Goal: Task Accomplishment & Management: Use online tool/utility

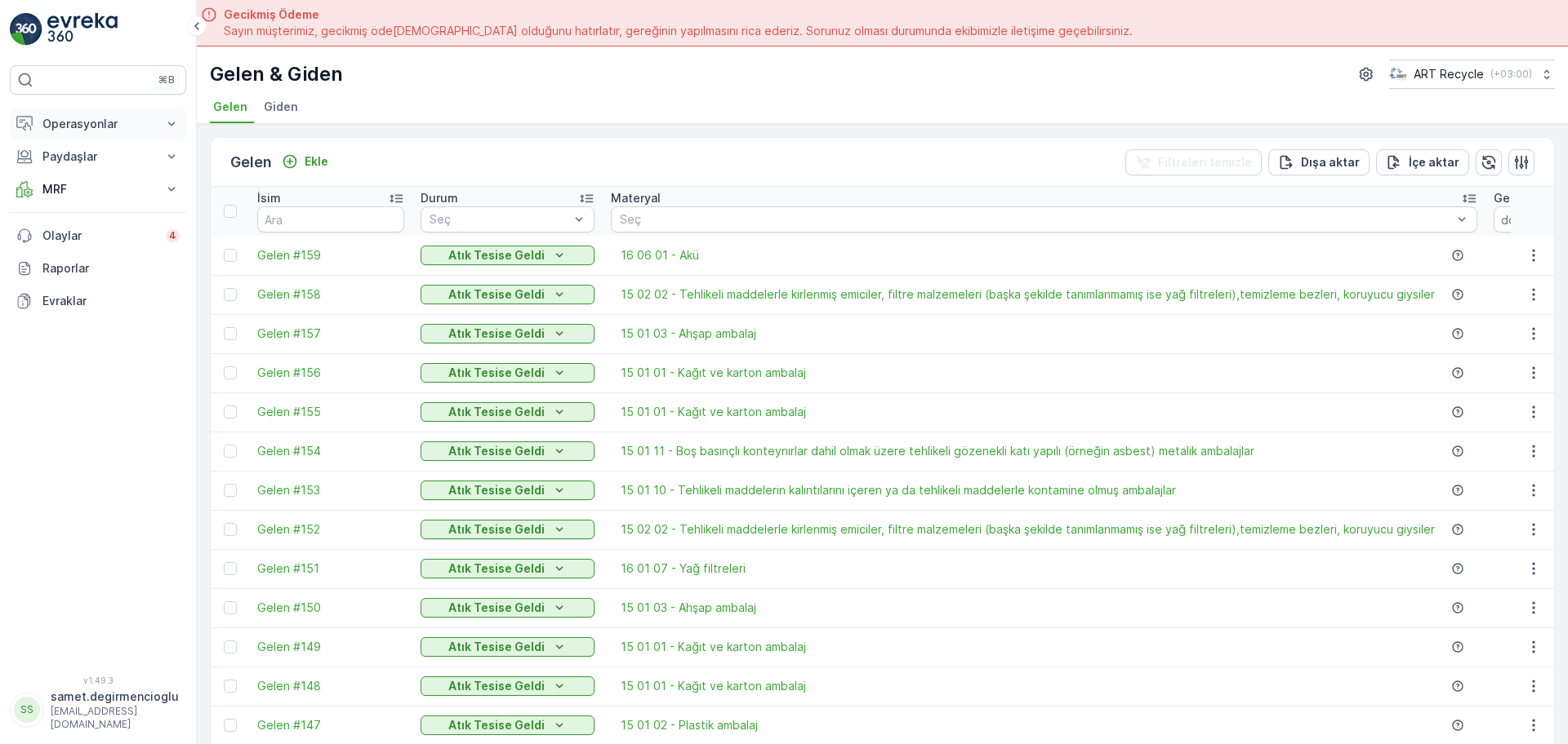
click at [86, 127] on p "Operasyonlar" at bounding box center [98, 124] width 111 height 17
click at [87, 197] on p "Rotalar & Görevler" at bounding box center [92, 198] width 101 height 17
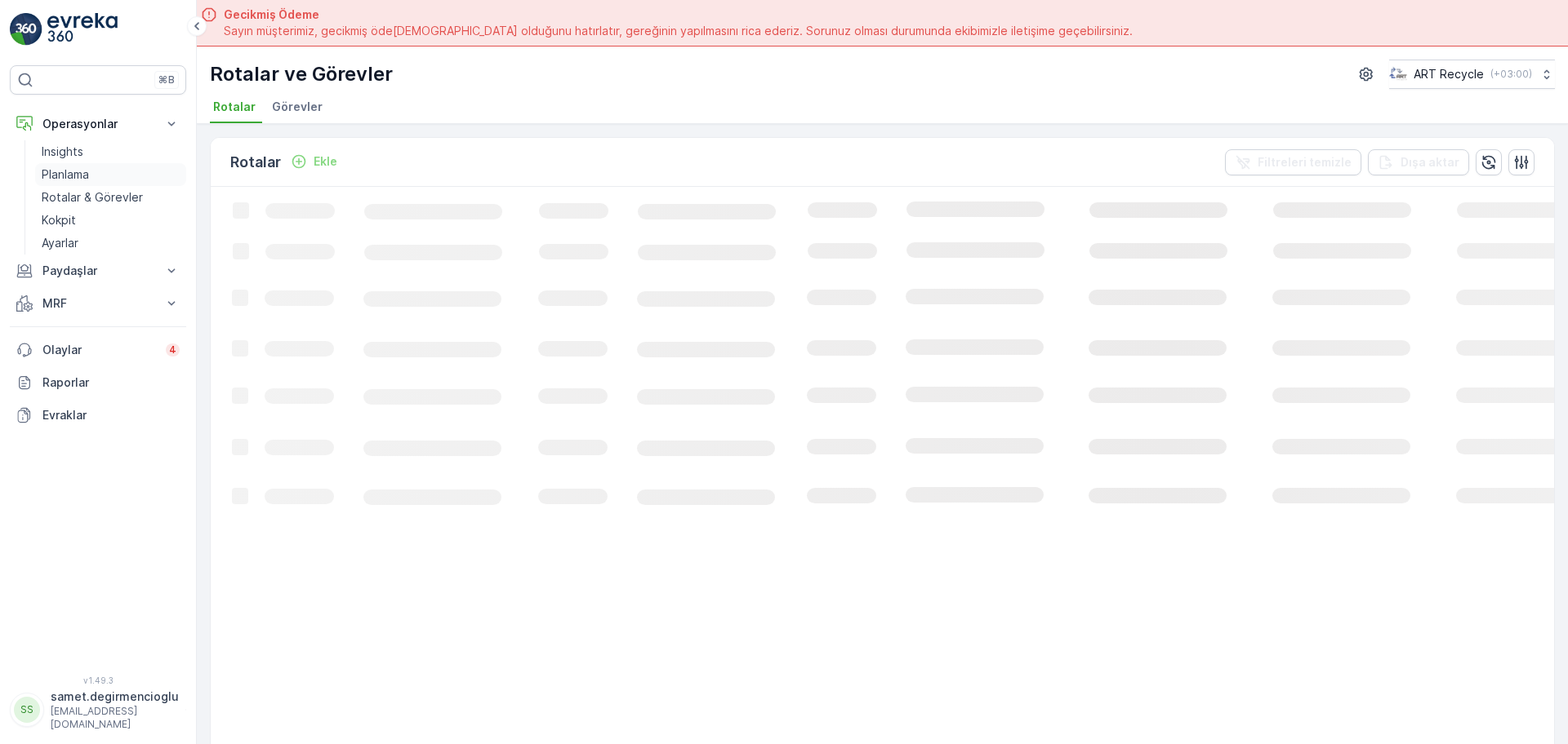
click at [59, 166] on p "Planlama" at bounding box center [65, 174] width 47 height 17
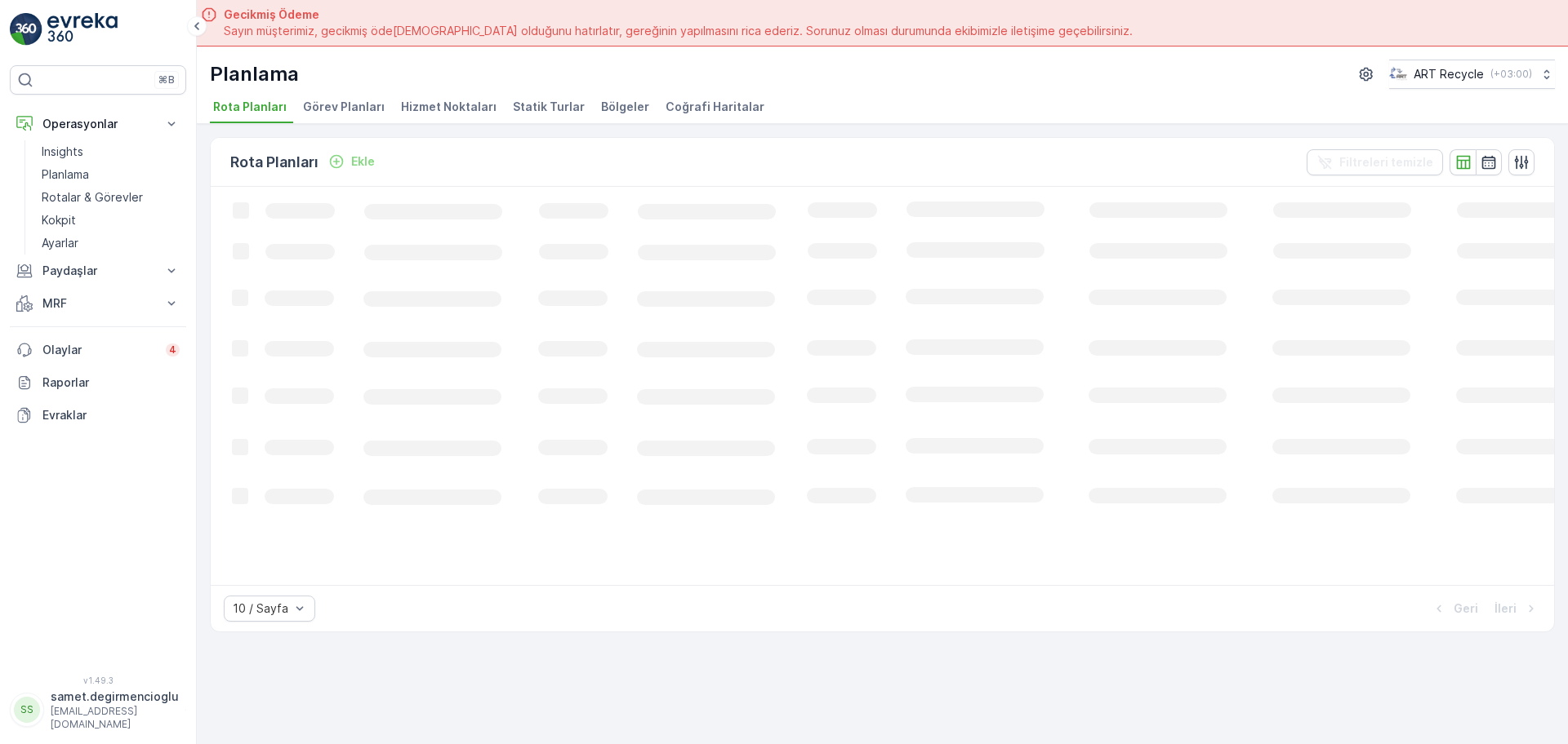
click at [468, 111] on span "Hizmet Noktaları" at bounding box center [449, 107] width 96 height 17
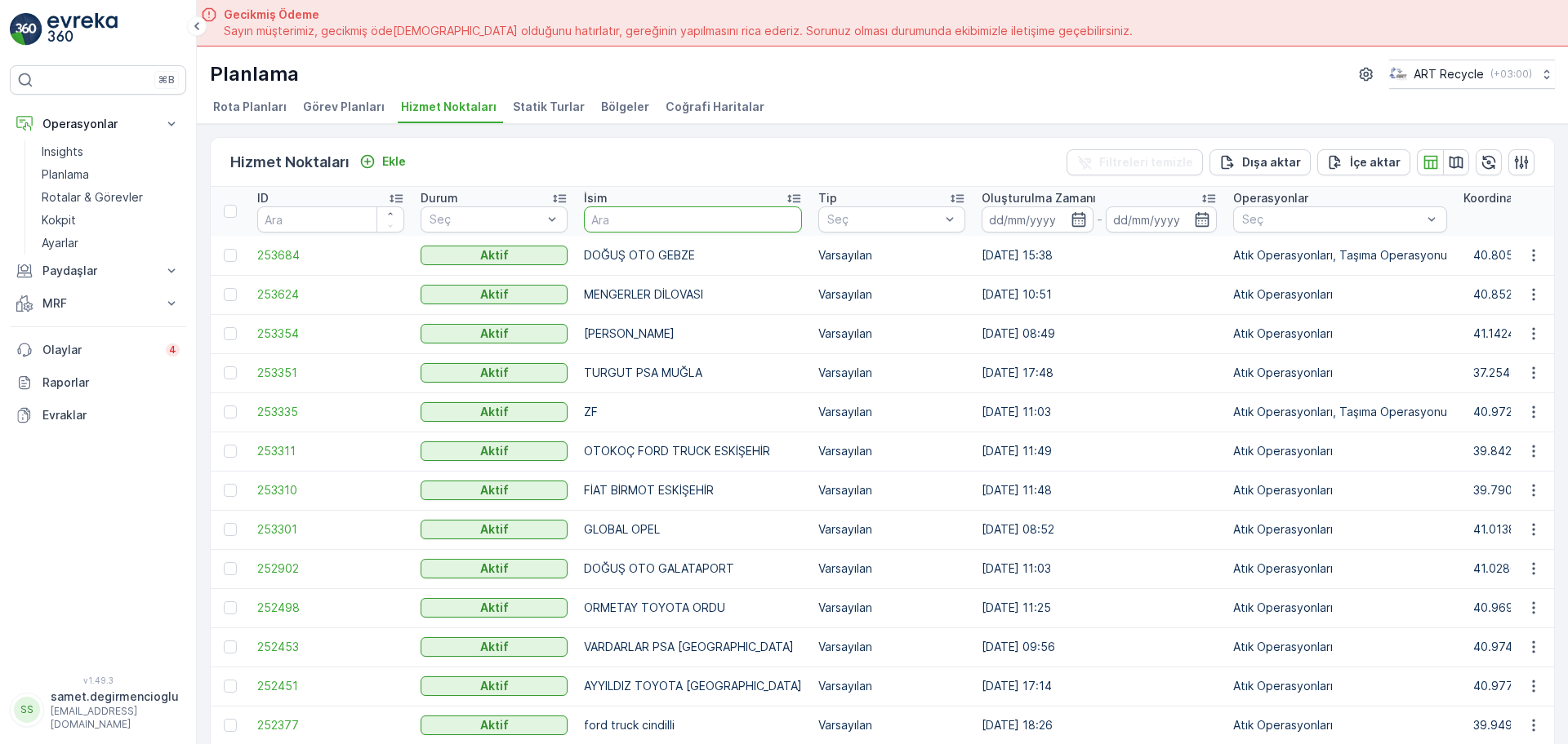
click at [697, 218] on input "text" at bounding box center [693, 219] width 218 height 26
type input "e"
type input "STAR"
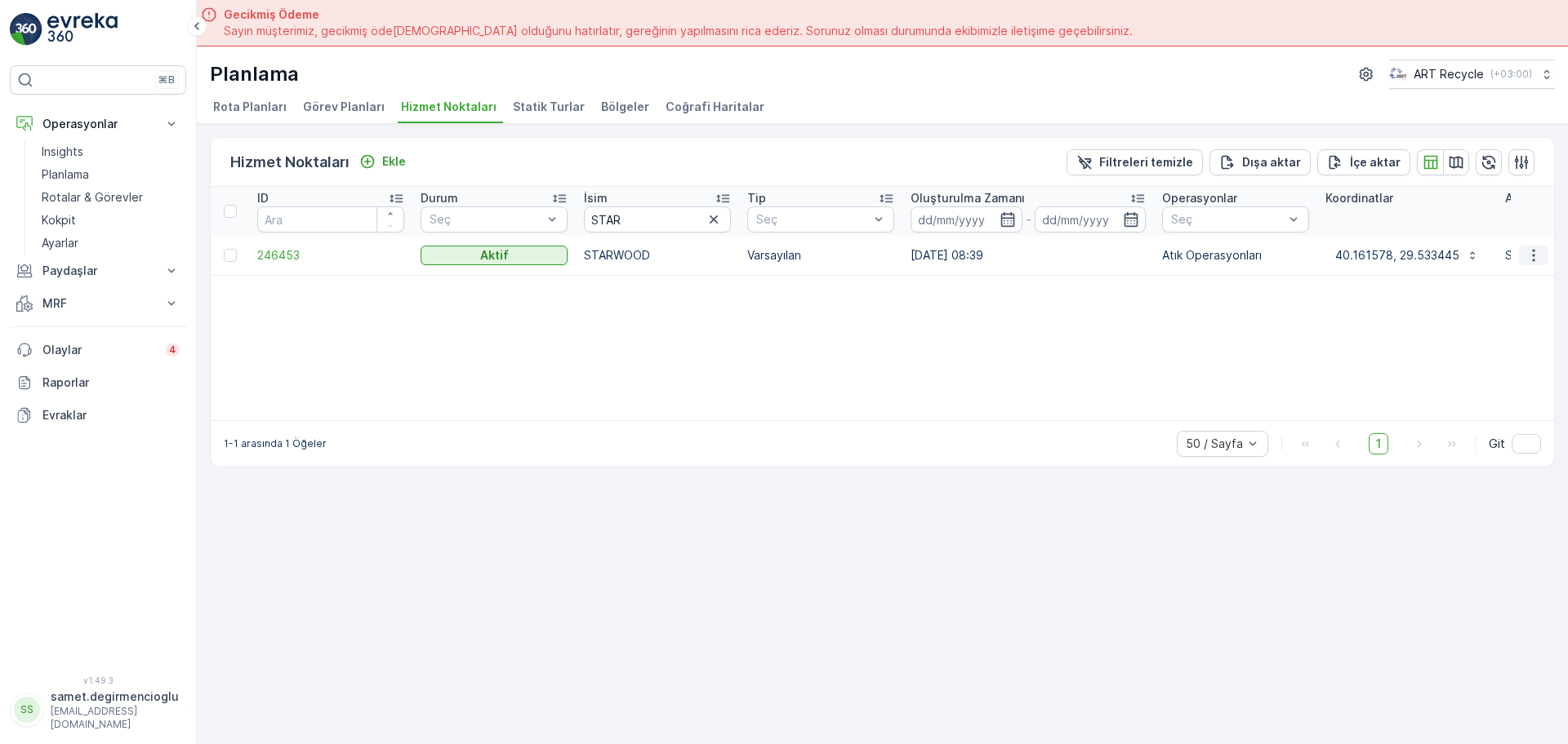
click at [1526, 252] on icon "button" at bounding box center [1533, 255] width 17 height 17
click at [1464, 351] on span "Yeni Ad Hoc Görev Ekle" at bounding box center [1488, 348] width 129 height 17
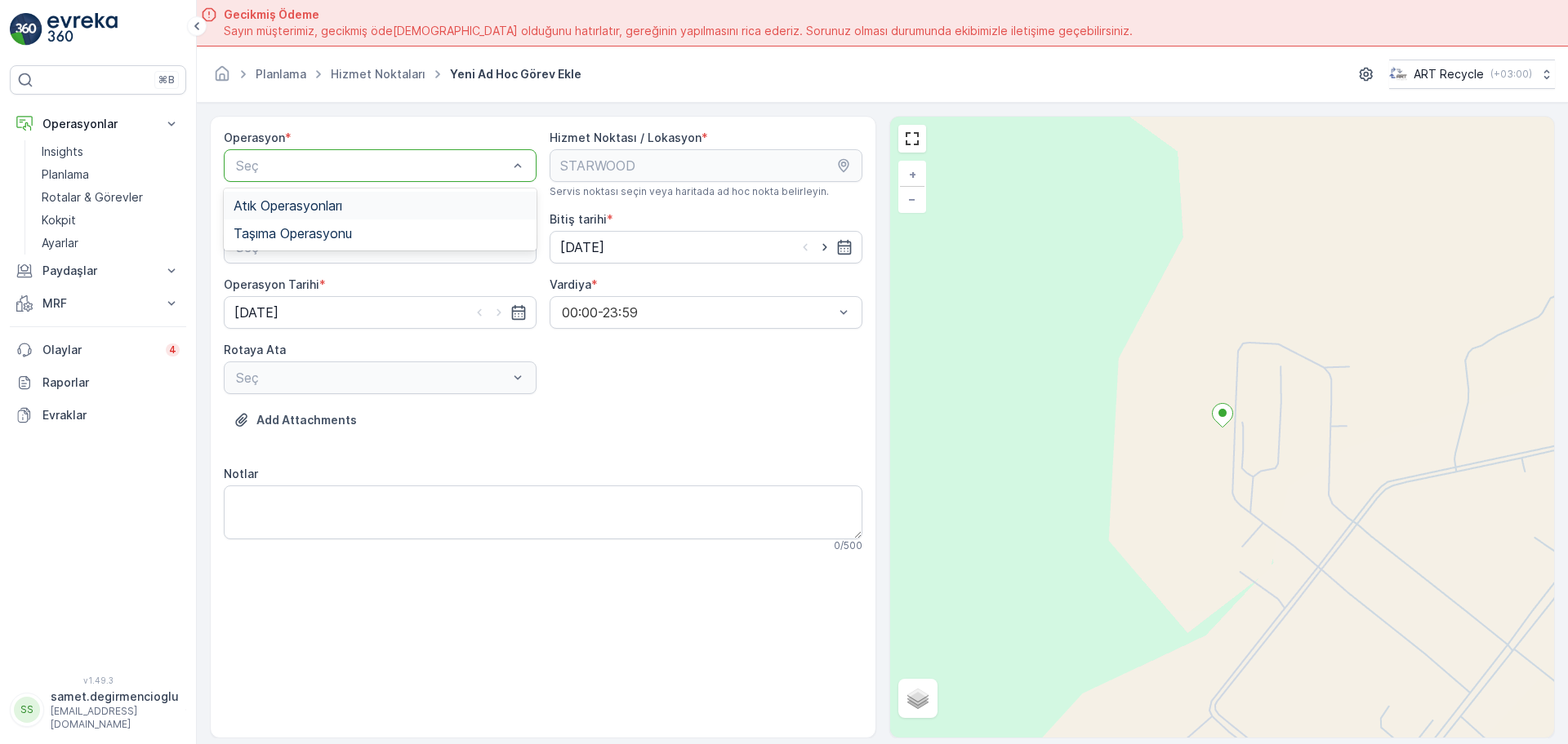
click at [373, 206] on div "Atık Operasyonları" at bounding box center [380, 206] width 294 height 15
click at [368, 257] on div "Seç" at bounding box center [380, 247] width 312 height 33
click at [350, 316] on div "Atık Bırakma" at bounding box center [380, 314] width 294 height 15
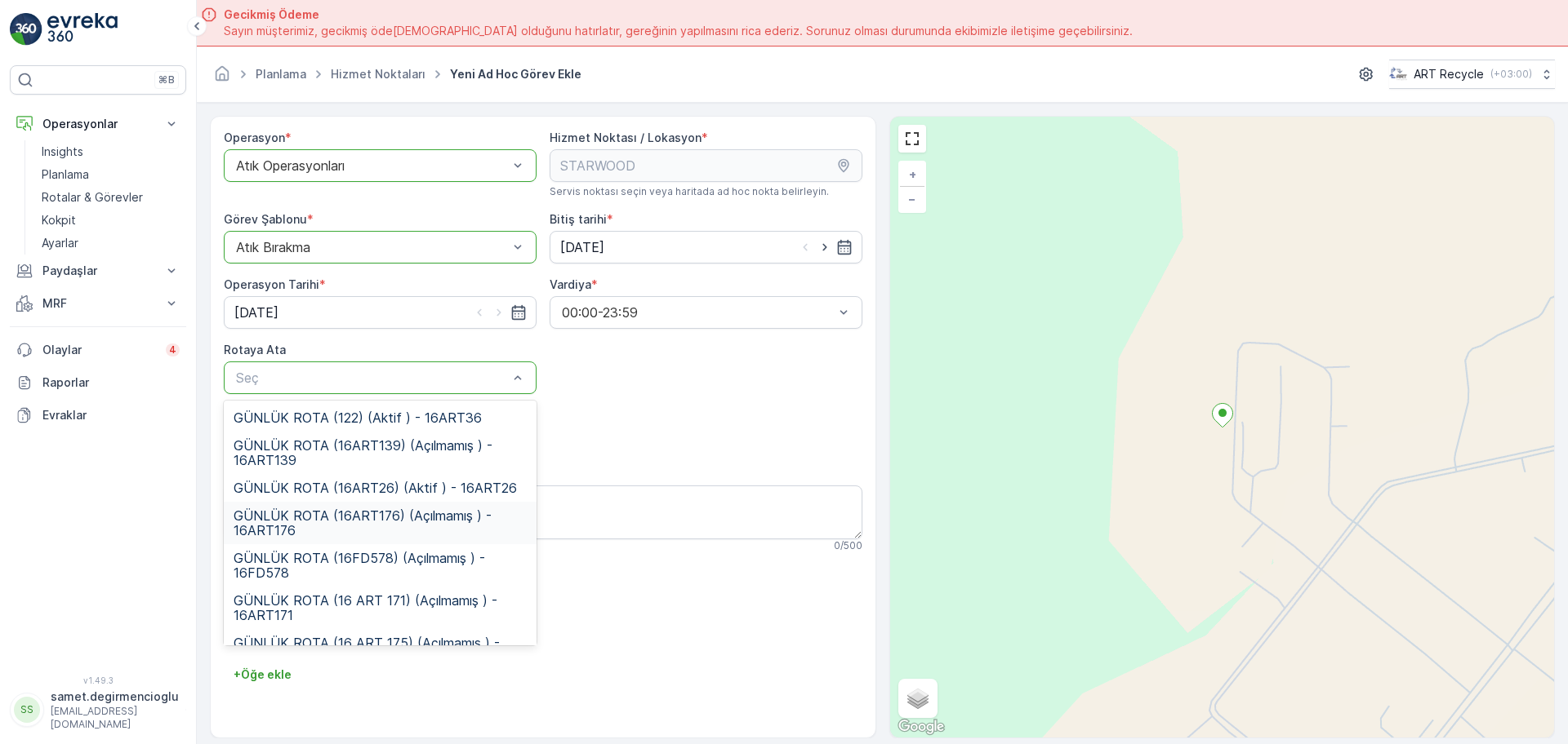
click at [413, 525] on span "GÜNLÜK ROTA (16ART176) (Açılmamış ) - 16ART176" at bounding box center [380, 524] width 294 height 30
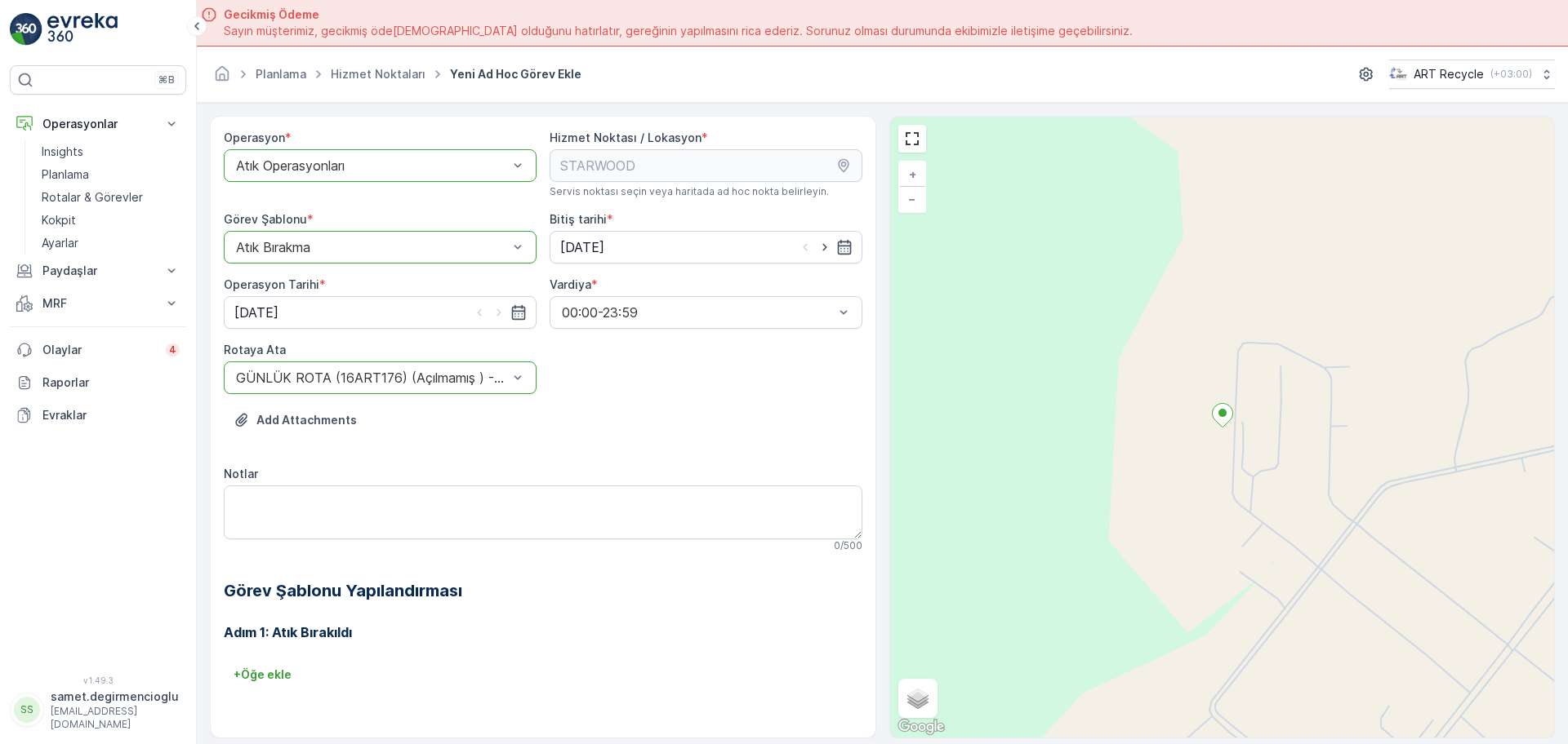
click at [877, 269] on div "Operasyon * option Atık Operasyonları, selected. Atık Operasyonları Hizmet Nokt…" at bounding box center [882, 427] width 1345 height 622
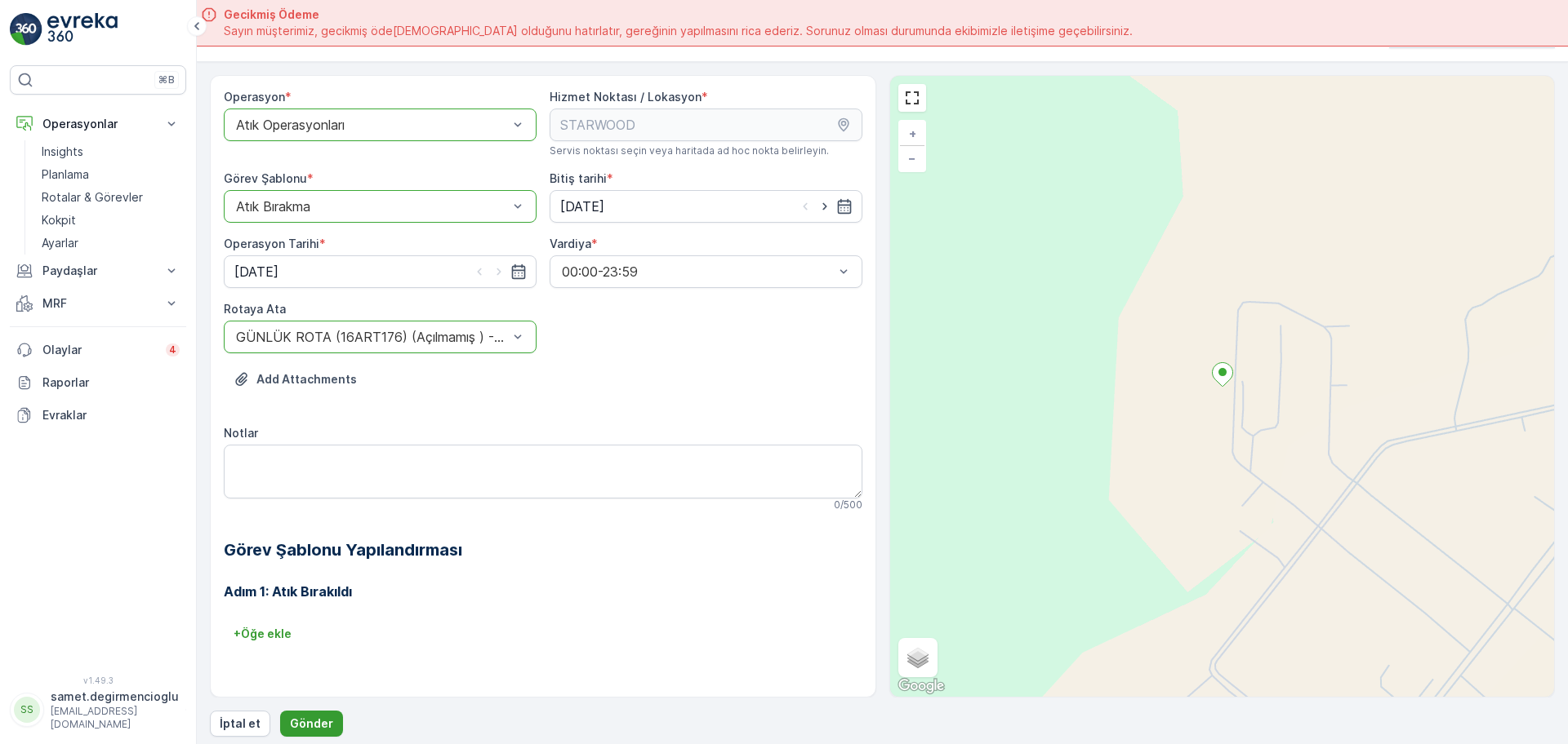
click at [320, 731] on button "Gönder" at bounding box center [311, 723] width 63 height 26
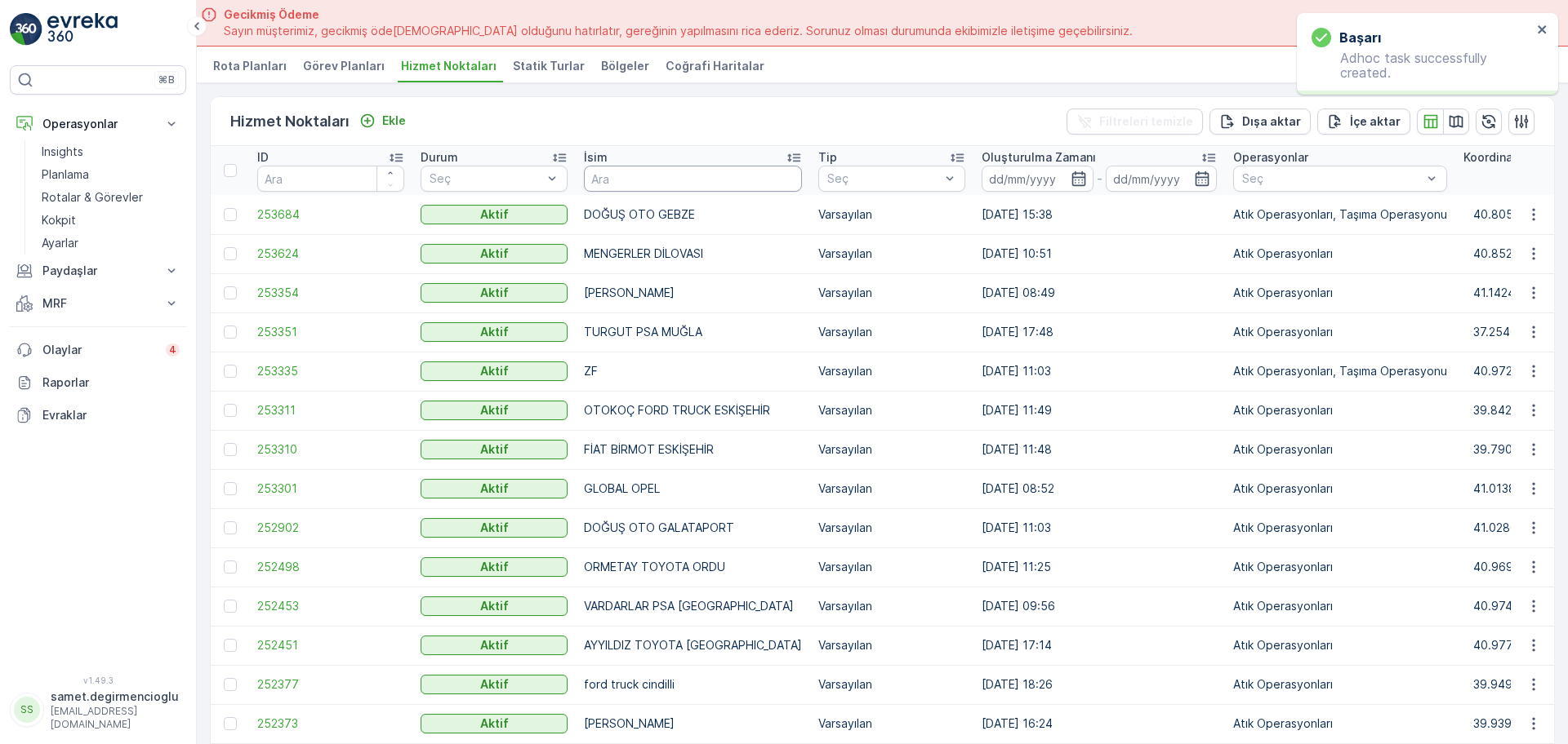
click at [653, 173] on input "text" at bounding box center [693, 179] width 218 height 26
type input "STARW"
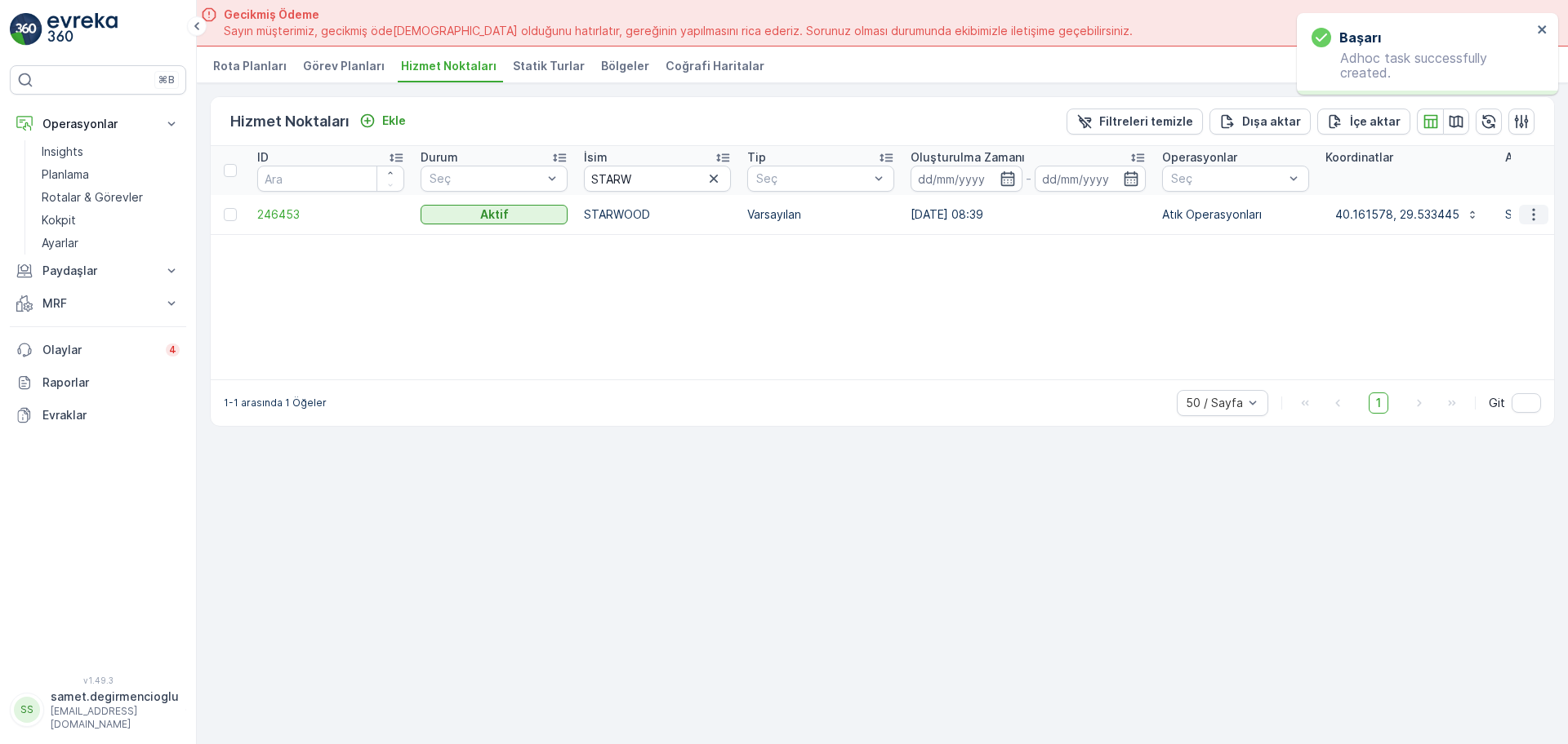
click at [1529, 213] on icon "button" at bounding box center [1533, 214] width 17 height 17
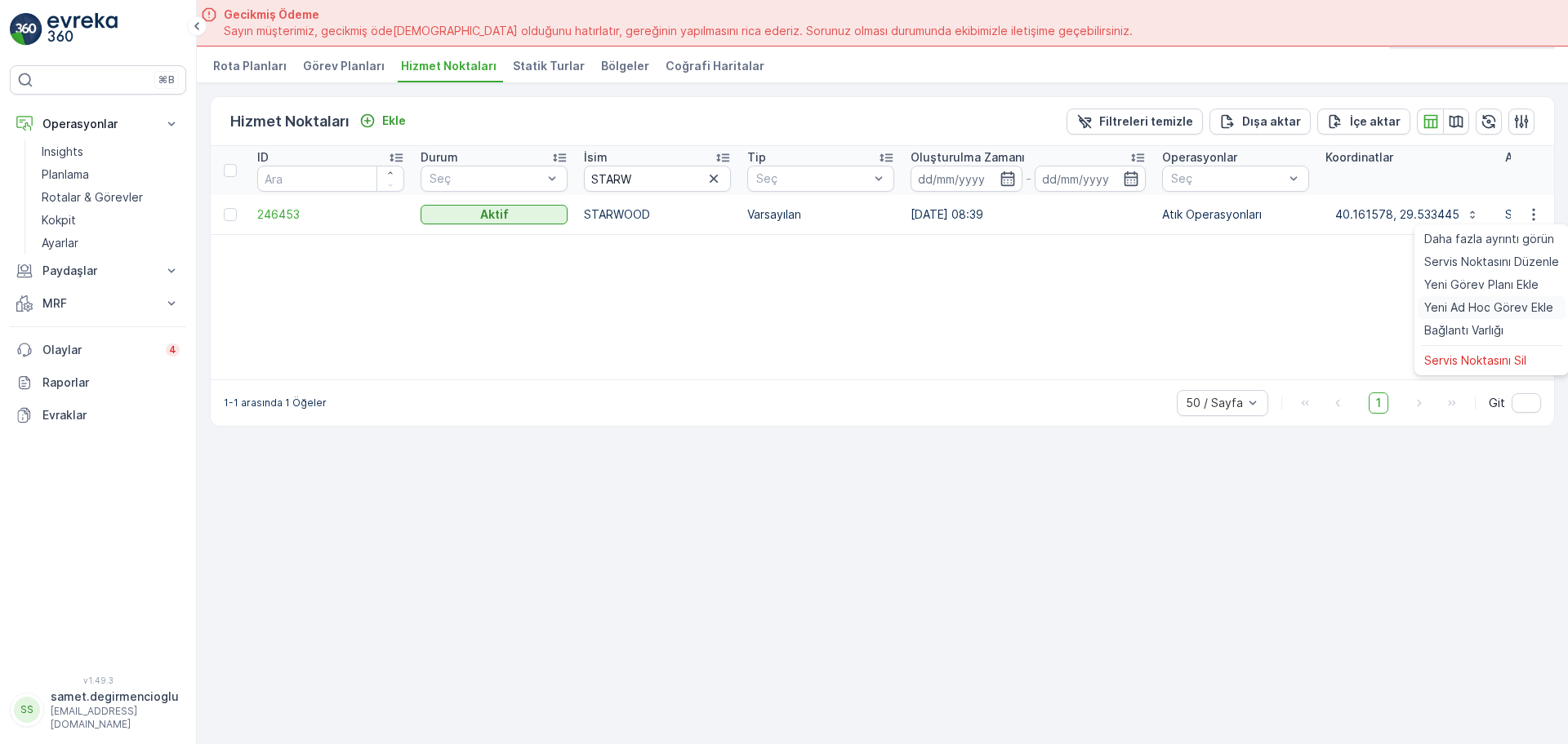
click at [1449, 302] on span "Yeni Ad Hoc Görev Ekle" at bounding box center [1488, 307] width 129 height 17
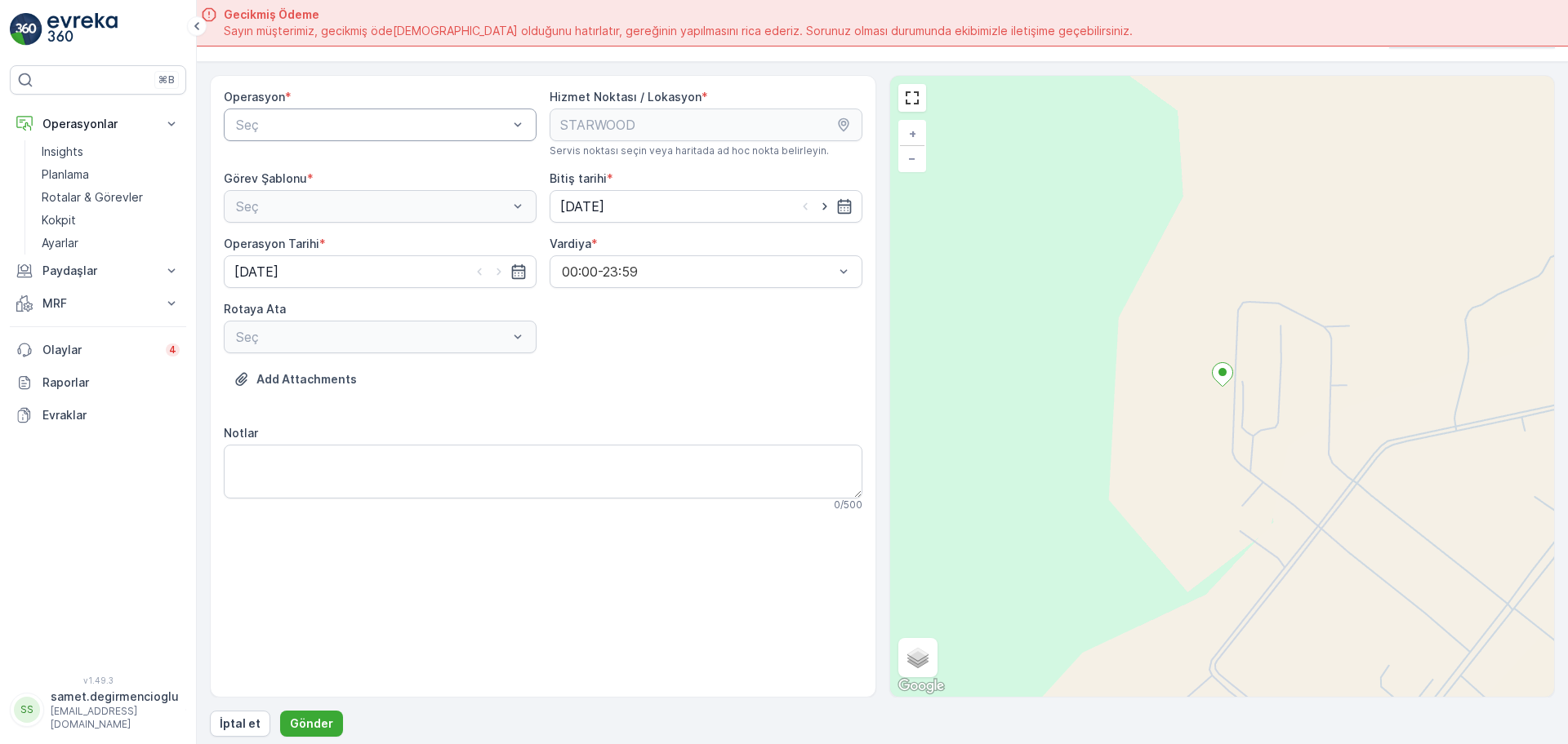
click at [412, 135] on div "Seç" at bounding box center [380, 124] width 312 height 33
click at [387, 166] on div "Atık Operasyonları" at bounding box center [380, 164] width 294 height 15
click at [335, 273] on div "Atık Bırakma" at bounding box center [380, 274] width 294 height 15
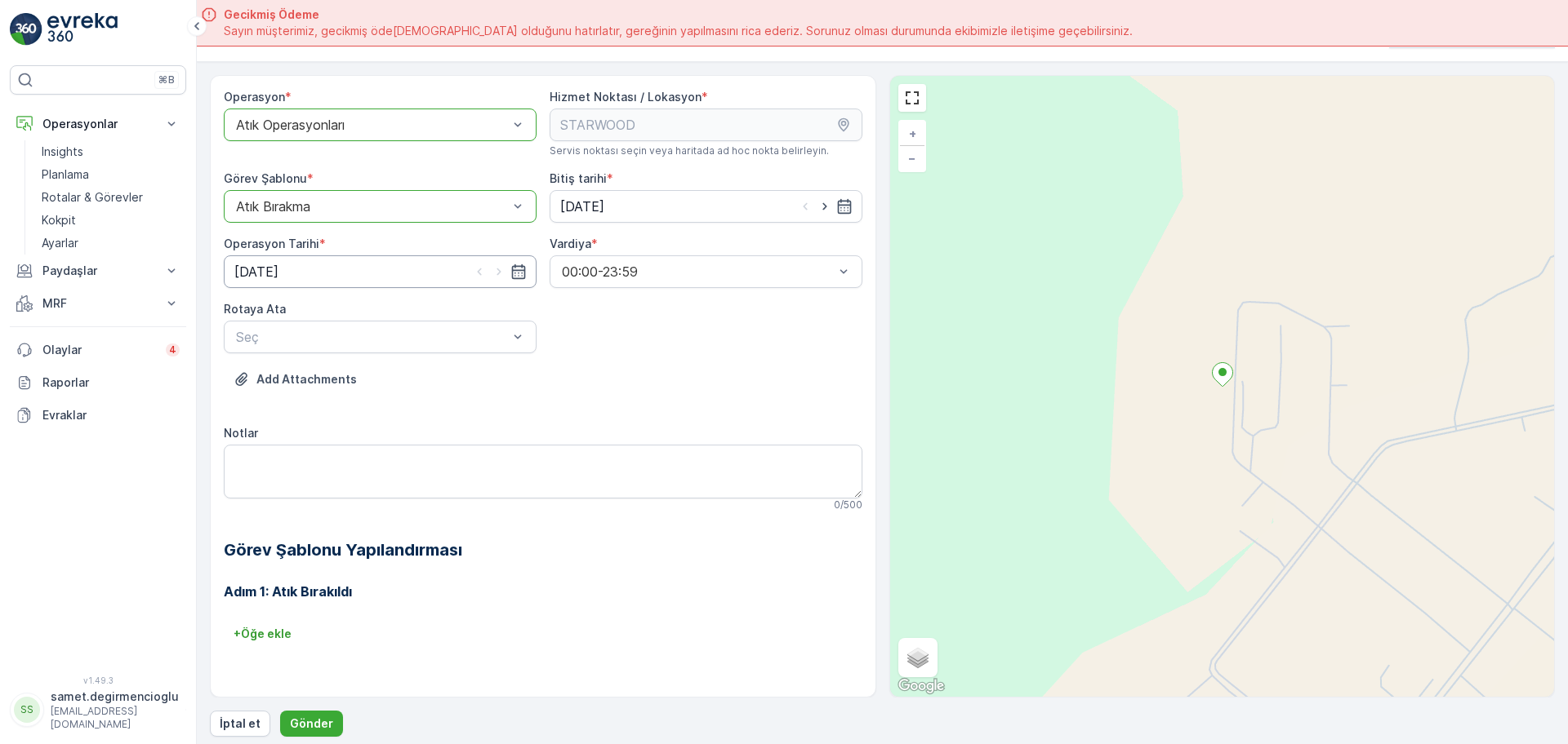
click at [335, 274] on input "[DATE]" at bounding box center [380, 272] width 312 height 33
click at [380, 263] on input "[DATE]" at bounding box center [380, 272] width 312 height 33
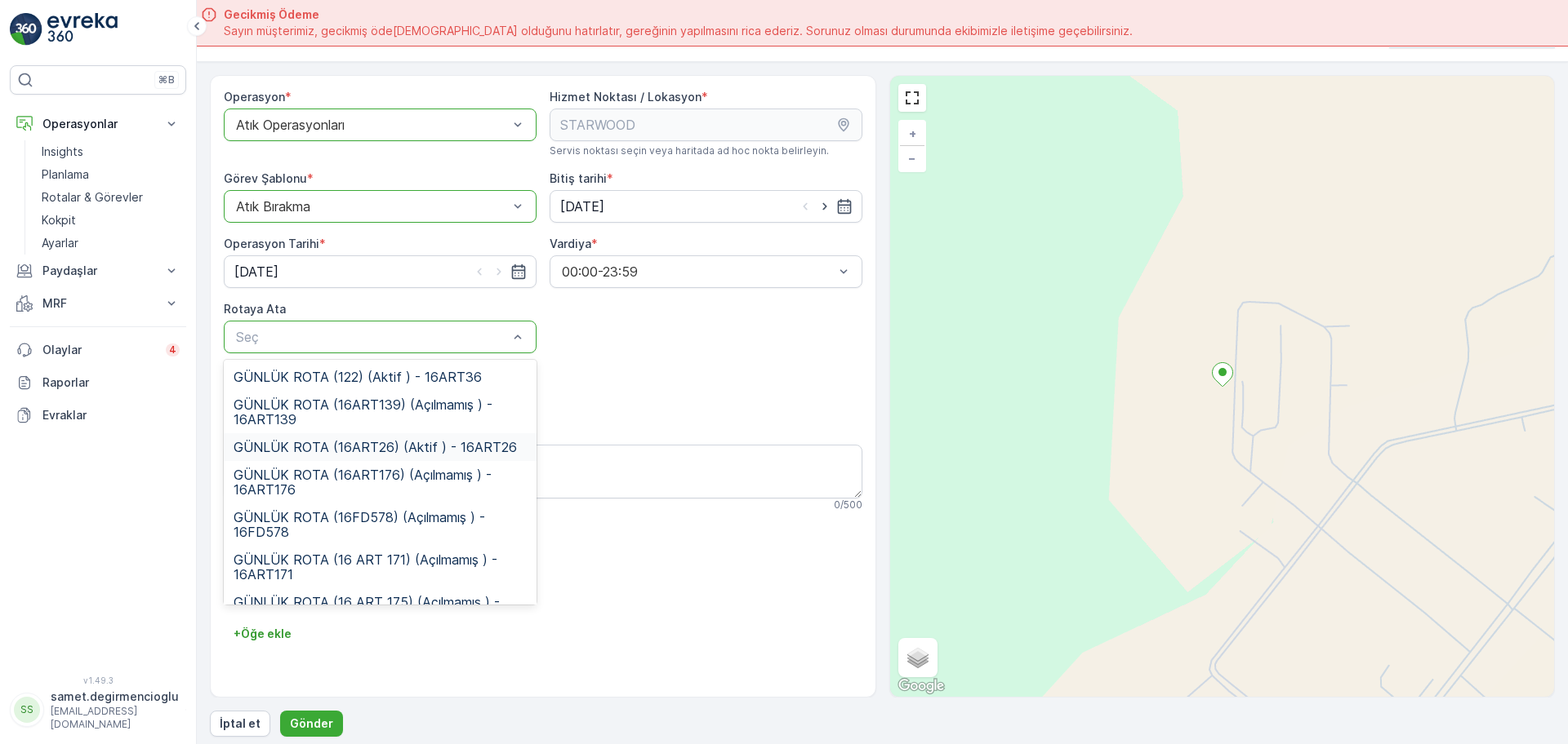
click at [392, 448] on span "GÜNLÜK ROTA (16ART26) (Aktif ) - 16ART26" at bounding box center [375, 447] width 284 height 15
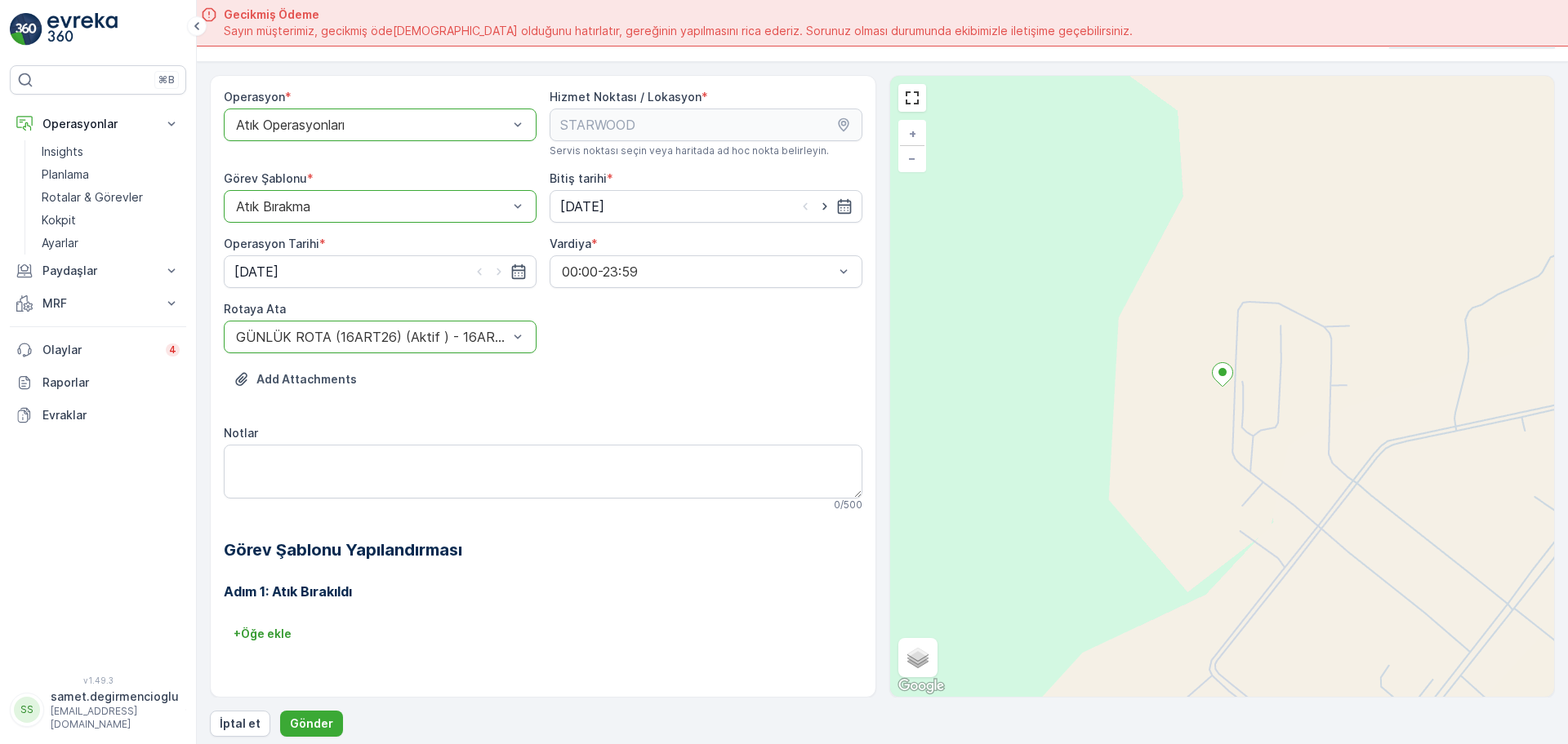
click at [648, 353] on div "Operasyon * option Atık Operasyonları, selected. Atık Operasyonları Hizmet Nokt…" at bounding box center [543, 380] width 639 height 584
click at [297, 731] on p "Gönder" at bounding box center [311, 723] width 44 height 17
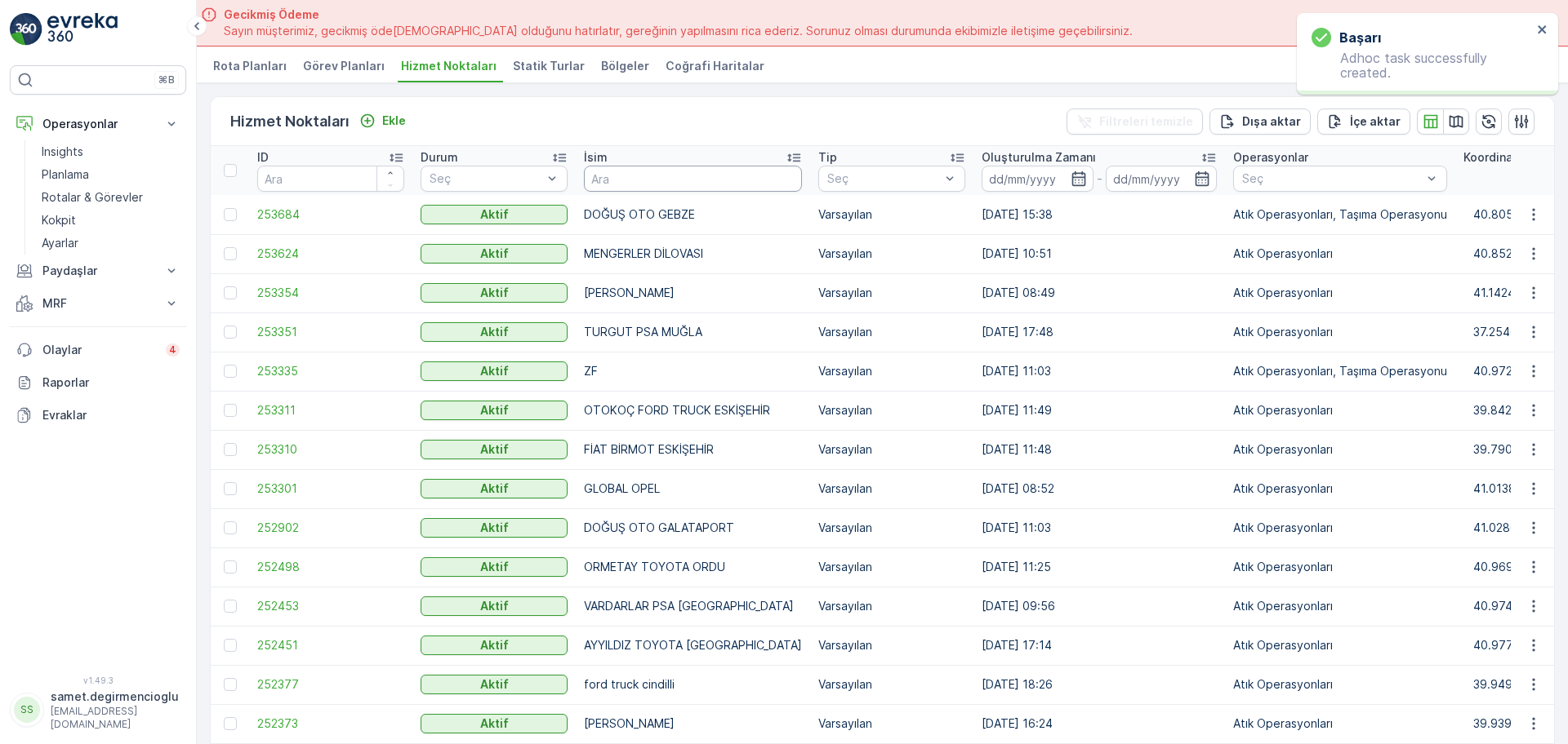
click at [730, 181] on input "text" at bounding box center [693, 179] width 218 height 26
type input "ATIKSA"
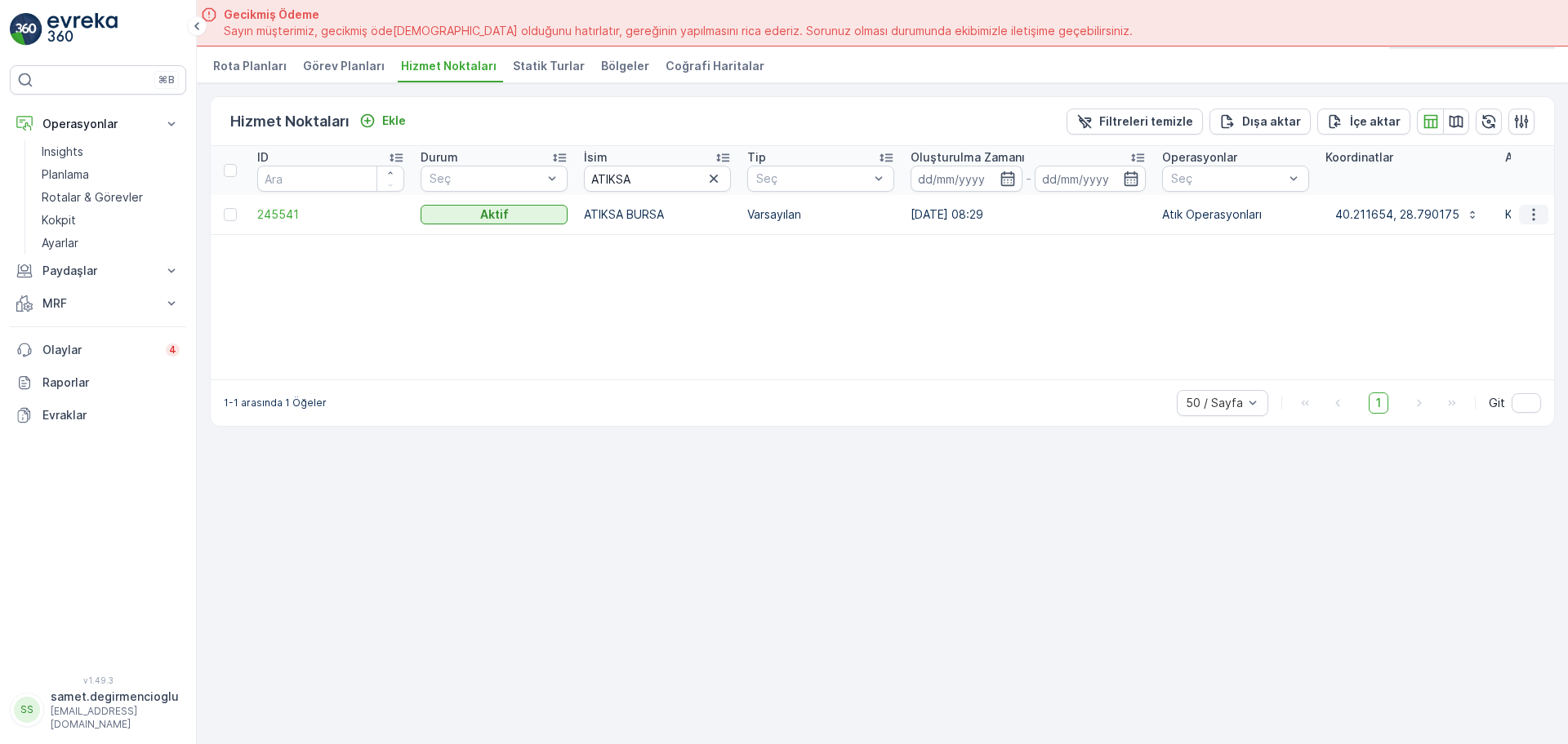
click at [1541, 214] on button "button" at bounding box center [1533, 214] width 30 height 20
click at [1485, 311] on span "Yeni Ad Hoc Görev Ekle" at bounding box center [1488, 307] width 129 height 17
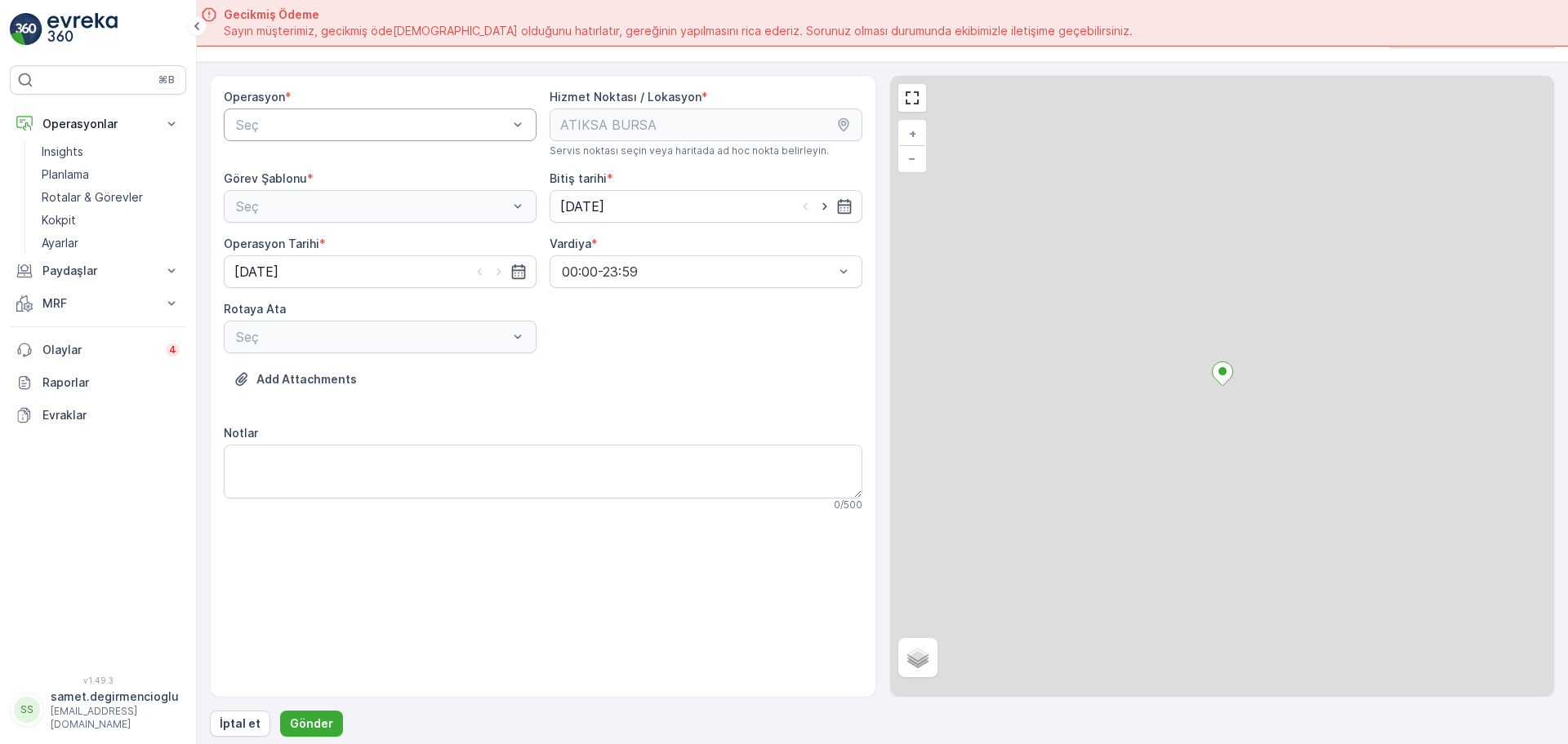
click at [345, 114] on div "Seç" at bounding box center [380, 124] width 312 height 33
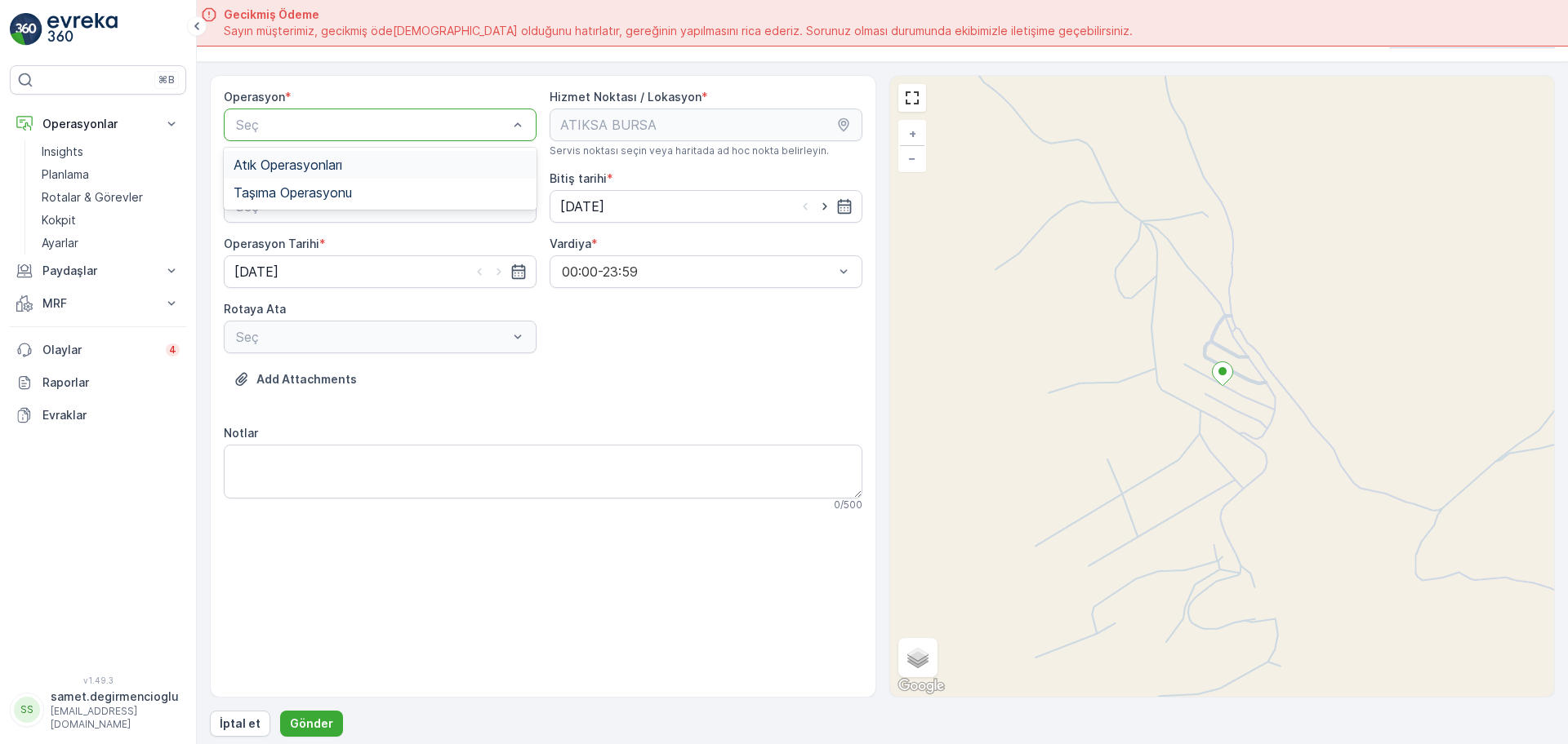
click at [340, 158] on span "Atık Operasyonları" at bounding box center [288, 164] width 109 height 15
click at [311, 275] on div "Atık Bırakma" at bounding box center [380, 274] width 294 height 15
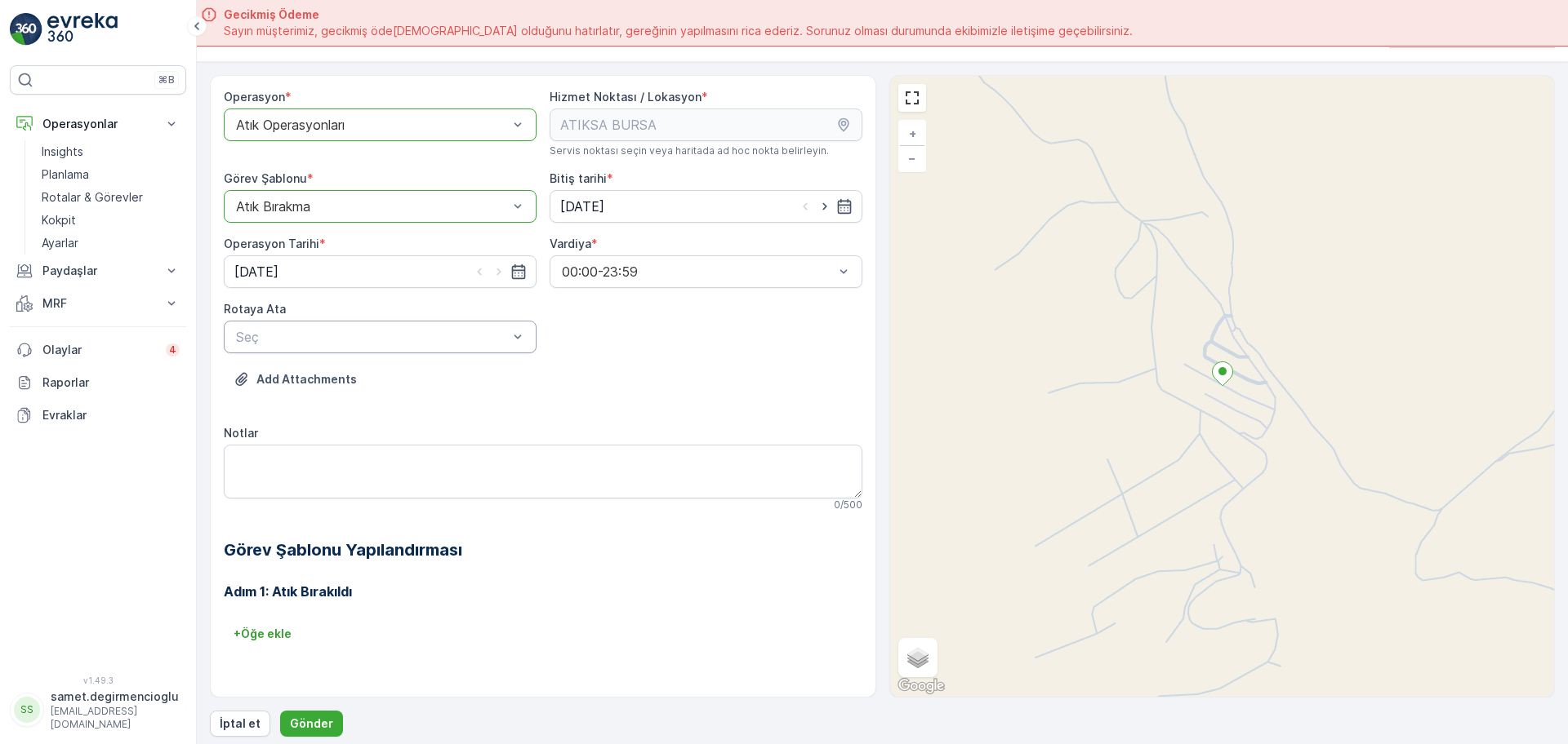
click at [295, 347] on div "Seç" at bounding box center [380, 337] width 312 height 33
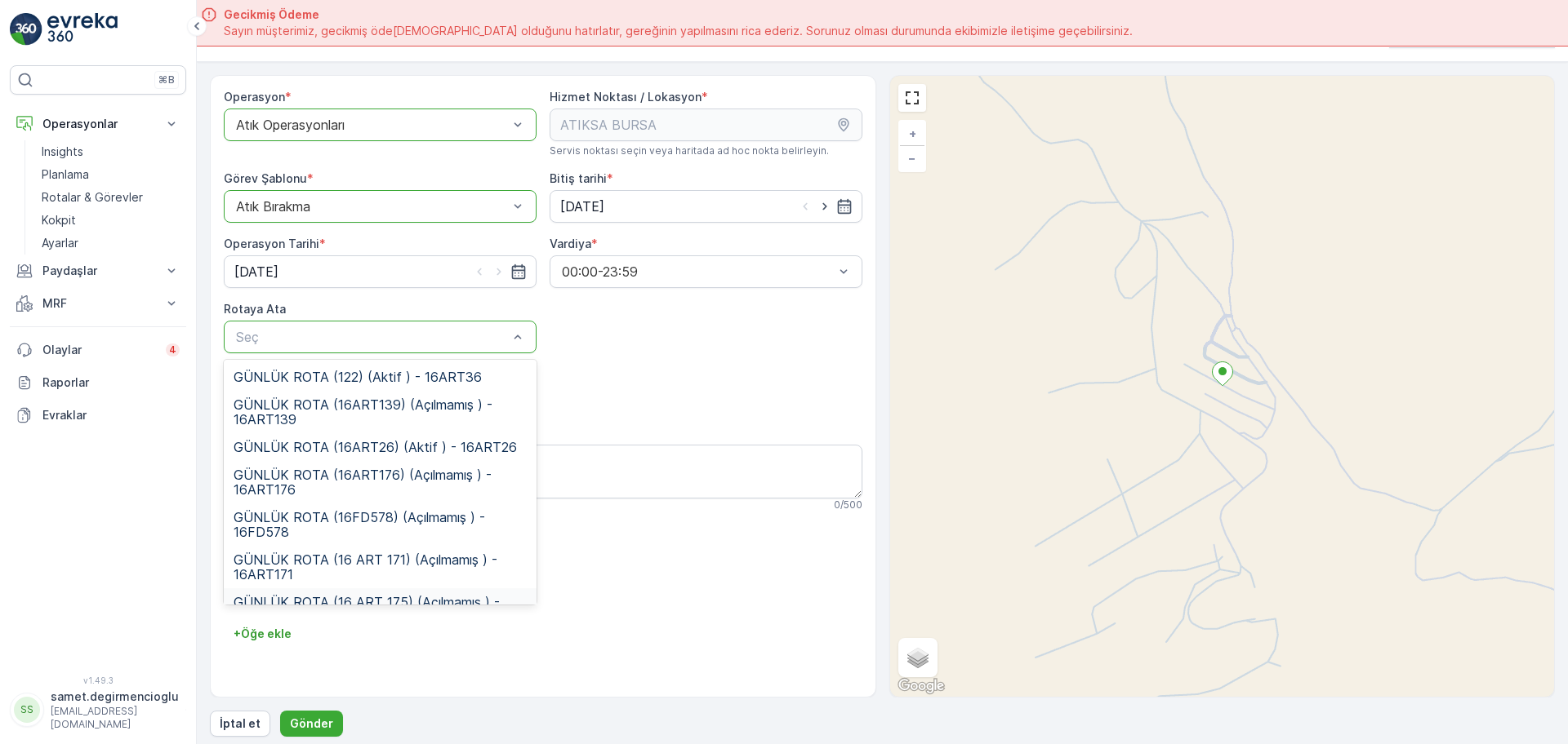
click at [365, 593] on div "GÜNLÜK ROTA (16 ART 175) (Açılmamış ) - 16ART175" at bounding box center [380, 609] width 312 height 42
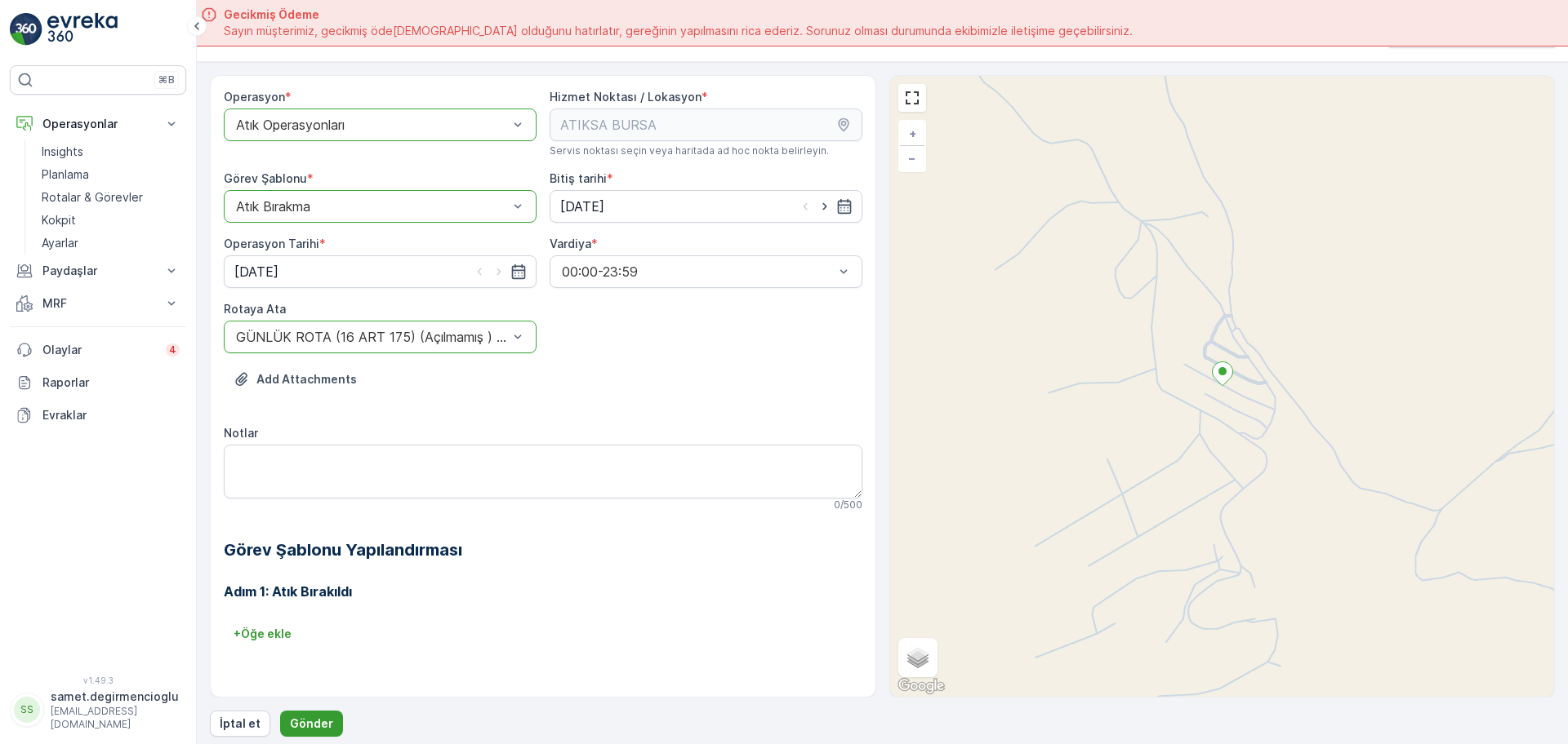
click at [328, 725] on button "Gönder" at bounding box center [311, 723] width 63 height 26
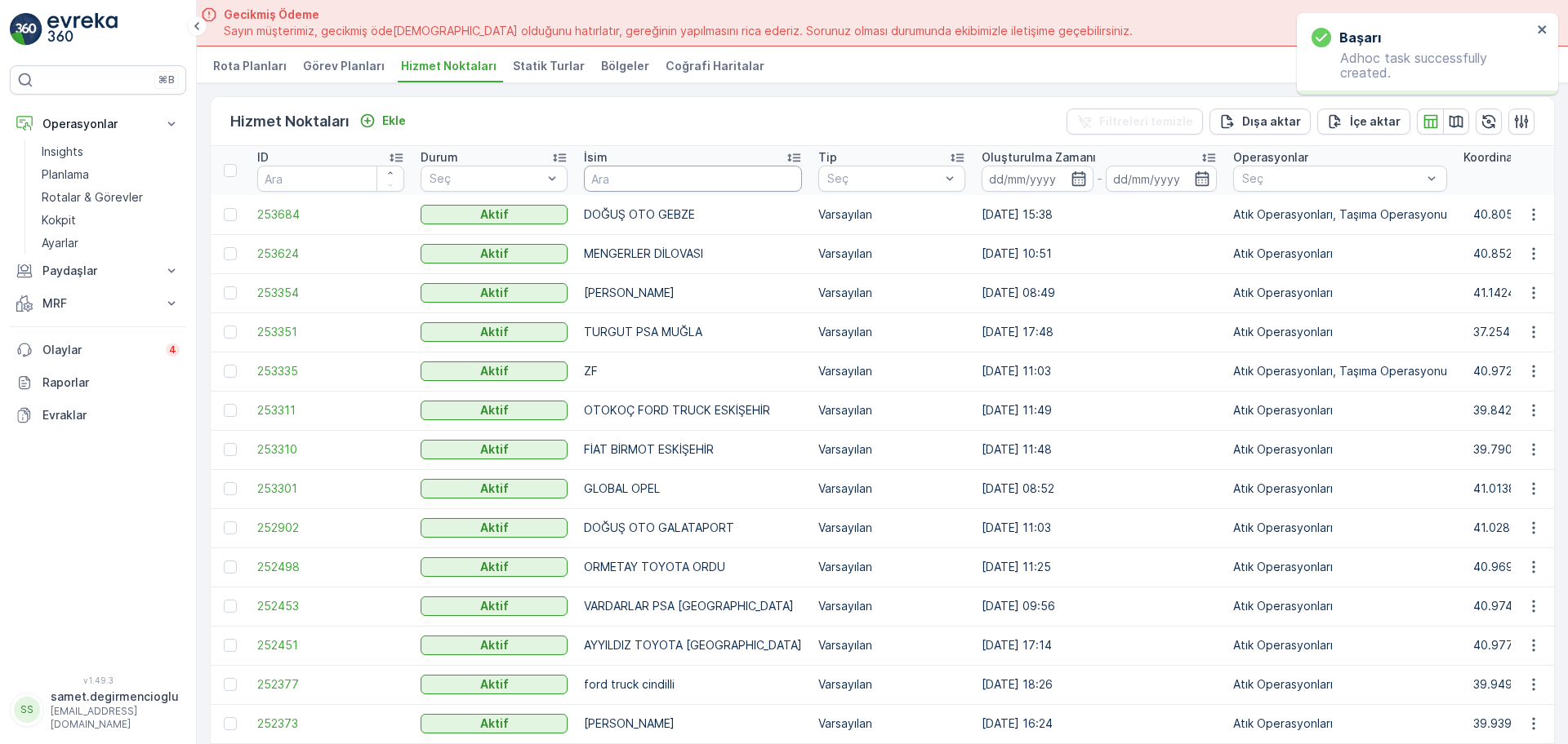
click at [708, 183] on input "text" at bounding box center [693, 179] width 218 height 26
type input "BPO"
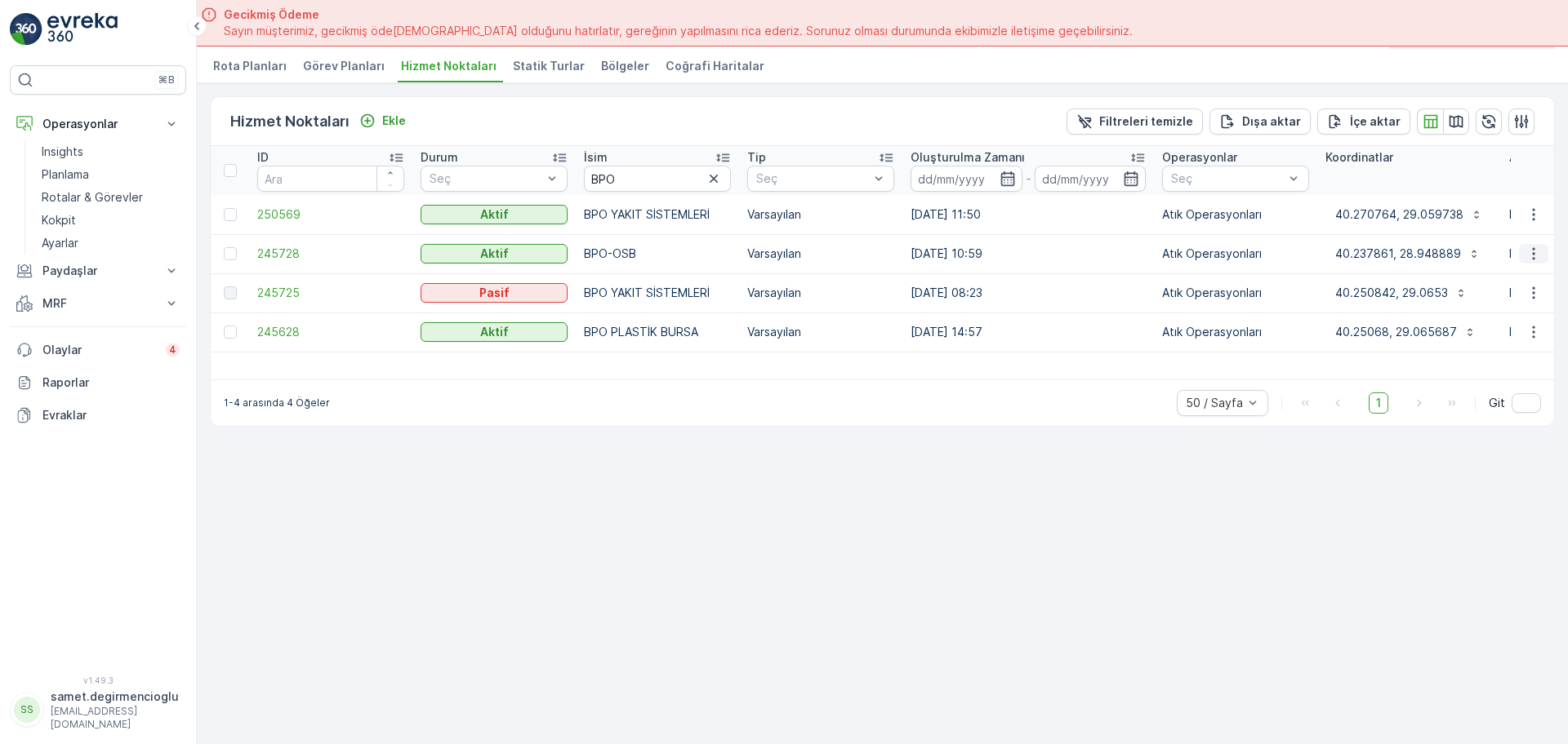
click at [1537, 248] on icon "button" at bounding box center [1533, 254] width 17 height 17
click at [1484, 347] on span "Yeni Ad Hoc Görev Ekle" at bounding box center [1488, 347] width 129 height 17
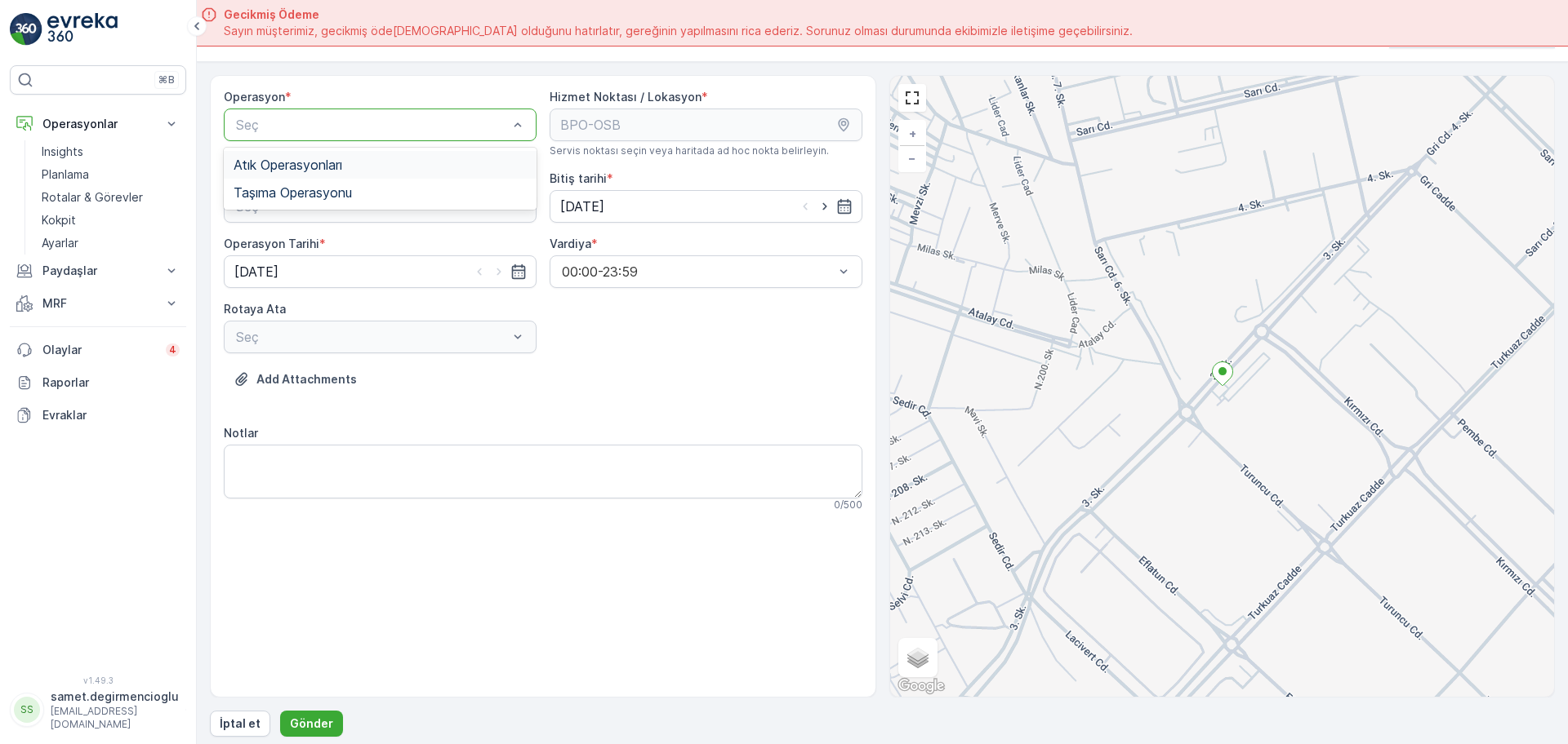
drag, startPoint x: 315, startPoint y: 182, endPoint x: 330, endPoint y: 157, distance: 29.2
click at [330, 157] on div "Atık Operasyonları Taşıma Operasyonu" at bounding box center [380, 178] width 312 height 62
click at [330, 157] on span "Atık Operasyonları" at bounding box center [288, 164] width 109 height 15
click at [333, 235] on div "Atık Toplama" at bounding box center [380, 246] width 312 height 28
click at [329, 324] on div "Seç" at bounding box center [380, 337] width 312 height 33
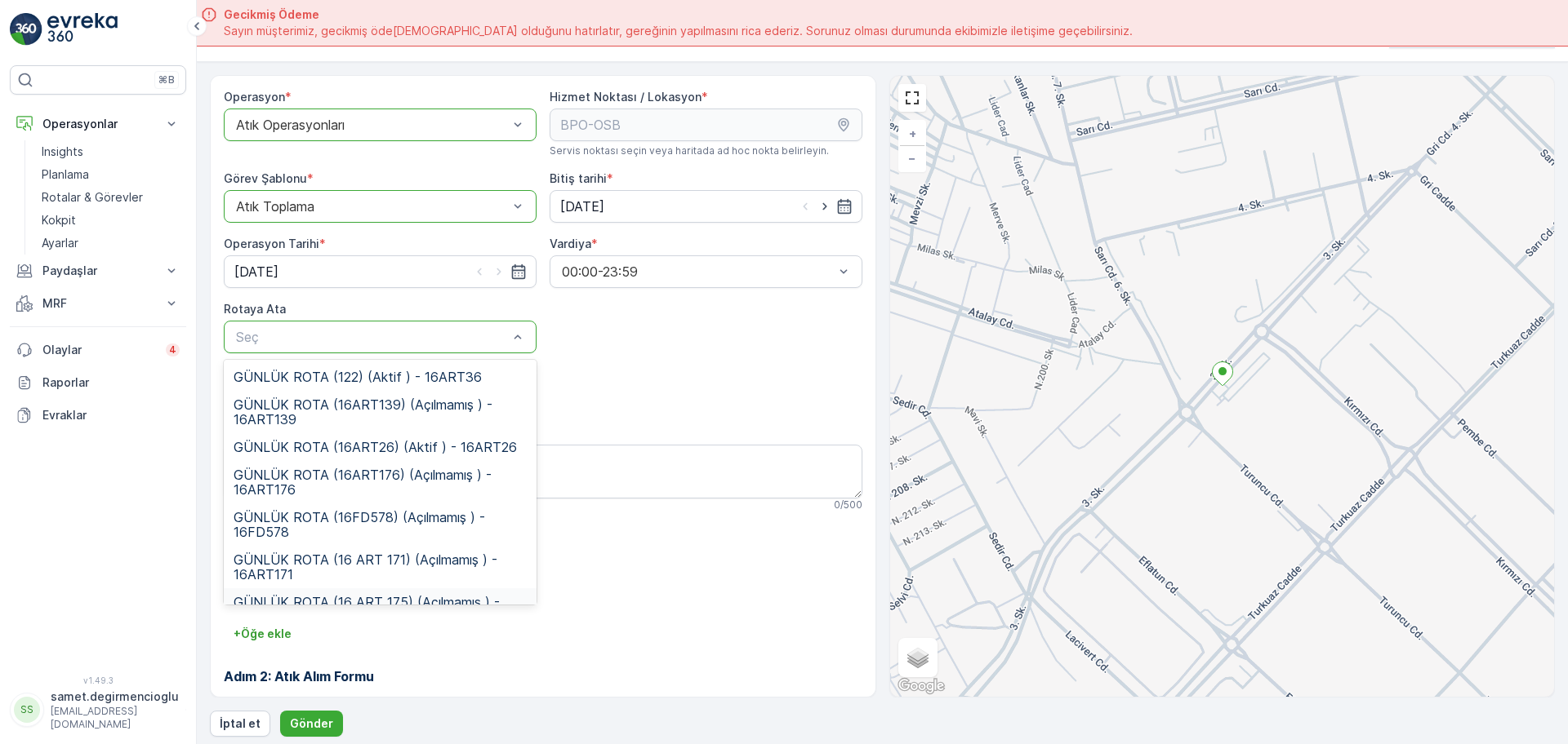
click at [408, 598] on span "GÜNLÜK ROTA (16 ART 175) (Açılmamış ) - 16ART175" at bounding box center [380, 610] width 294 height 30
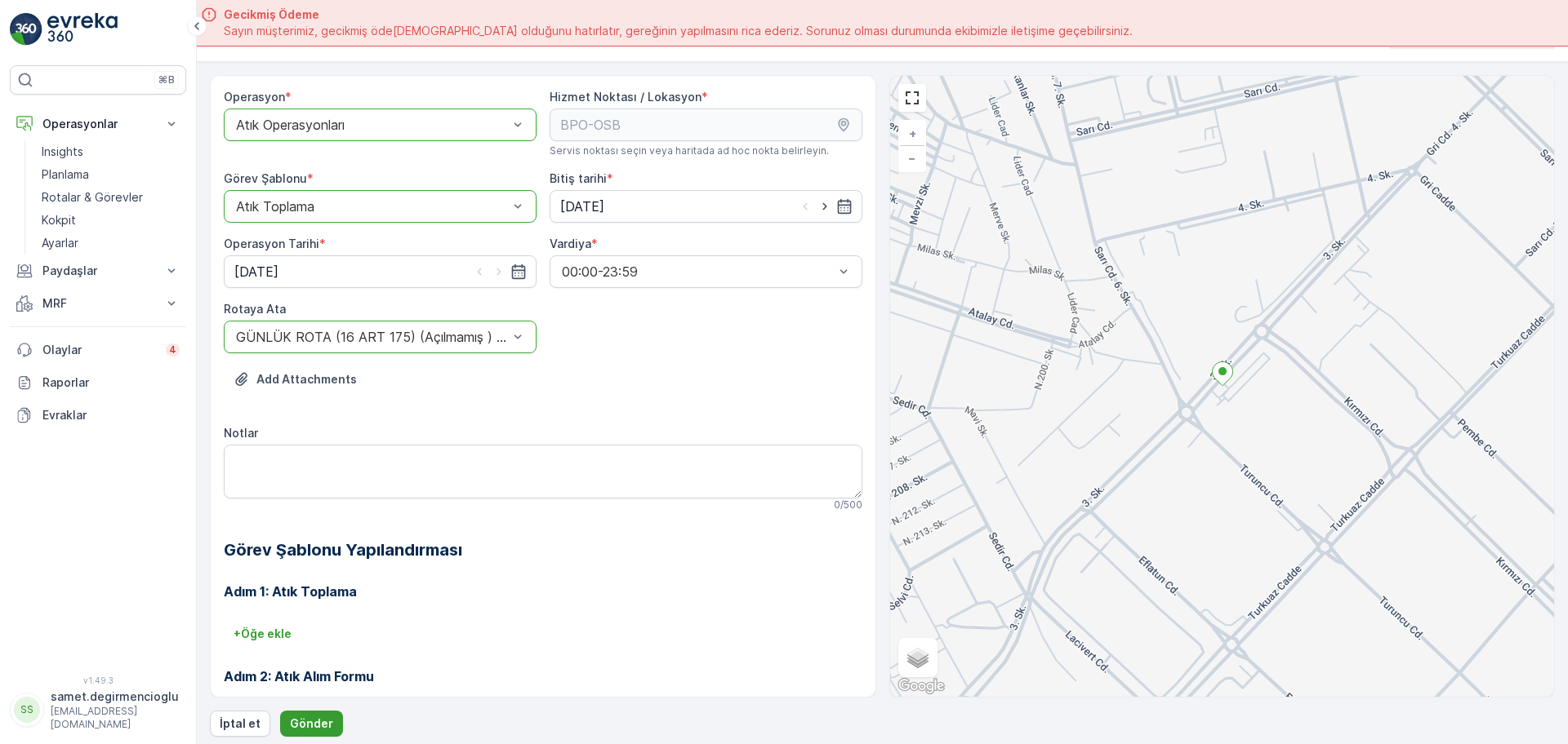
click at [327, 717] on p "Gönder" at bounding box center [311, 723] width 44 height 17
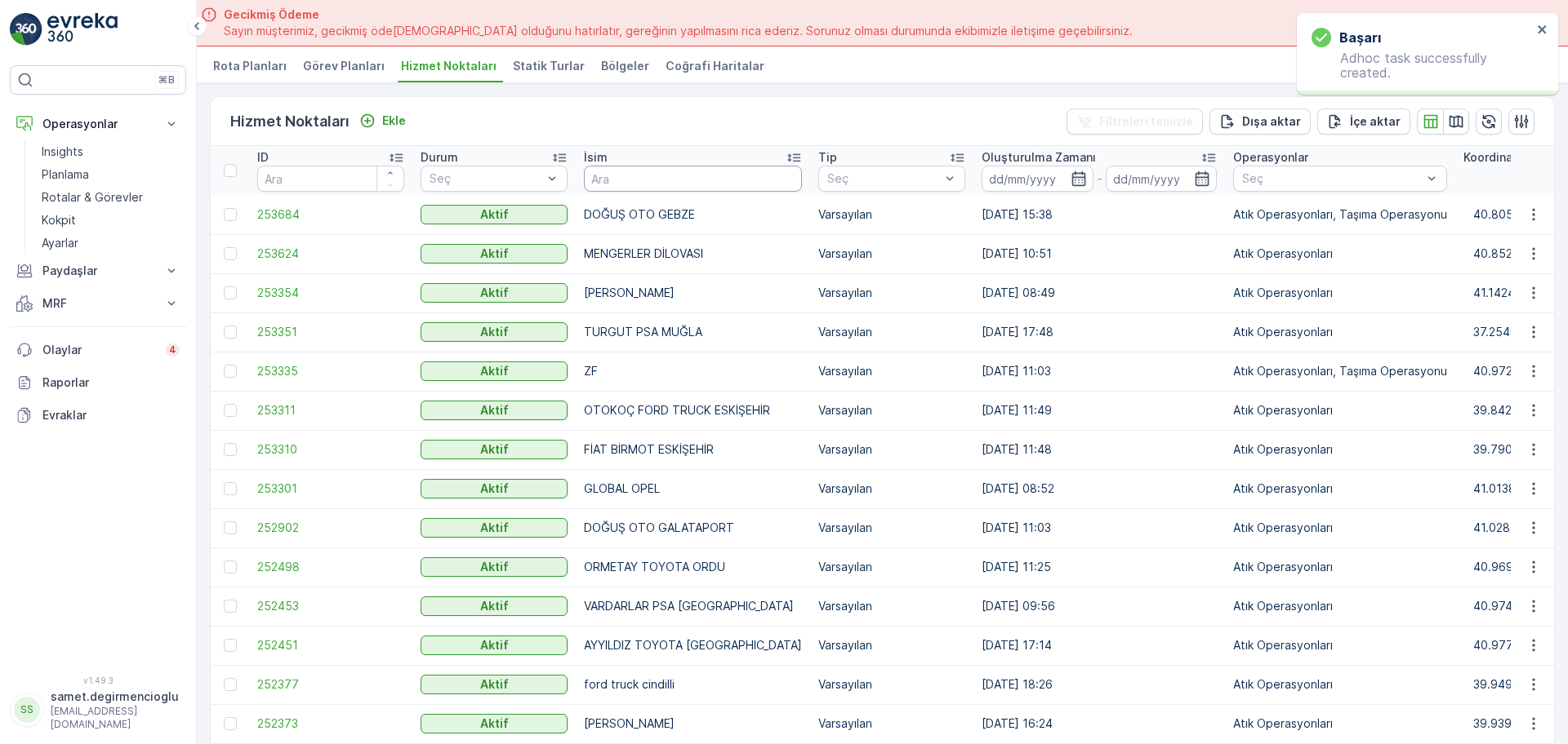
click at [718, 176] on input "text" at bounding box center [693, 179] width 218 height 26
type input "BPO"
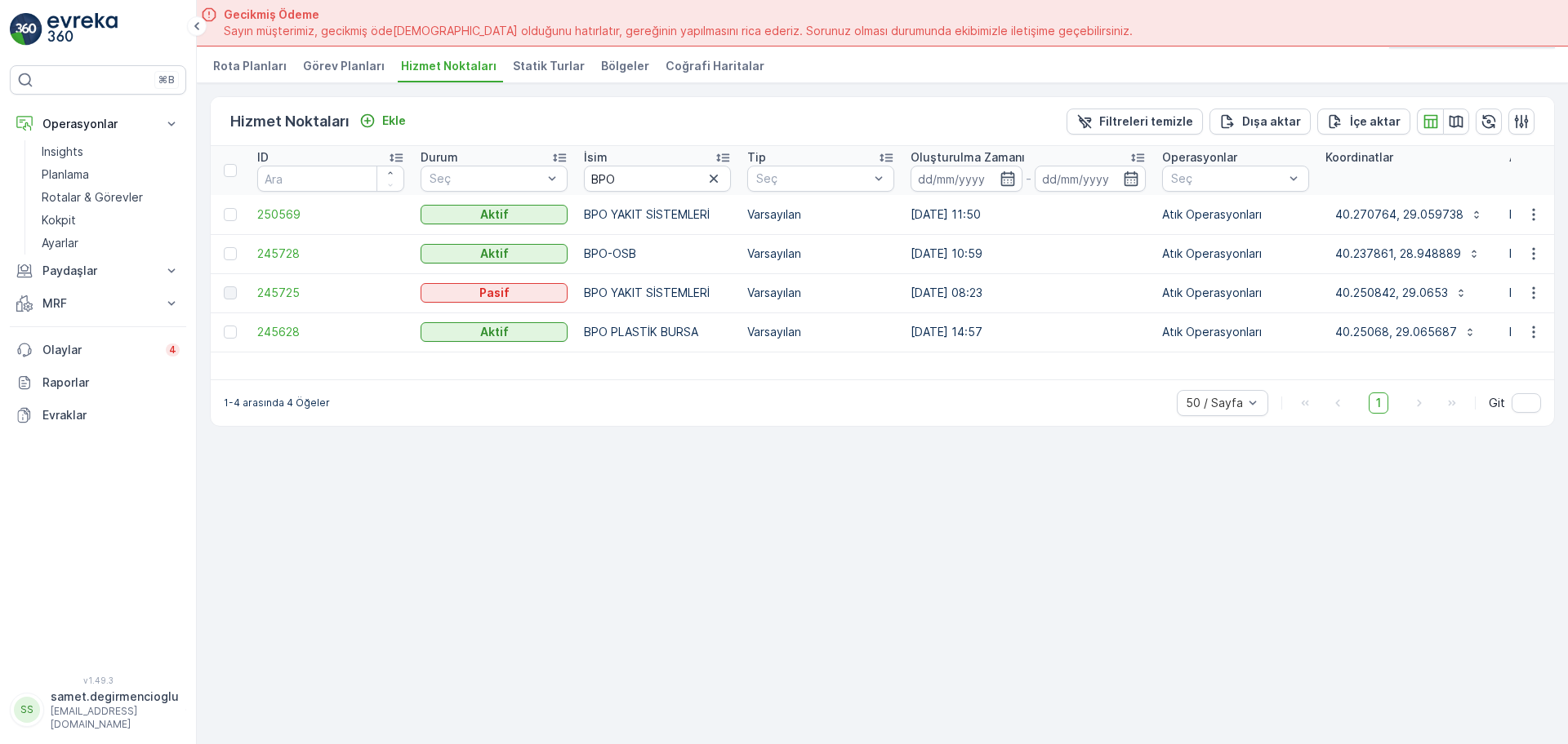
click at [1533, 314] on td at bounding box center [1532, 332] width 44 height 40
click at [1531, 327] on icon "button" at bounding box center [1533, 332] width 17 height 17
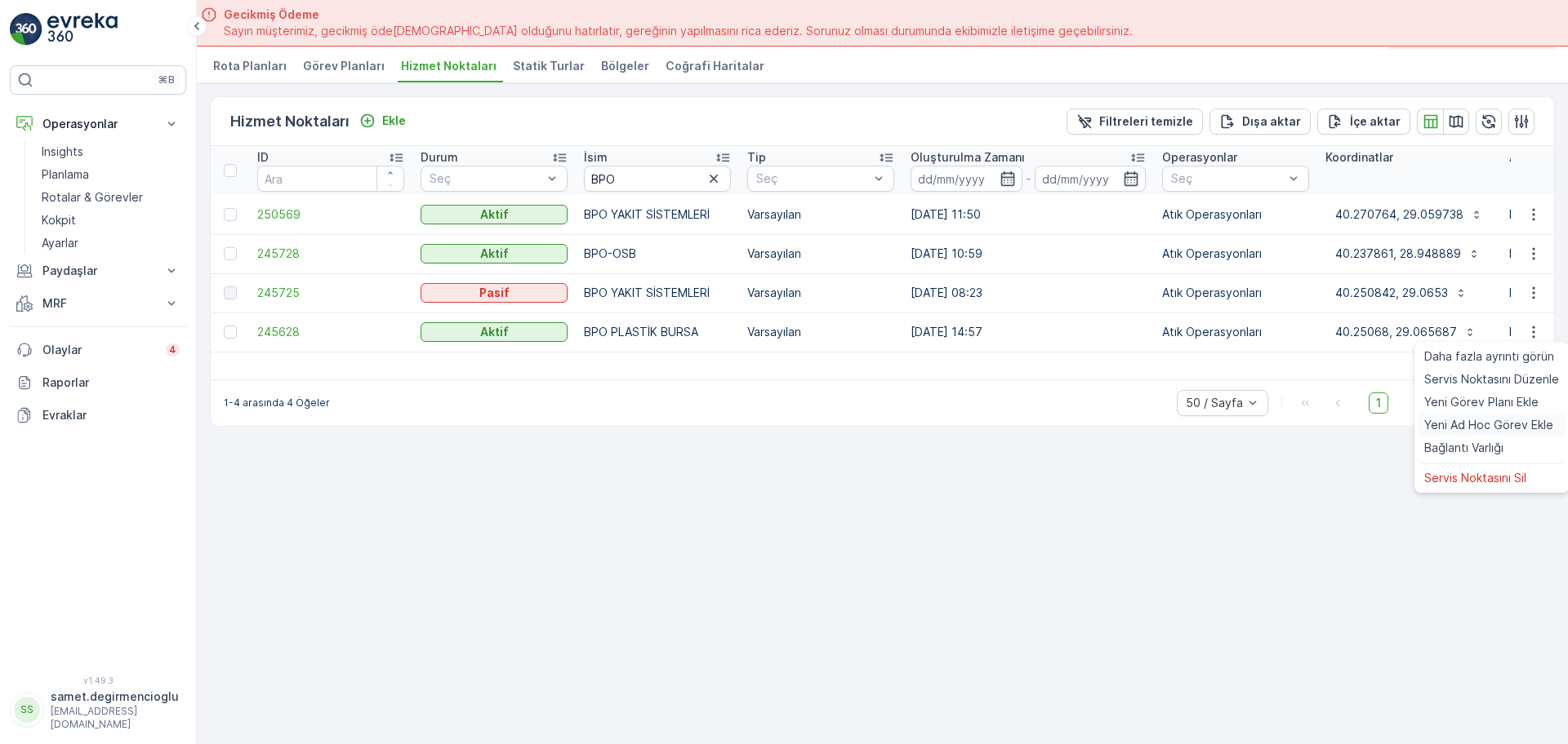
click at [1477, 417] on span "Yeni Ad Hoc Görev Ekle" at bounding box center [1488, 425] width 129 height 17
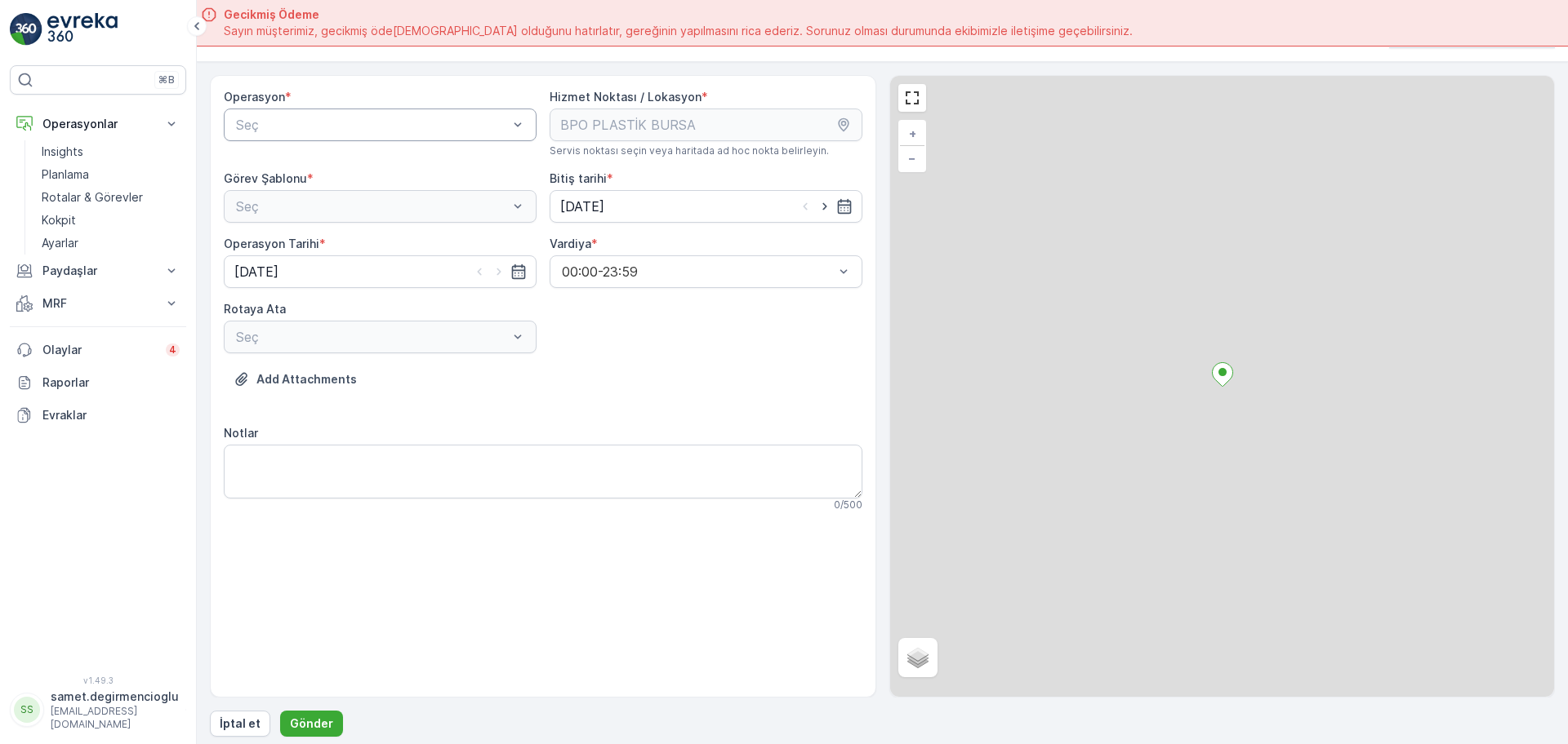
drag, startPoint x: 284, startPoint y: 106, endPoint x: 300, endPoint y: 134, distance: 32.2
click at [284, 107] on div "Operasyon * Seç" at bounding box center [380, 123] width 312 height 68
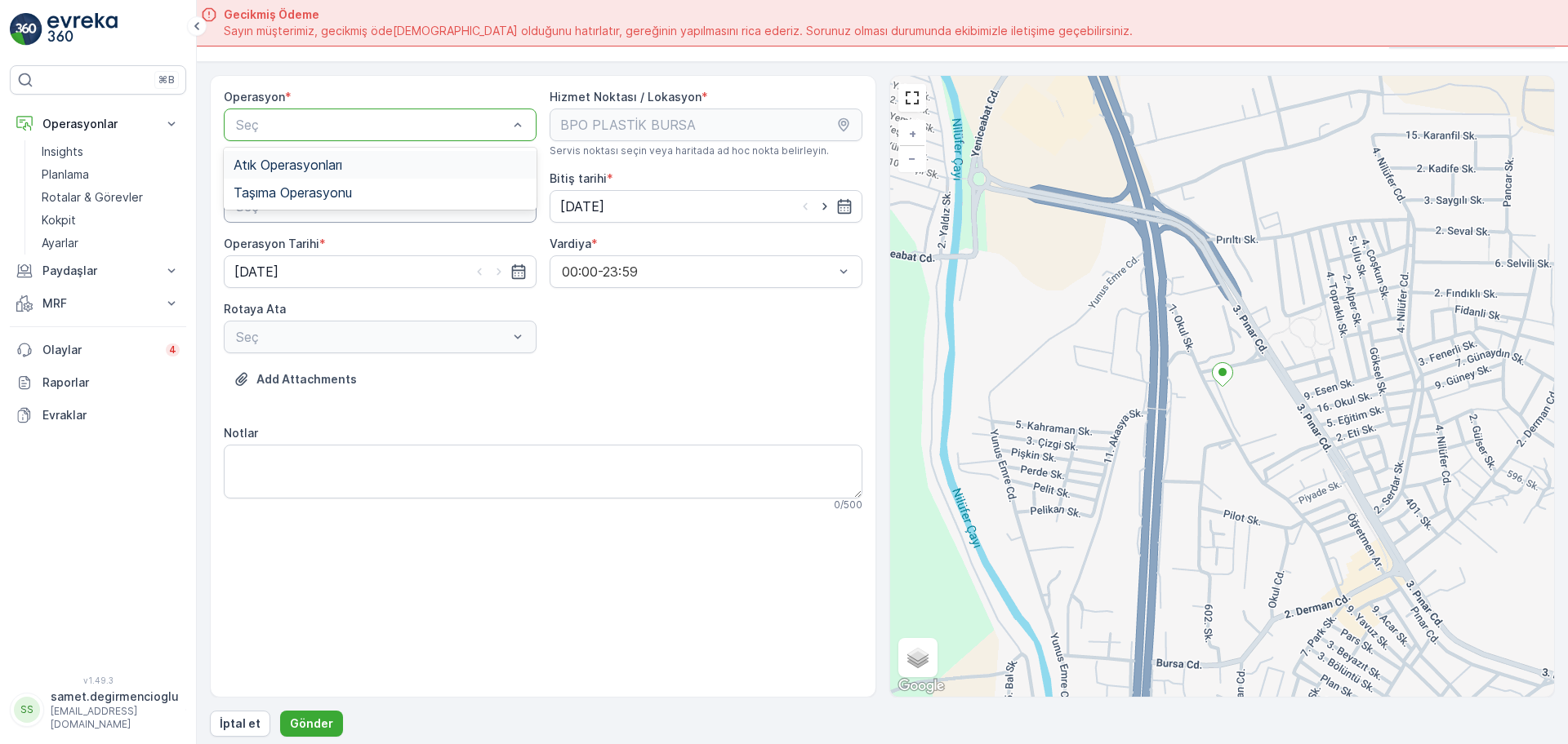
drag, startPoint x: 323, startPoint y: 166, endPoint x: 335, endPoint y: 190, distance: 26.8
click at [324, 167] on span "Atık Operasyonları" at bounding box center [288, 164] width 109 height 15
click at [330, 216] on div "Seç" at bounding box center [380, 206] width 312 height 33
click at [342, 241] on div "Atık Toplama" at bounding box center [380, 246] width 294 height 15
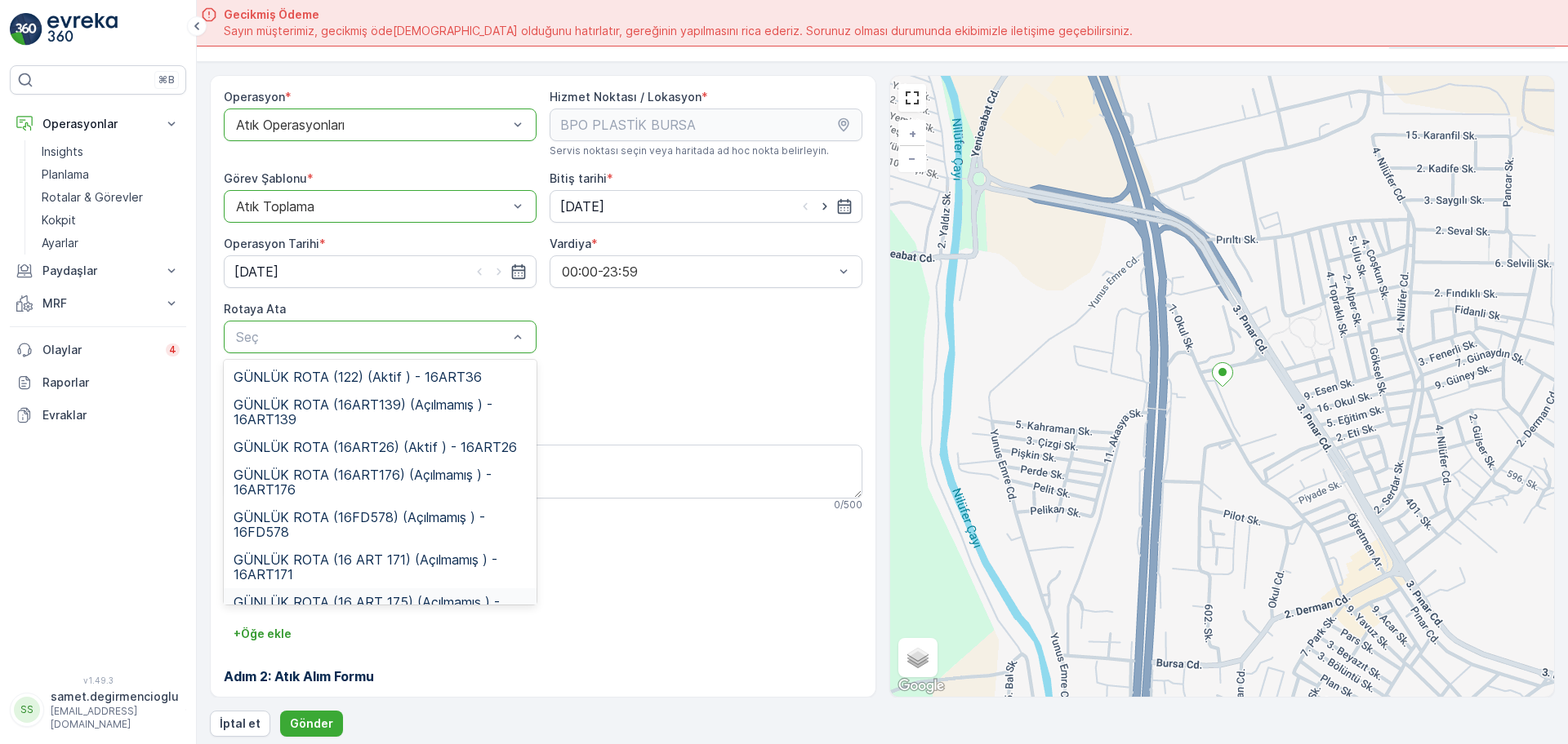
click at [383, 598] on span "GÜNLÜK ROTA (16 ART 175) (Açılmamış ) - 16ART175" at bounding box center [380, 610] width 294 height 30
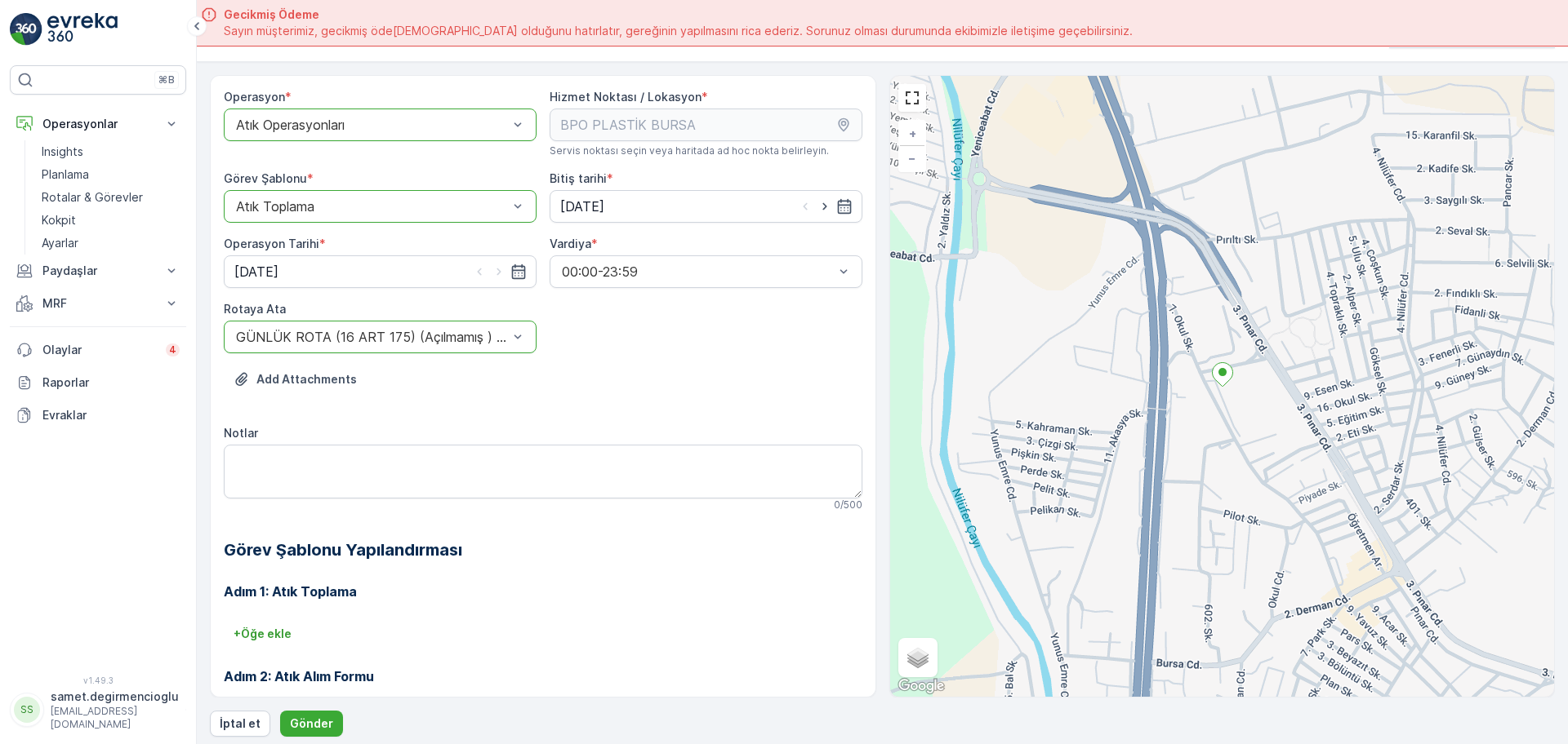
click at [514, 630] on div "+ Öğe ekle" at bounding box center [543, 634] width 639 height 26
click at [299, 718] on p "Gönder" at bounding box center [311, 723] width 44 height 17
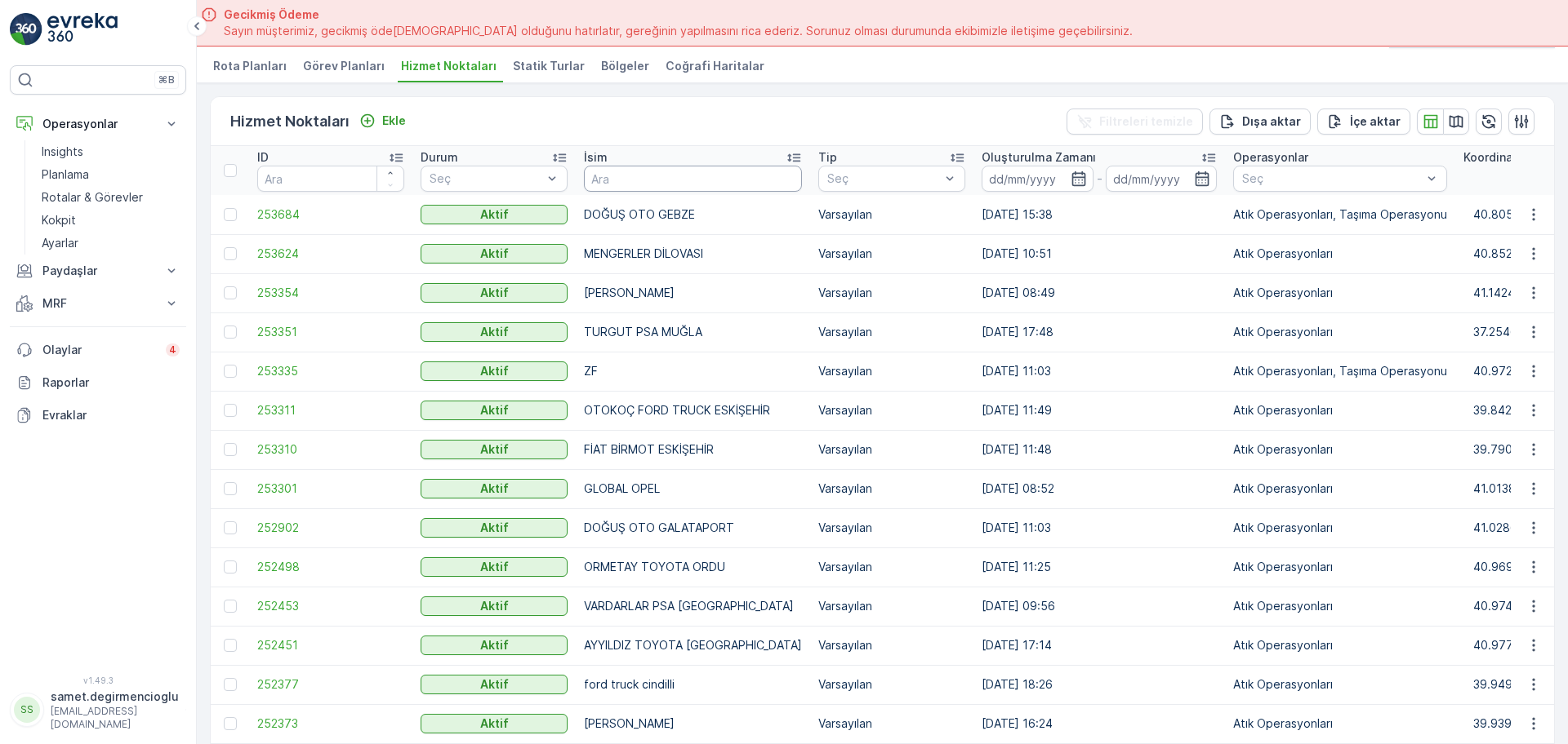
click at [698, 181] on input "text" at bounding box center [693, 179] width 218 height 26
type input "BPO"
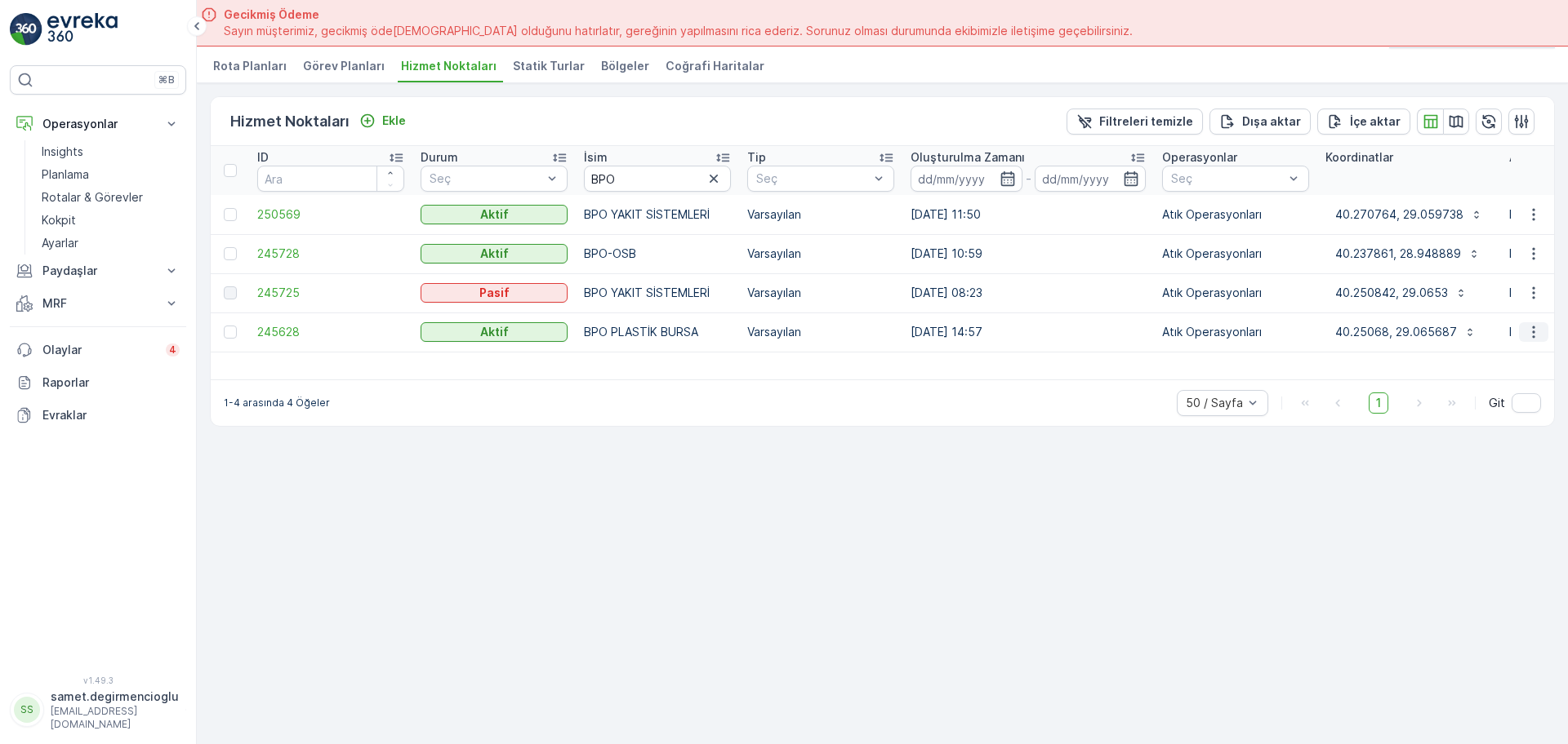
click at [1542, 335] on button "button" at bounding box center [1533, 332] width 30 height 20
click at [1464, 430] on span "Yeni Ad Hoc Görev Ekle" at bounding box center [1488, 425] width 129 height 17
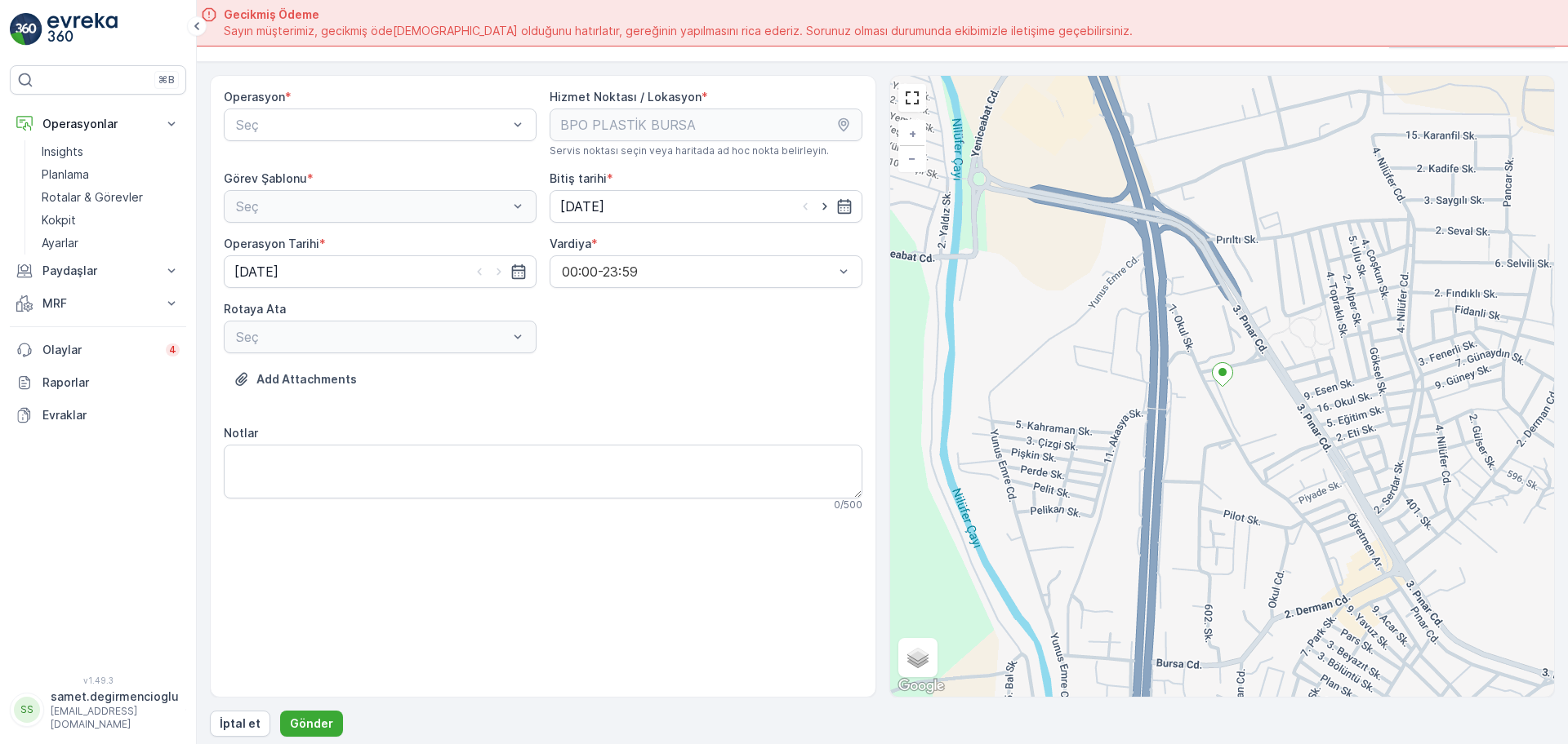
click at [408, 141] on div "Operasyon * Seç" at bounding box center [380, 123] width 312 height 68
click at [387, 173] on div "Atık Operasyonları" at bounding box center [380, 165] width 312 height 28
drag, startPoint x: 375, startPoint y: 211, endPoint x: 358, endPoint y: 307, distance: 97.5
click at [368, 254] on div "Atık Toplama" at bounding box center [380, 246] width 312 height 28
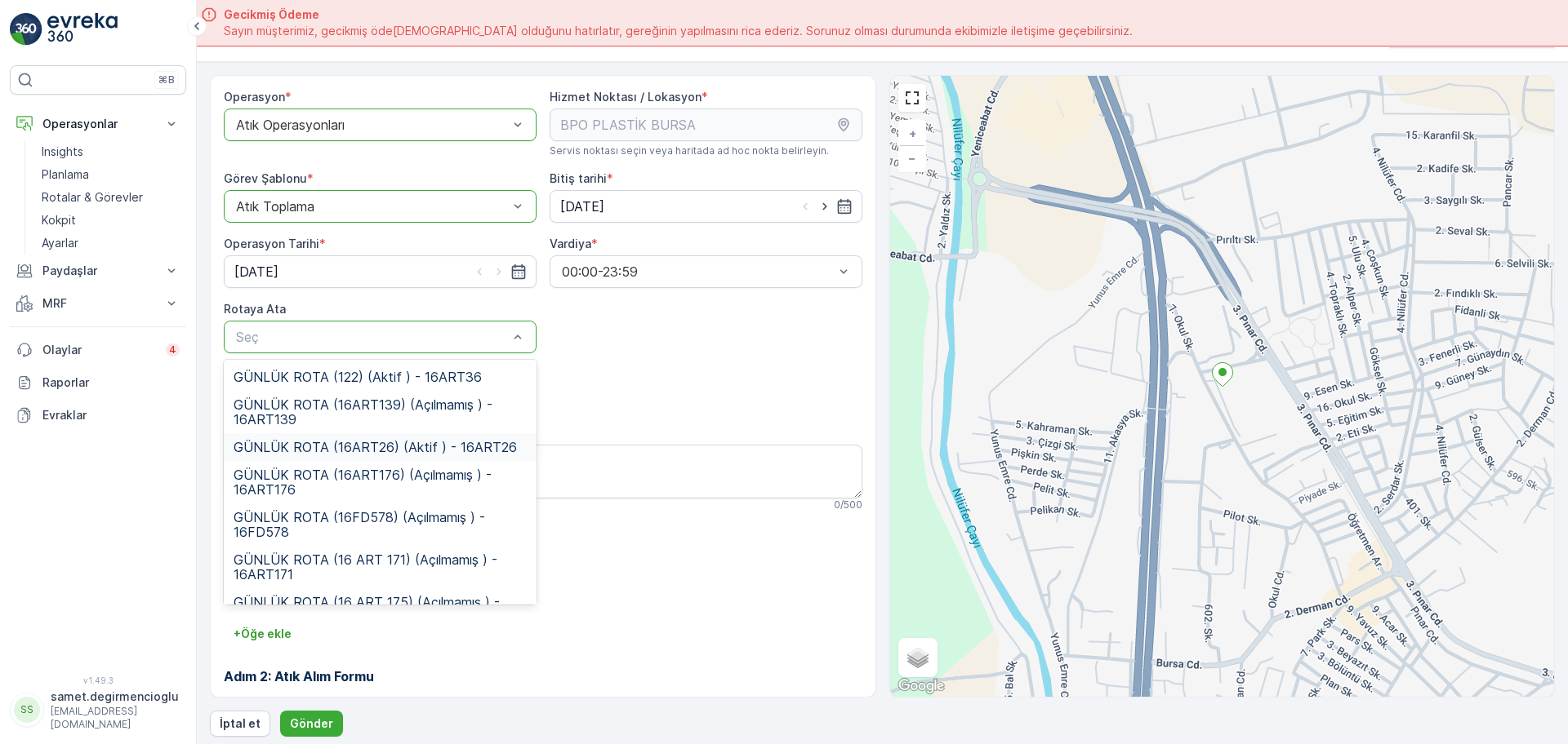
click at [455, 438] on div "GÜNLÜK ROTA (16ART26) (Aktif ) - 16ART26" at bounding box center [380, 448] width 312 height 28
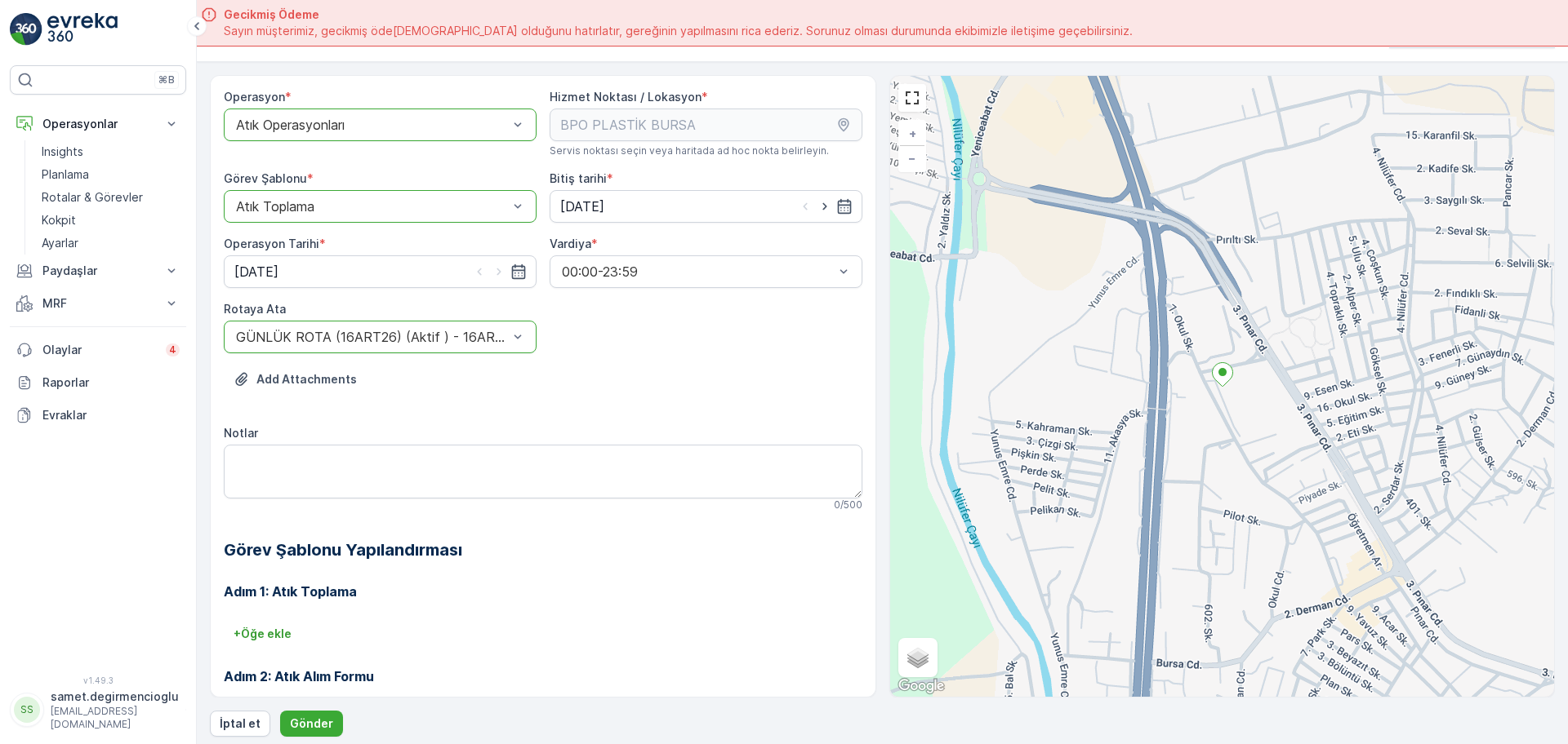
click at [434, 342] on div at bounding box center [372, 337] width 275 height 15
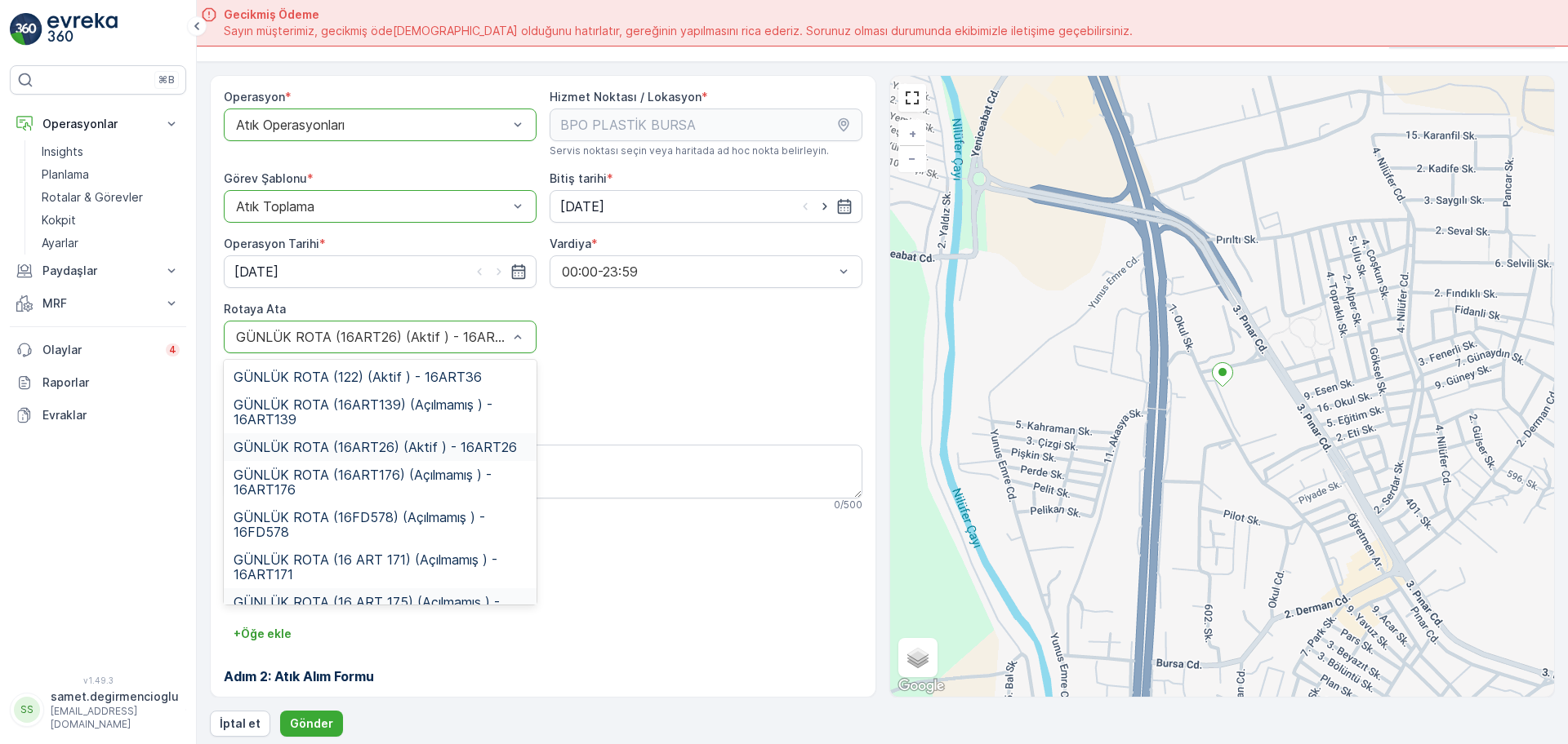
click at [387, 595] on span "GÜNLÜK ROTA (16 ART 175) (Açılmamış ) - 16ART175" at bounding box center [380, 610] width 294 height 30
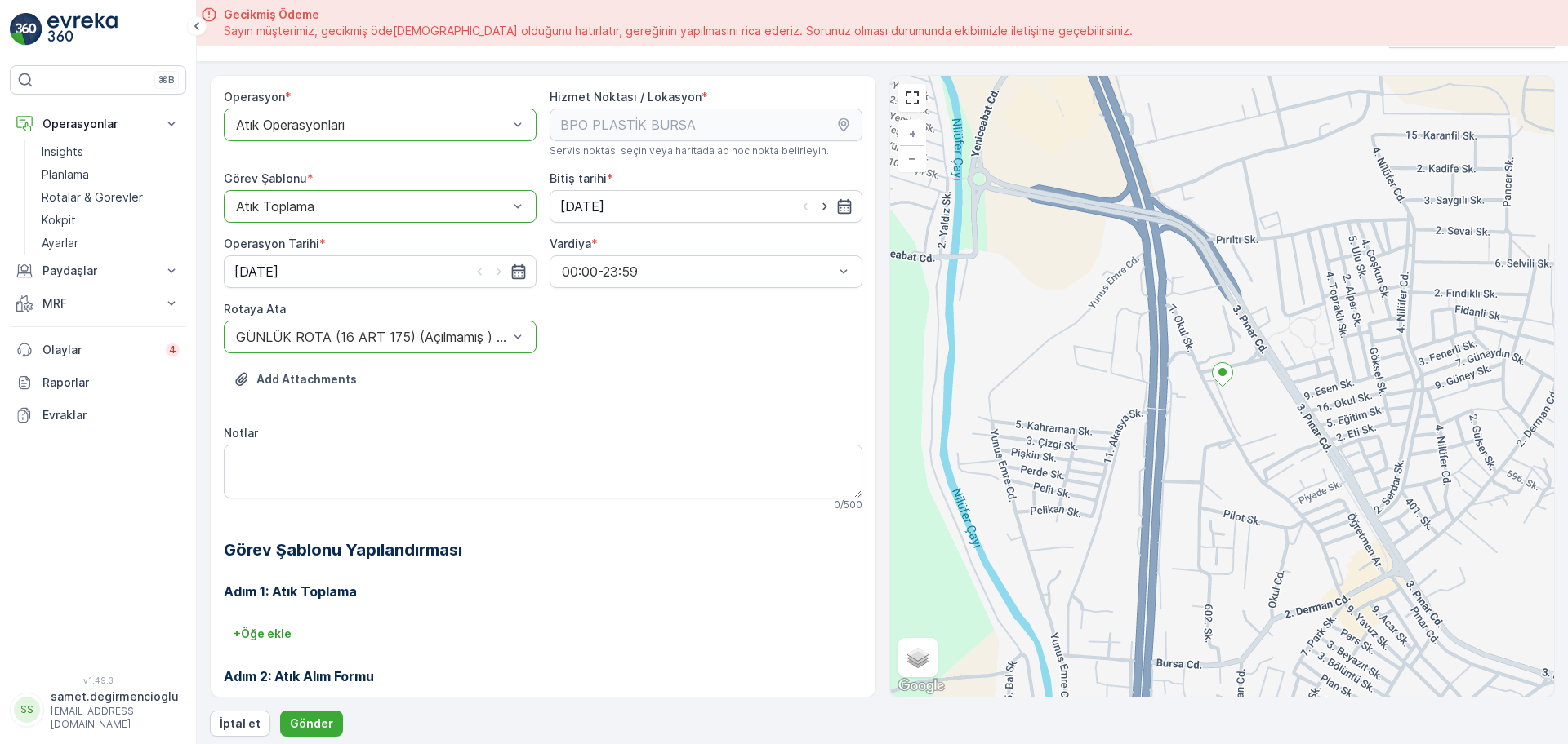
click at [587, 605] on div "Adım 1: Atık Toplama + Öğe ekle Adım 2: Atık Alım Formu Yapılandırma gerekmez. …" at bounding box center [543, 693] width 639 height 261
click at [321, 722] on p "Gönder" at bounding box center [311, 723] width 44 height 17
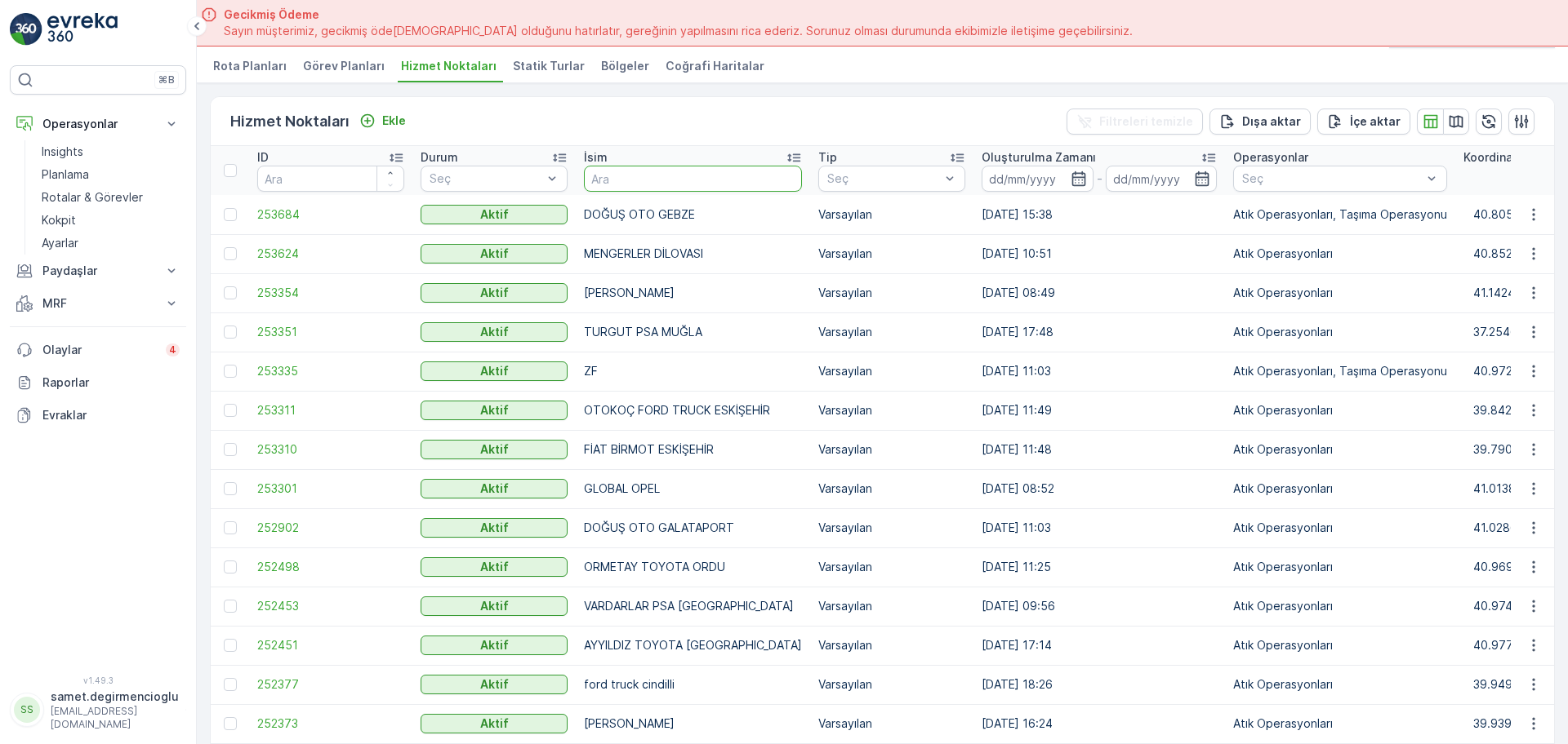
click at [666, 175] on input "text" at bounding box center [693, 179] width 218 height 26
type input "TEK"
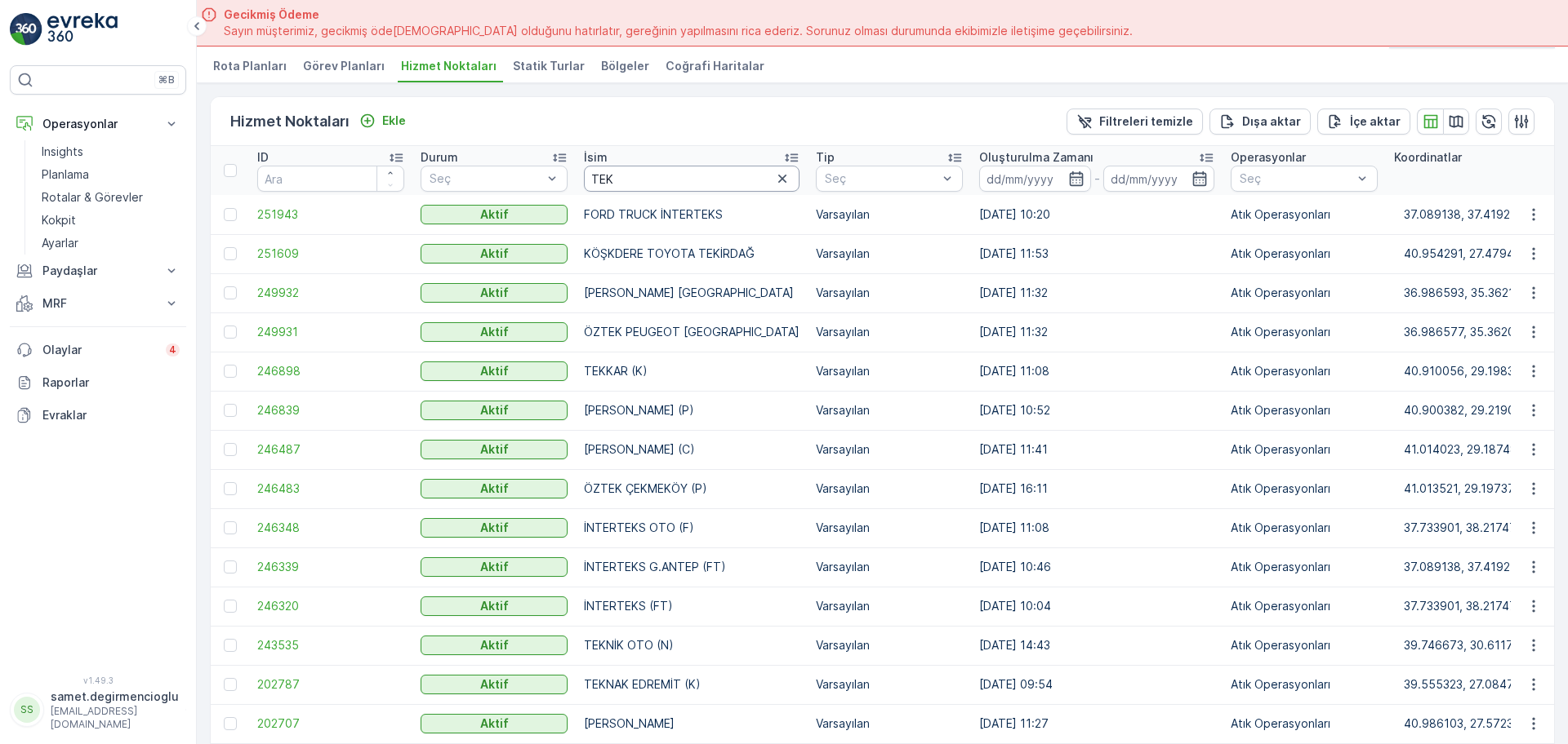
click at [660, 173] on input "TEK" at bounding box center [692, 179] width 216 height 26
type input "TEKKAR"
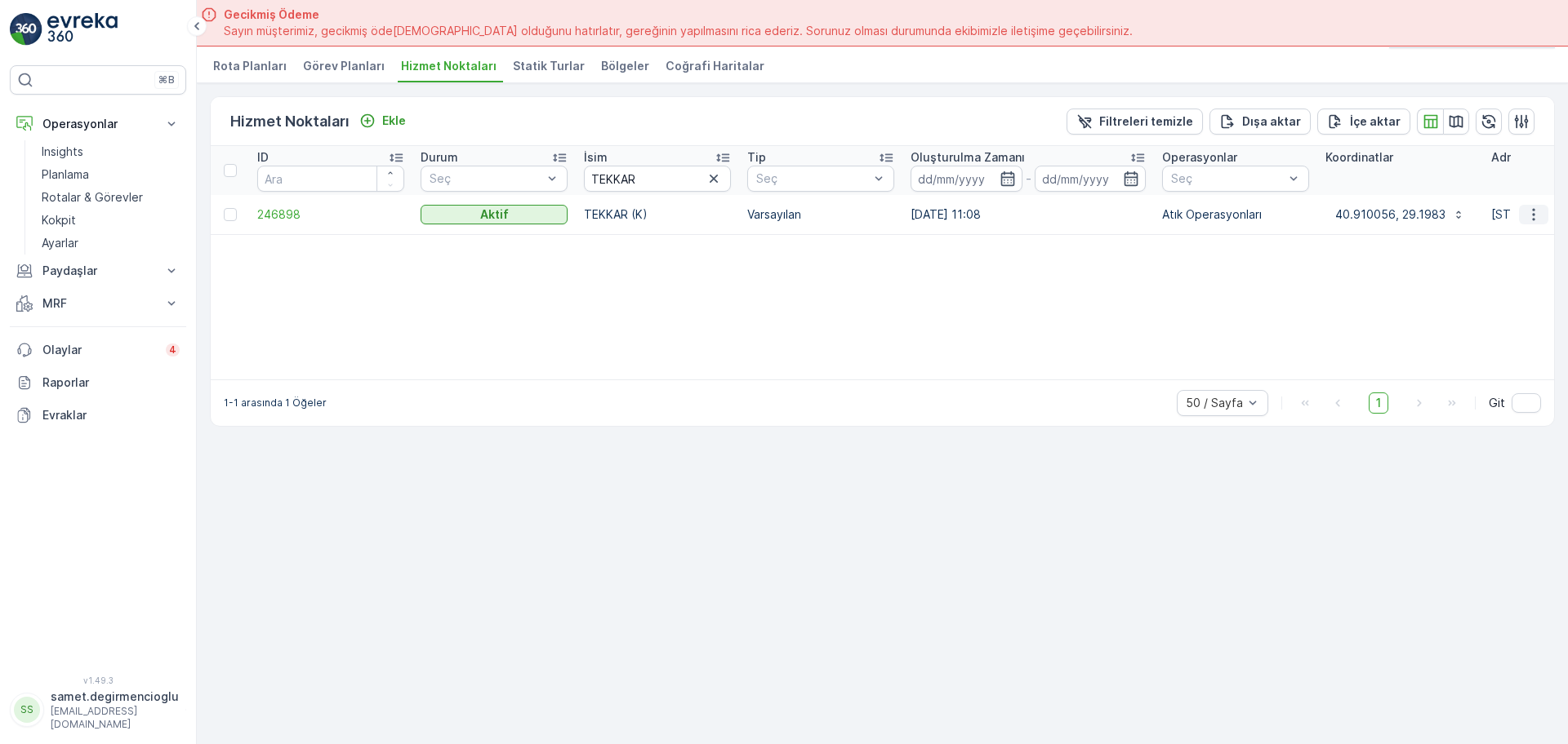
click at [1524, 210] on button "button" at bounding box center [1533, 214] width 30 height 20
click at [1478, 303] on span "Yeni Ad Hoc Görev Ekle" at bounding box center [1488, 307] width 129 height 17
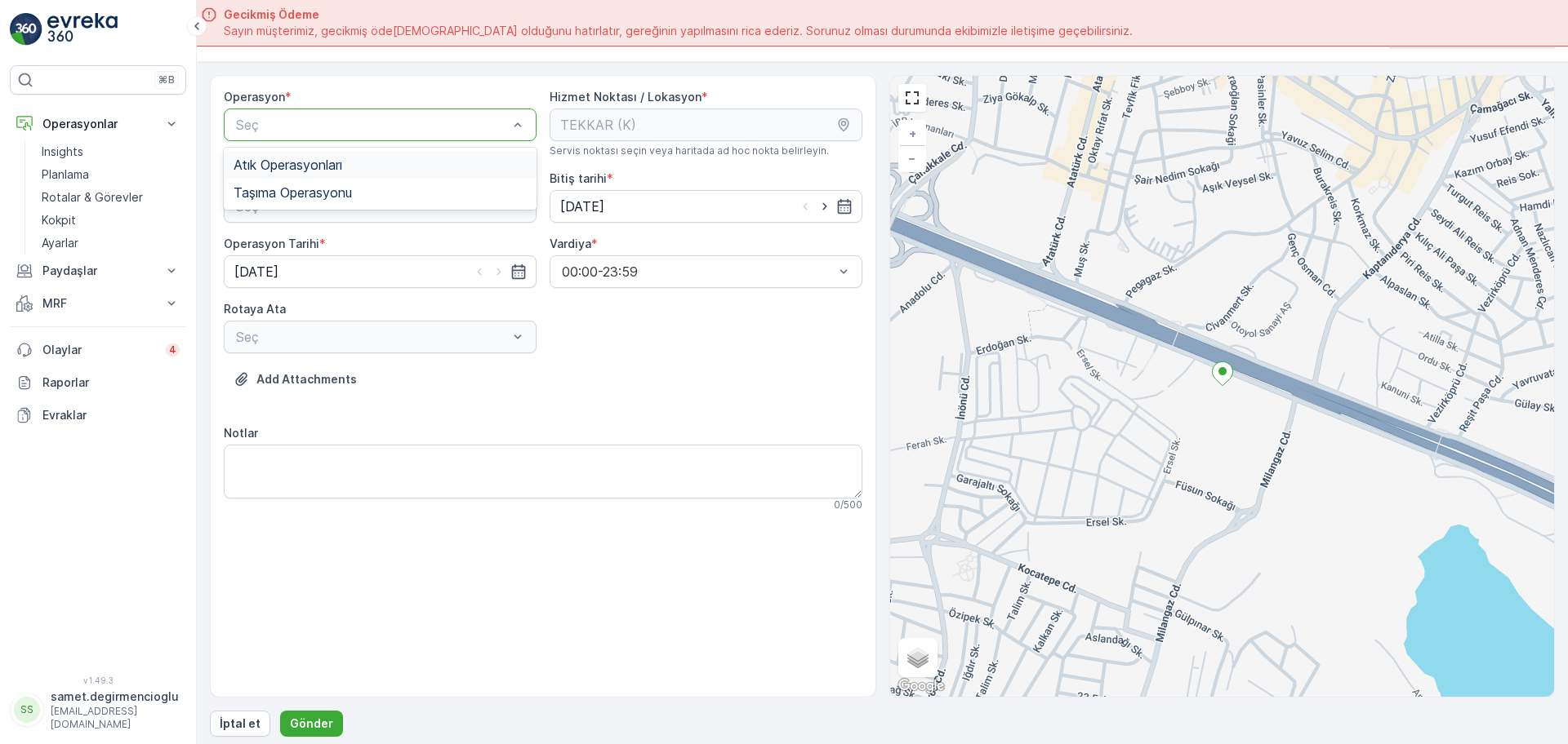
click at [294, 158] on span "Atık Operasyonları" at bounding box center [288, 164] width 109 height 15
click at [306, 251] on span "Atık Toplama" at bounding box center [272, 246] width 78 height 15
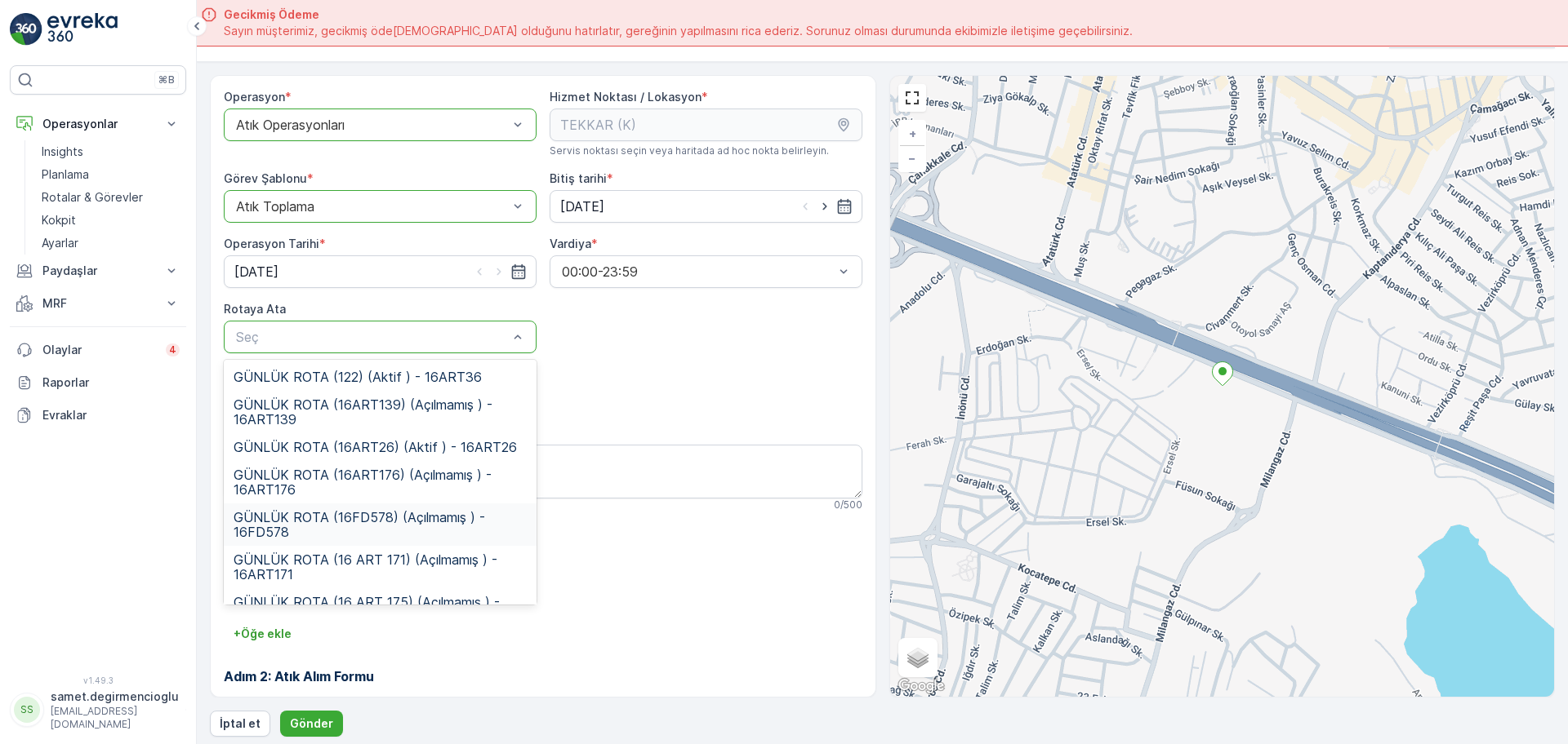
click at [397, 517] on span "GÜNLÜK ROTA (16FD578) (Açılmamış ) - 16FD578" at bounding box center [380, 525] width 294 height 30
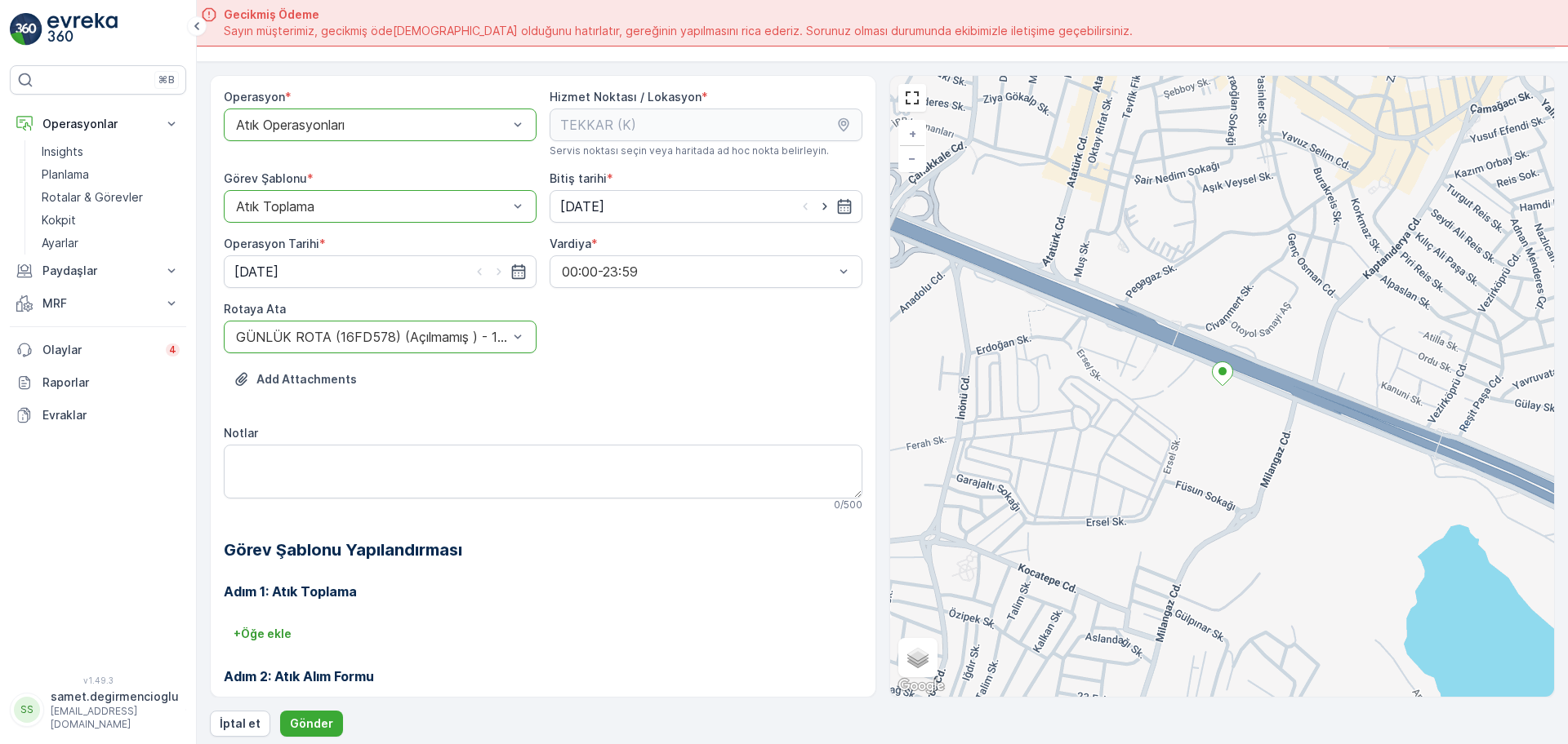
click at [527, 592] on h3 "Adım 1: Atık Toplama" at bounding box center [543, 592] width 639 height 20
click at [308, 727] on p "Gönder" at bounding box center [311, 723] width 44 height 17
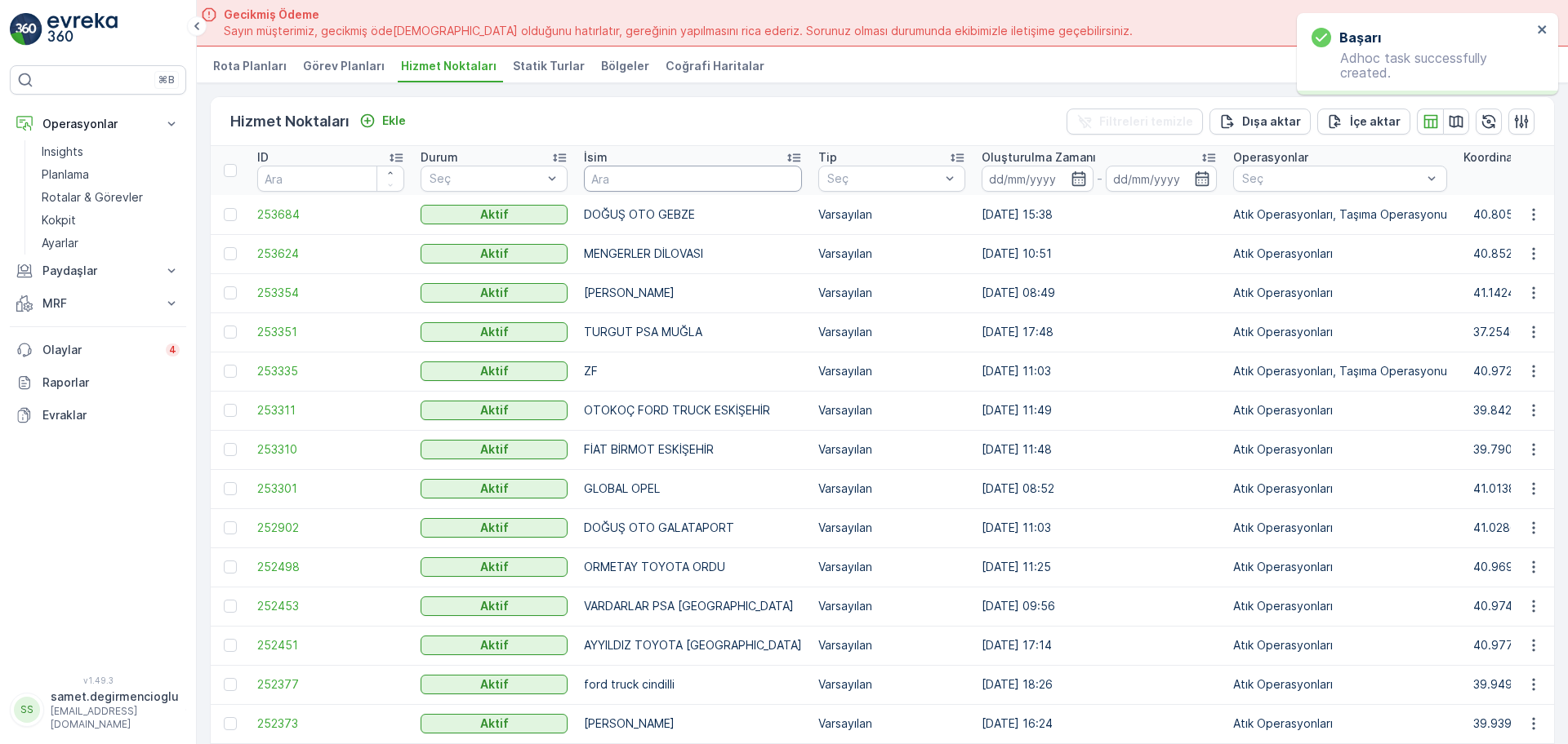
drag, startPoint x: 711, startPoint y: 185, endPoint x: 716, endPoint y: 195, distance: 11.2
click at [711, 185] on input "text" at bounding box center [693, 179] width 218 height 26
type input "GÜLAL"
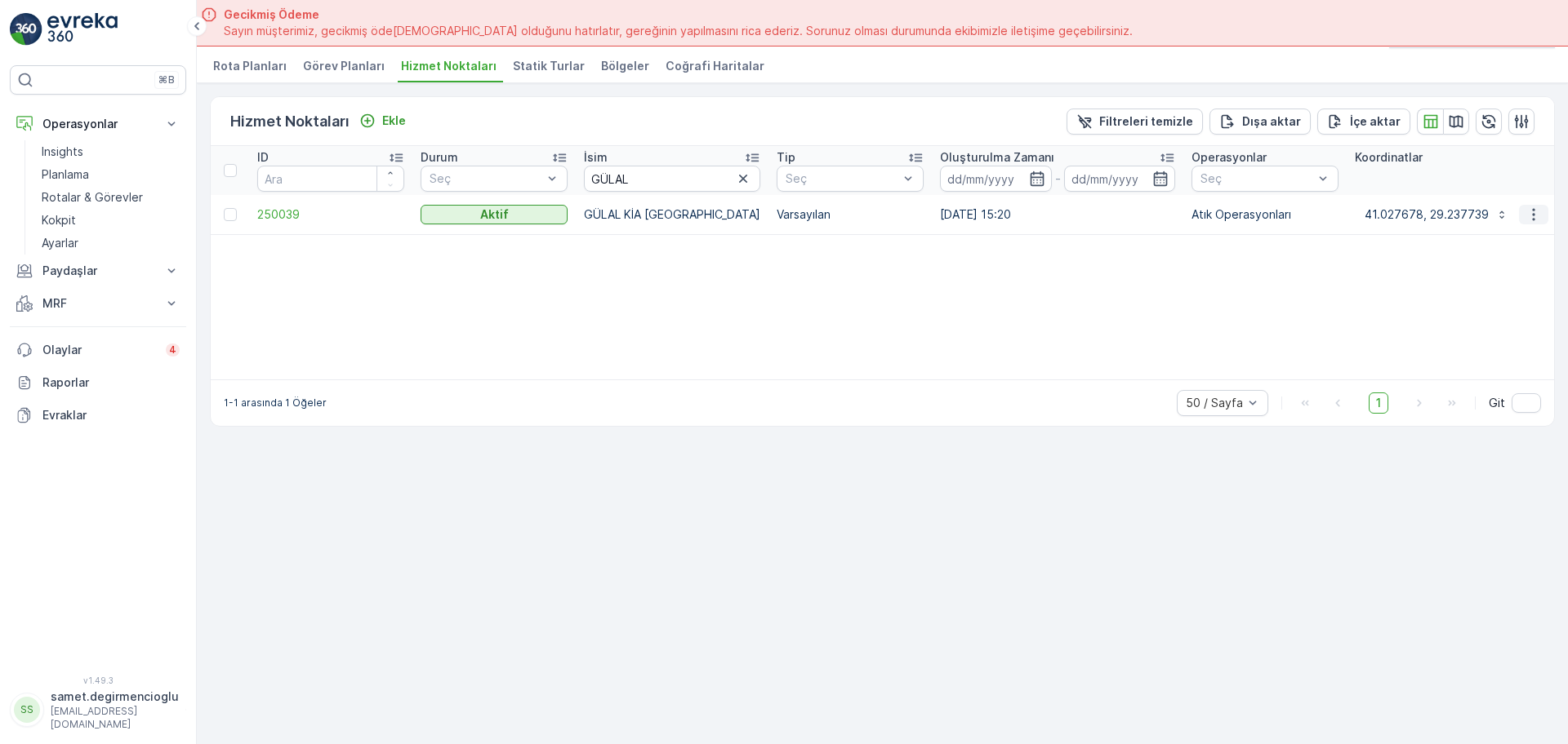
click at [1541, 211] on button "button" at bounding box center [1533, 214] width 30 height 20
click at [1503, 300] on span "Yeni Ad Hoc Görev Ekle" at bounding box center [1488, 307] width 129 height 17
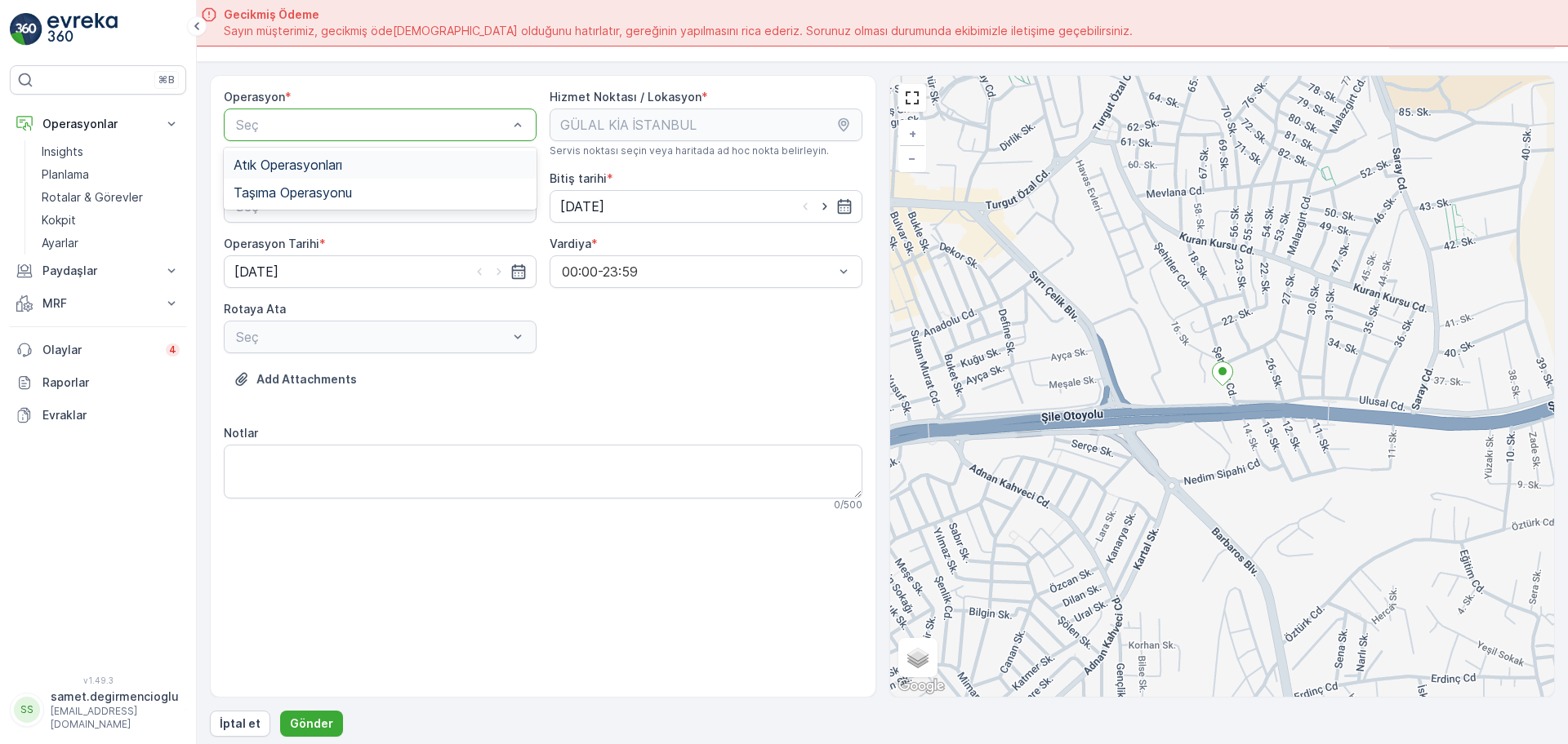
click at [361, 171] on div "Atık Operasyonları" at bounding box center [380, 164] width 294 height 15
click at [341, 250] on div "Atık Toplama" at bounding box center [380, 246] width 294 height 15
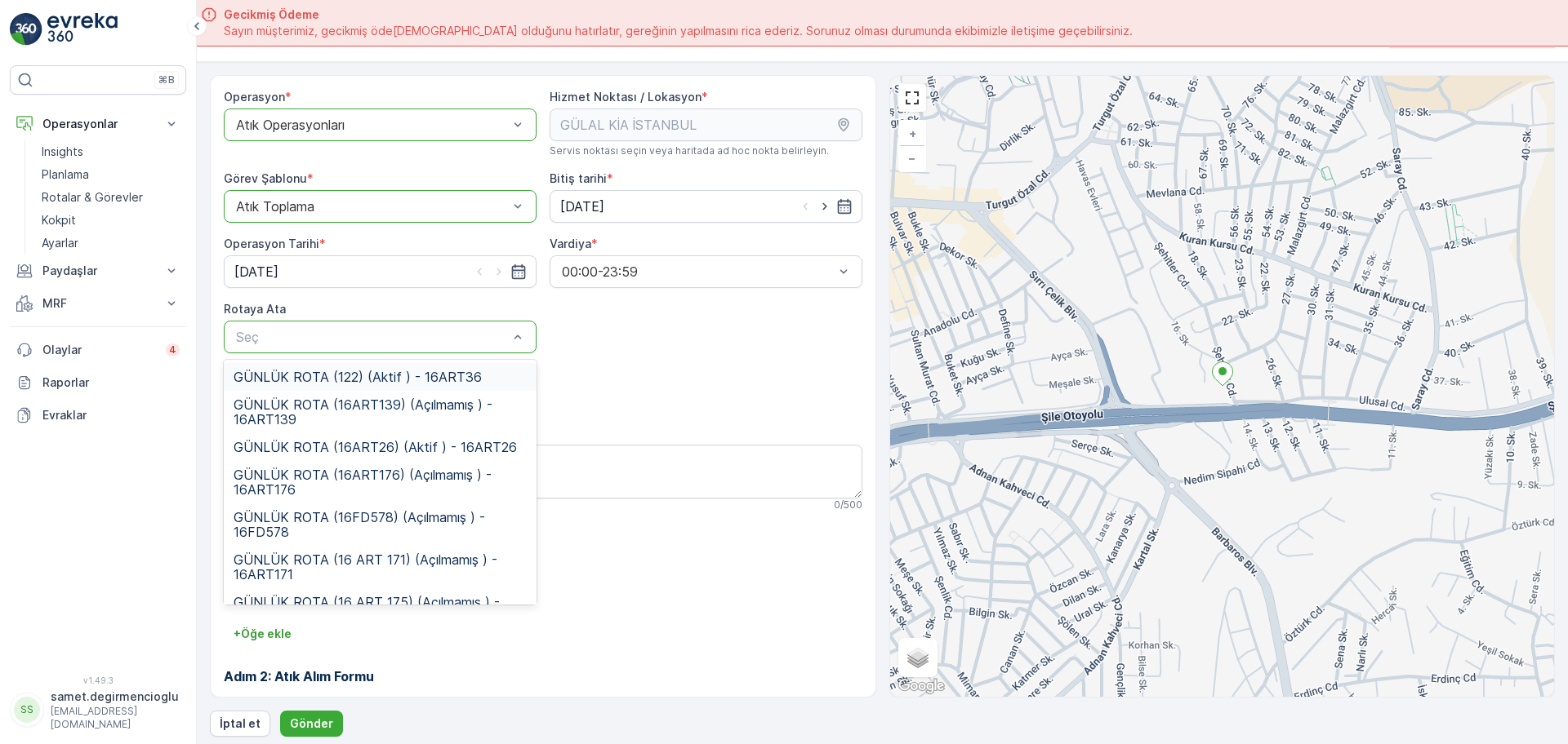
click at [331, 321] on div "Seç" at bounding box center [380, 337] width 312 height 33
click at [368, 515] on span "GÜNLÜK ROTA (16FD578) (Açılmamış ) - 16FD578" at bounding box center [380, 525] width 294 height 30
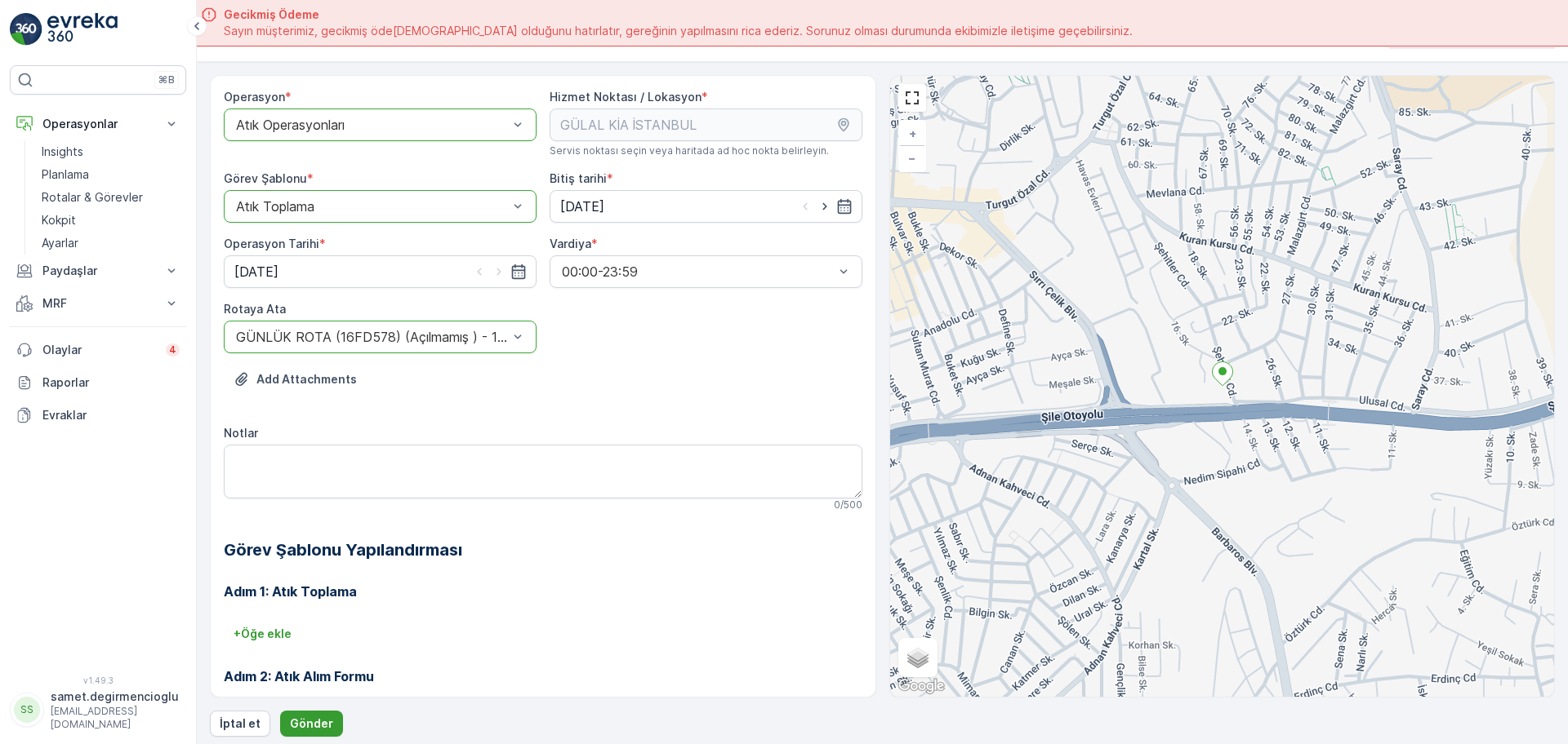
click at [324, 719] on p "Gönder" at bounding box center [311, 723] width 44 height 17
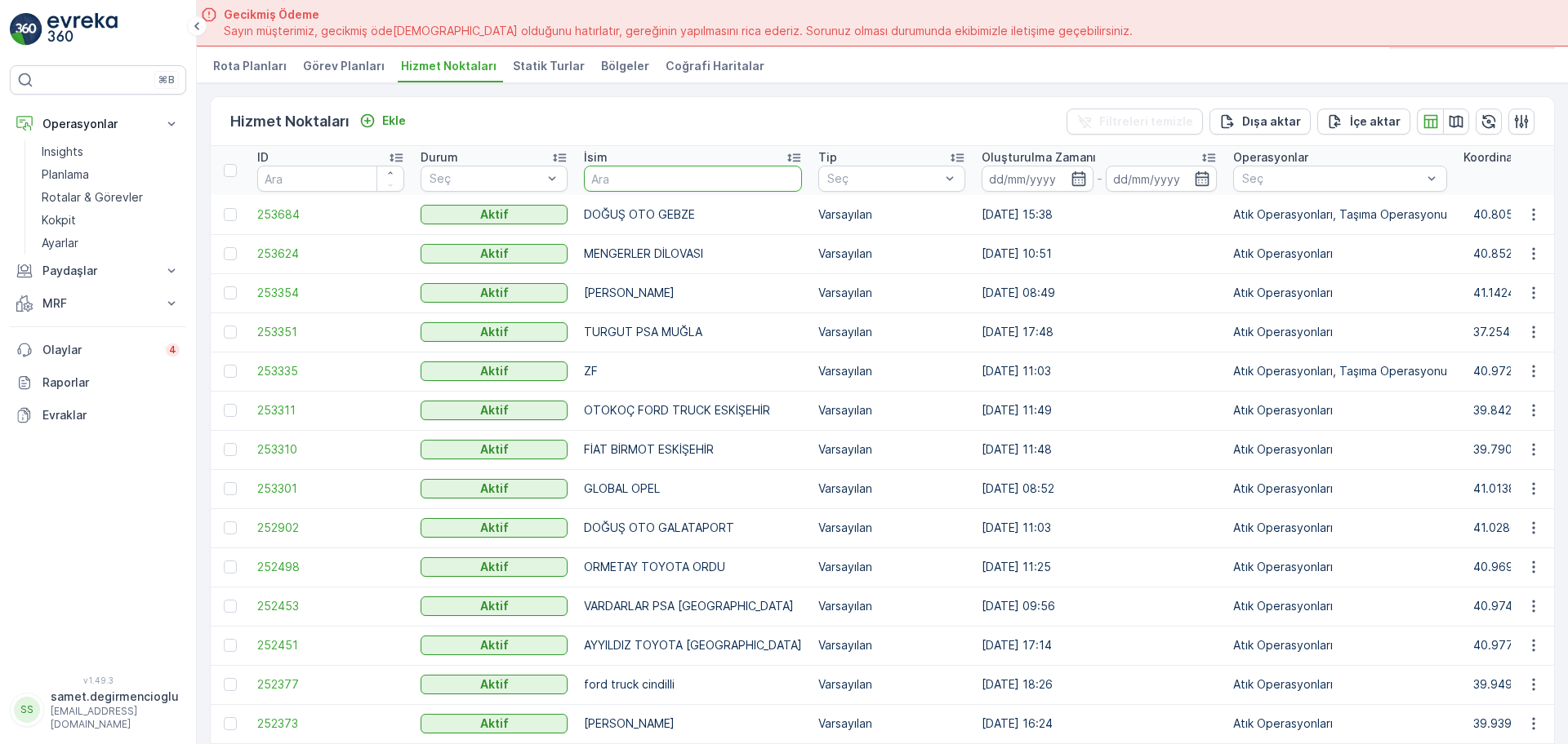
click at [646, 189] on input "text" at bounding box center [693, 179] width 218 height 26
type input "BARAK"
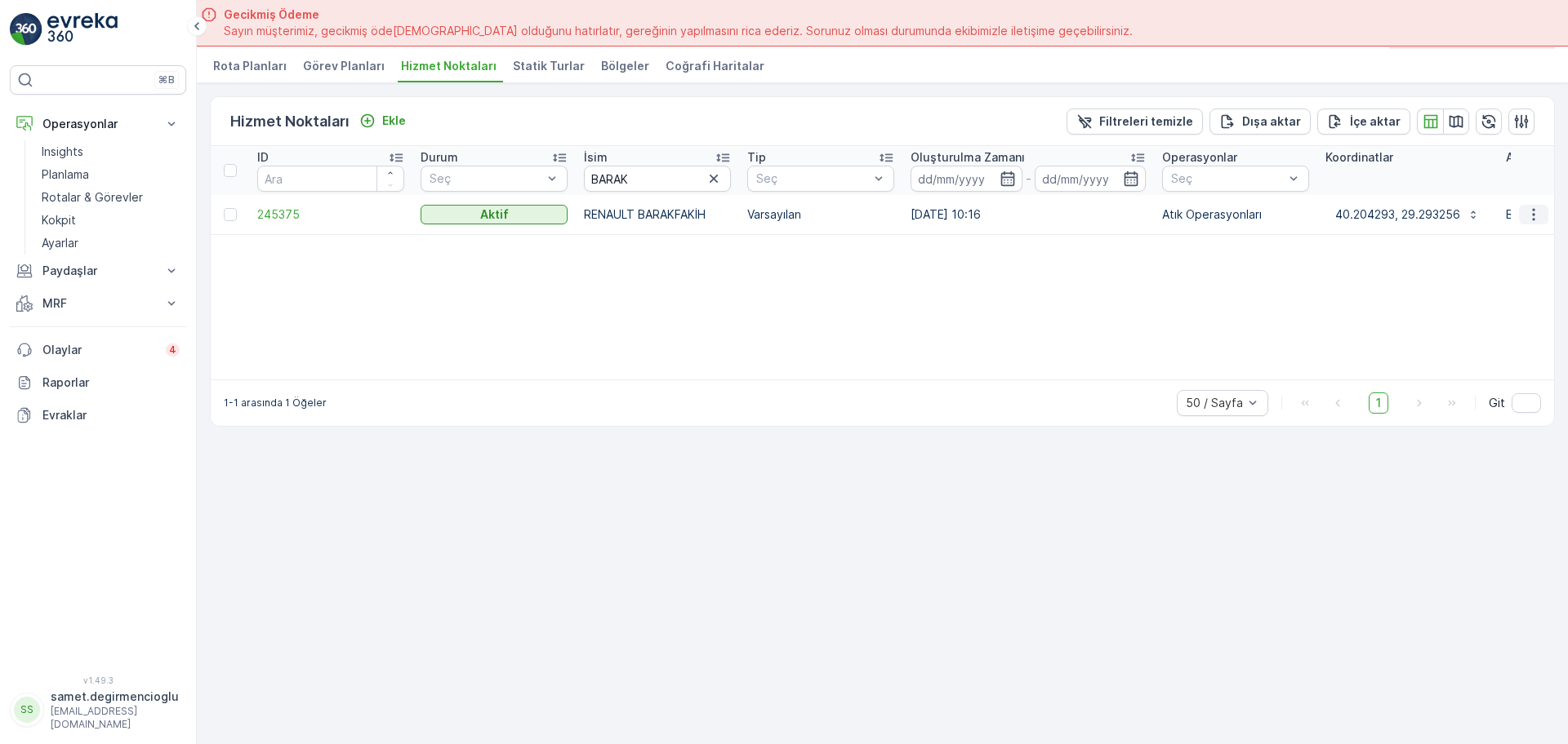
click at [1532, 213] on icon "button" at bounding box center [1533, 214] width 17 height 17
click at [1445, 302] on span "Yeni Ad Hoc Görev Ekle" at bounding box center [1488, 307] width 129 height 17
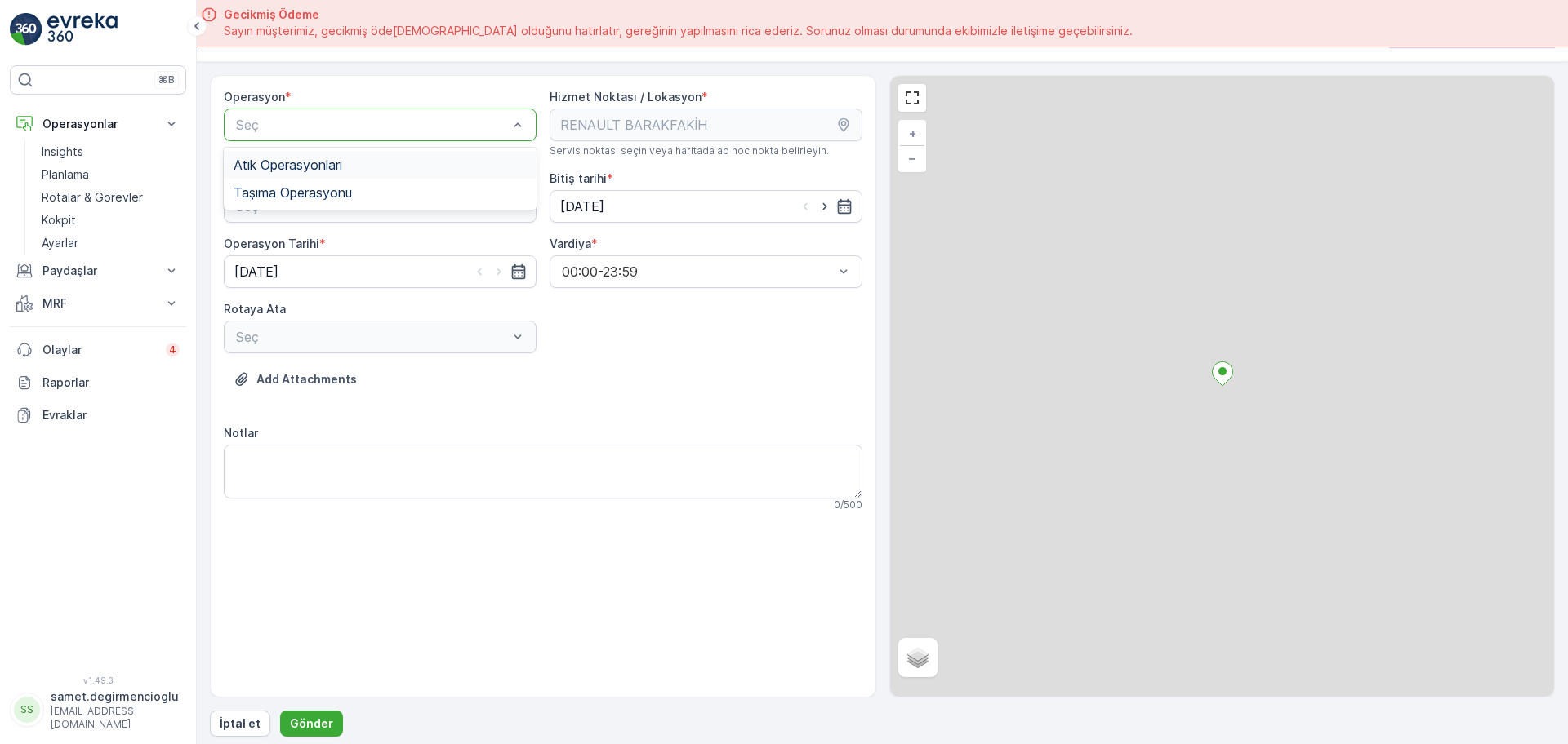
click at [423, 109] on div "Seç" at bounding box center [380, 124] width 312 height 33
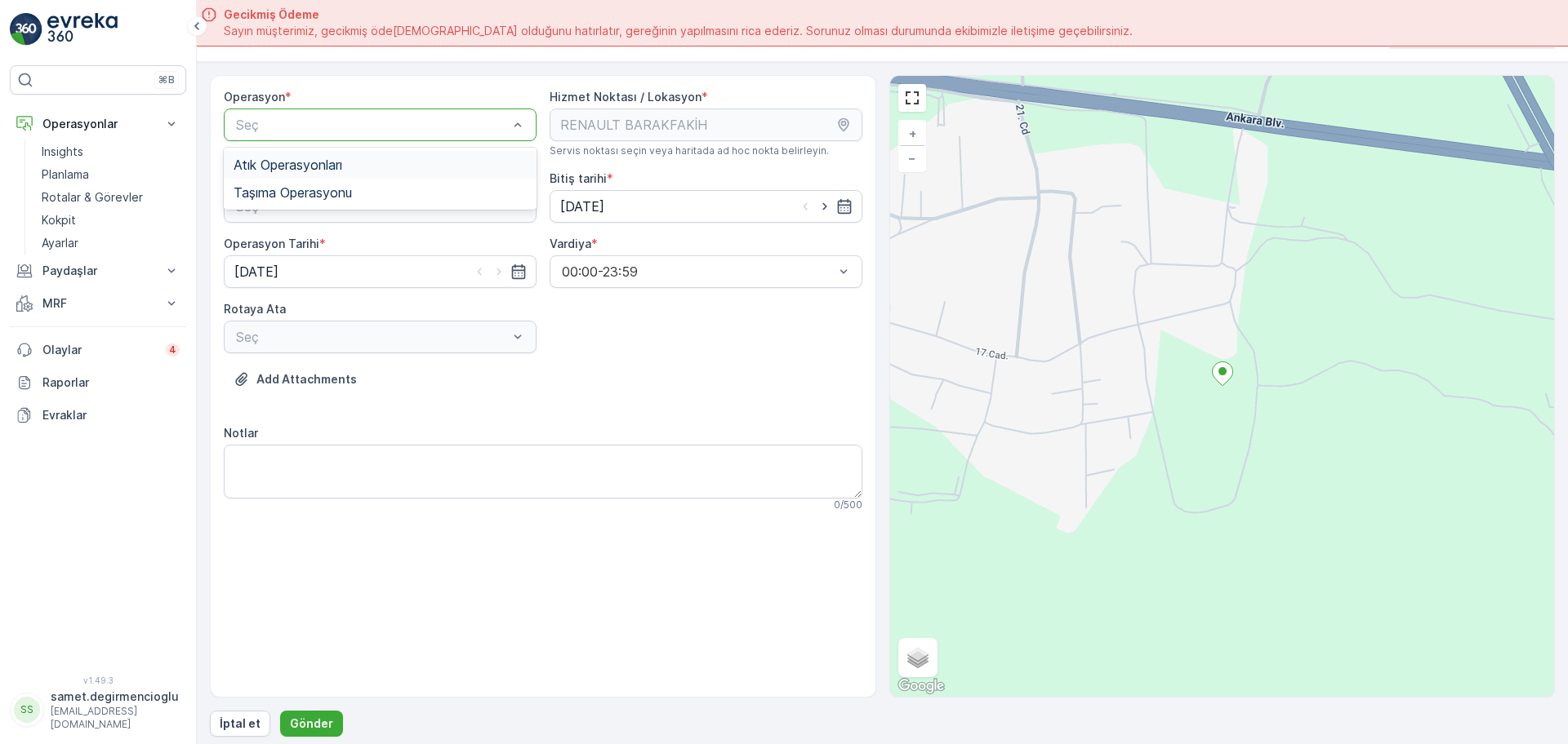
click at [389, 162] on div "Atık Operasyonları" at bounding box center [380, 164] width 294 height 15
click at [364, 240] on div "Atık Toplama" at bounding box center [380, 246] width 294 height 15
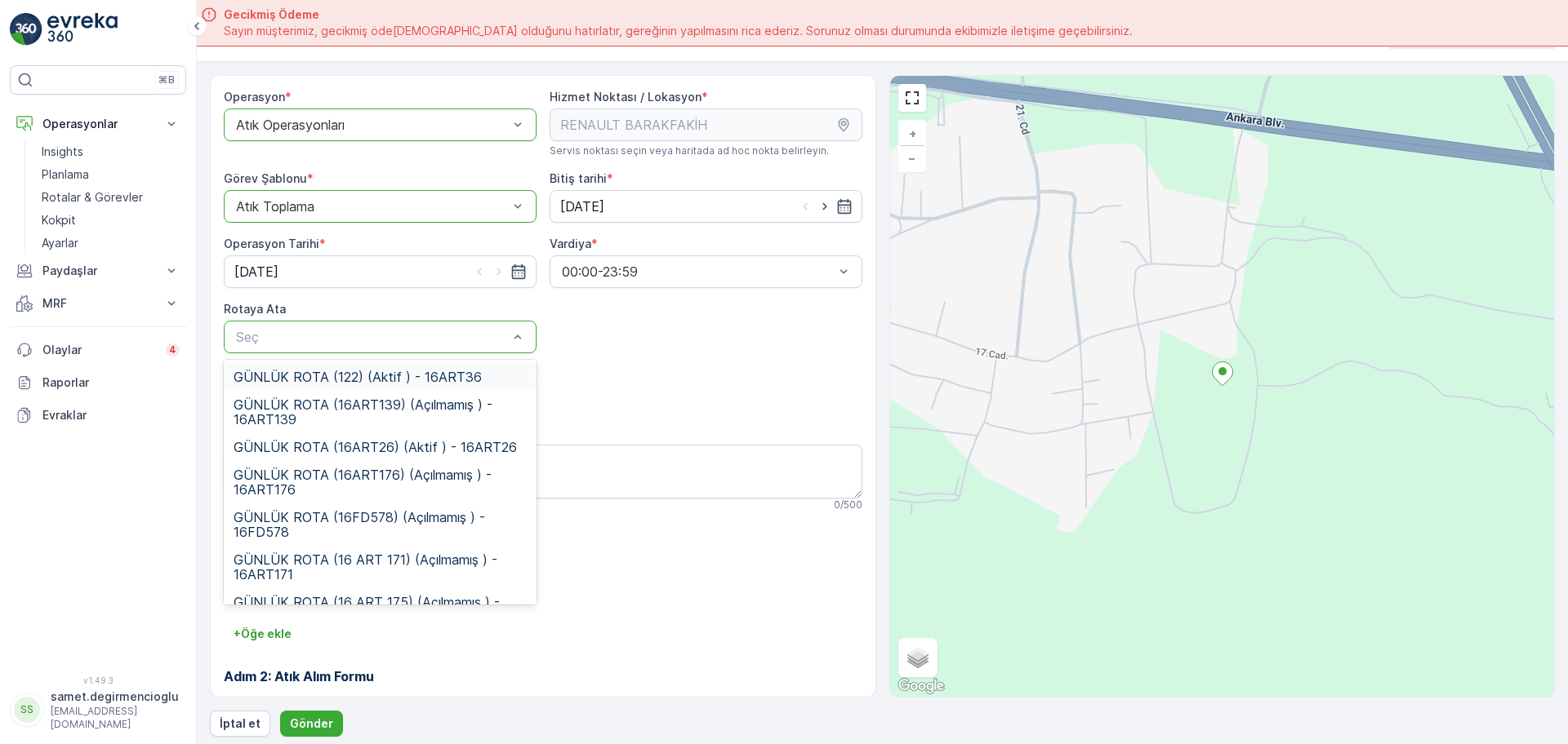
click at [350, 349] on div "Seç" at bounding box center [380, 337] width 312 height 33
click at [408, 443] on span "GÜNLÜK ROTA (16ART26) (Aktif ) - 16ART26" at bounding box center [375, 447] width 284 height 15
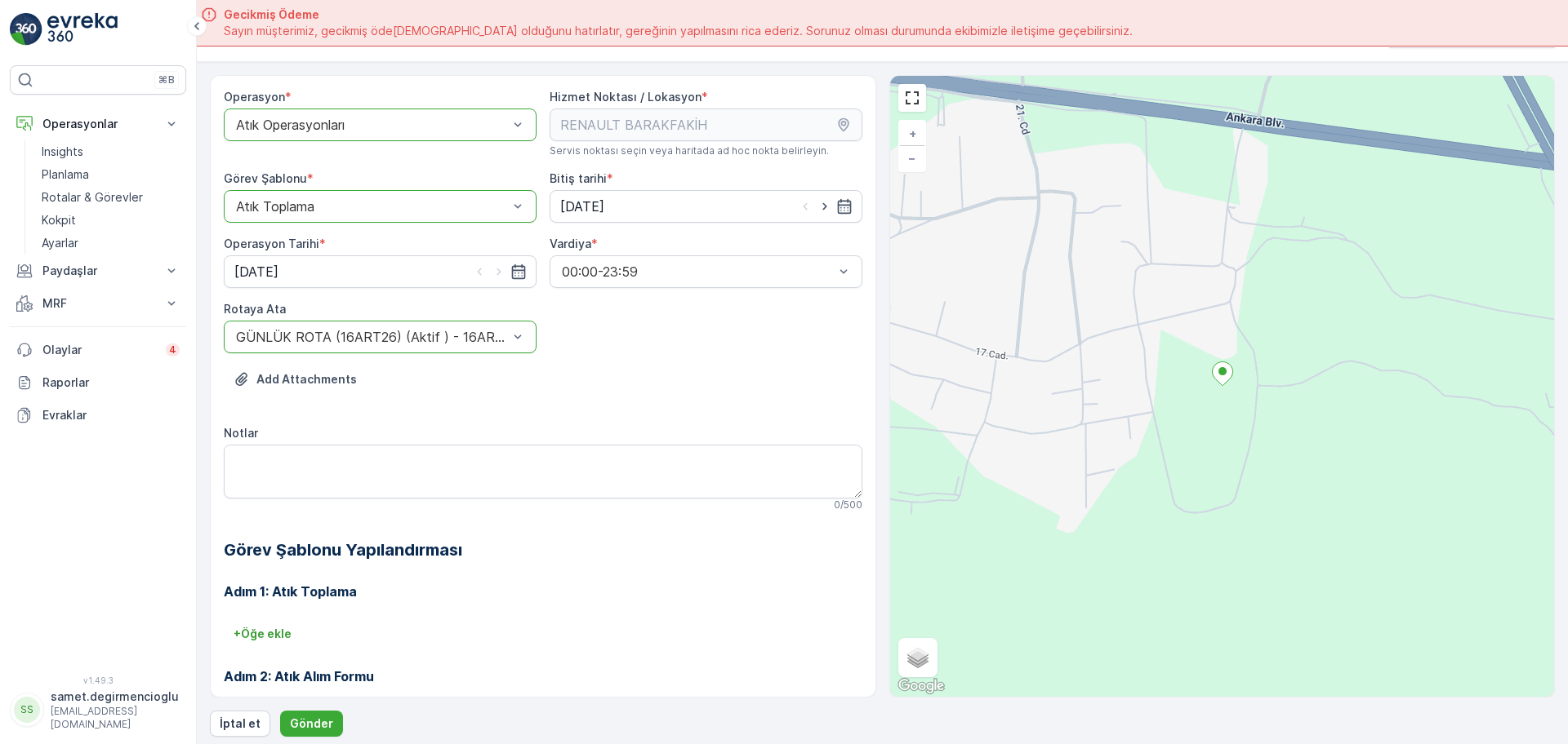
click at [542, 633] on div "+ Öğe ekle" at bounding box center [543, 634] width 639 height 26
click at [301, 719] on p "Gönder" at bounding box center [311, 723] width 44 height 17
